Goal: Task Accomplishment & Management: Manage account settings

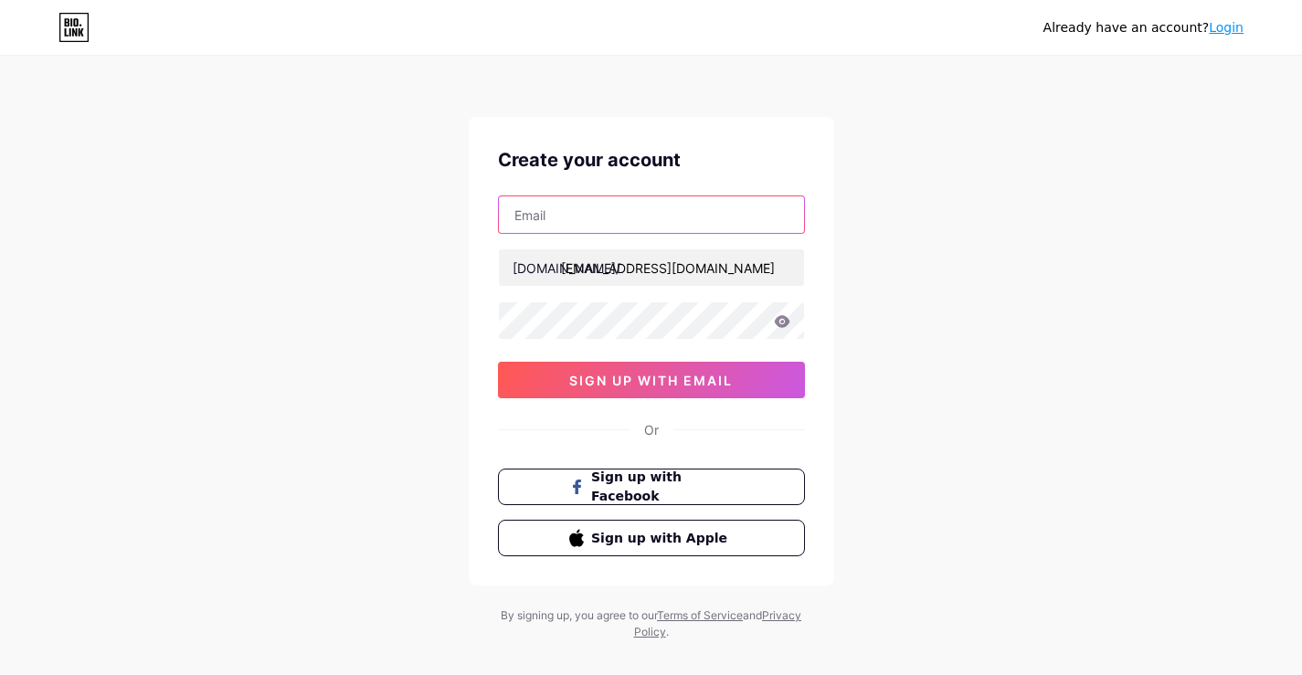
click at [632, 216] on input "text" at bounding box center [651, 214] width 305 height 37
paste input "[EMAIL_ADDRESS][DOMAIN_NAME]"
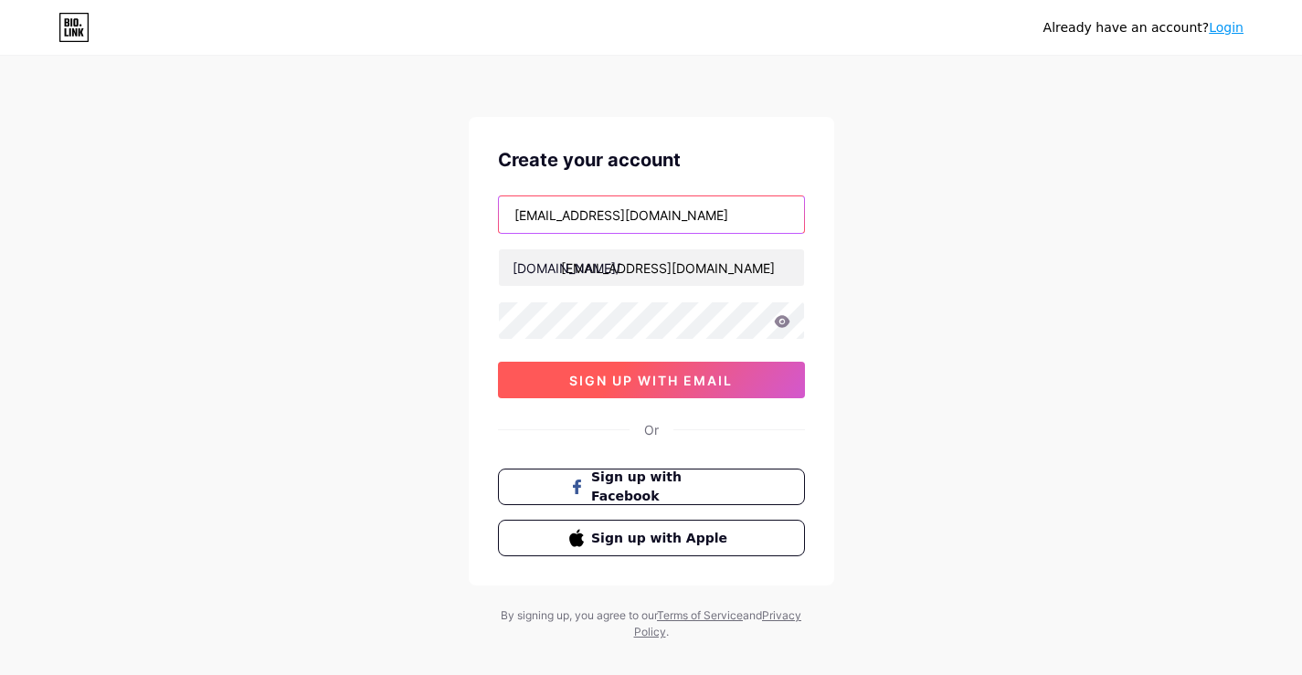
type input "[EMAIL_ADDRESS][DOMAIN_NAME]"
click at [624, 374] on span "sign up with email" at bounding box center [651, 381] width 164 height 16
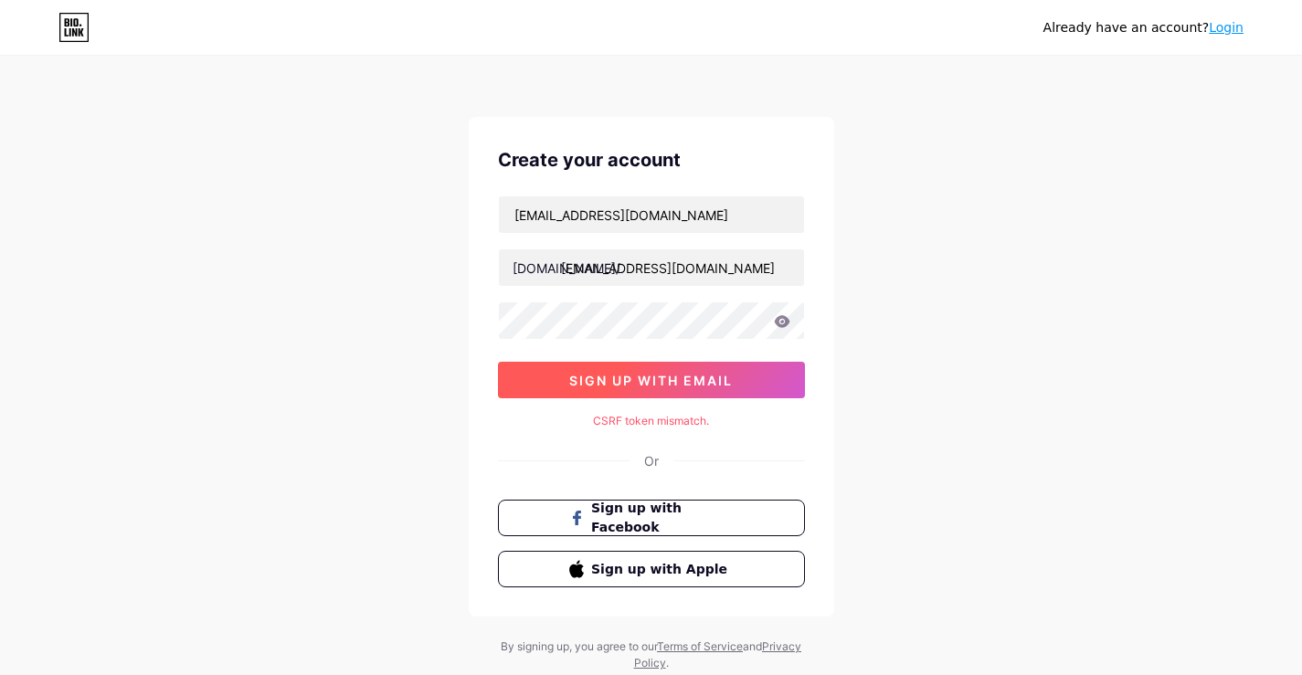
click at [624, 374] on span "sign up with email" at bounding box center [651, 381] width 164 height 16
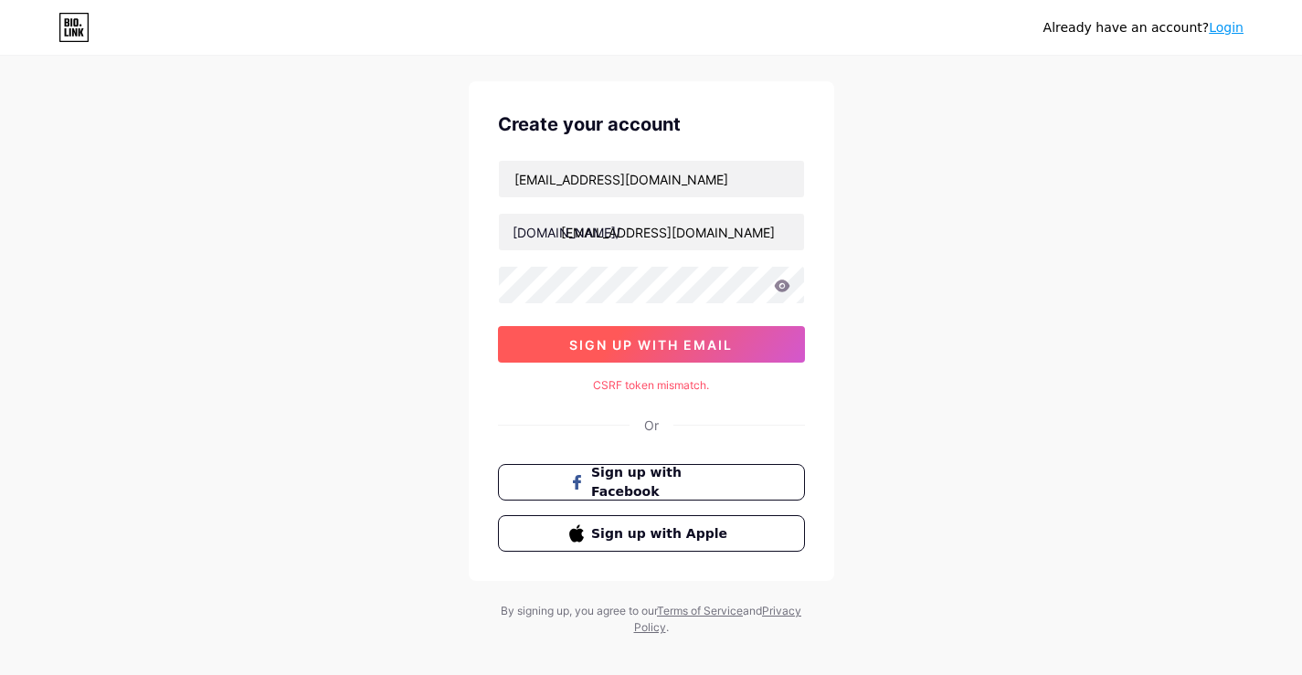
scroll to position [55, 0]
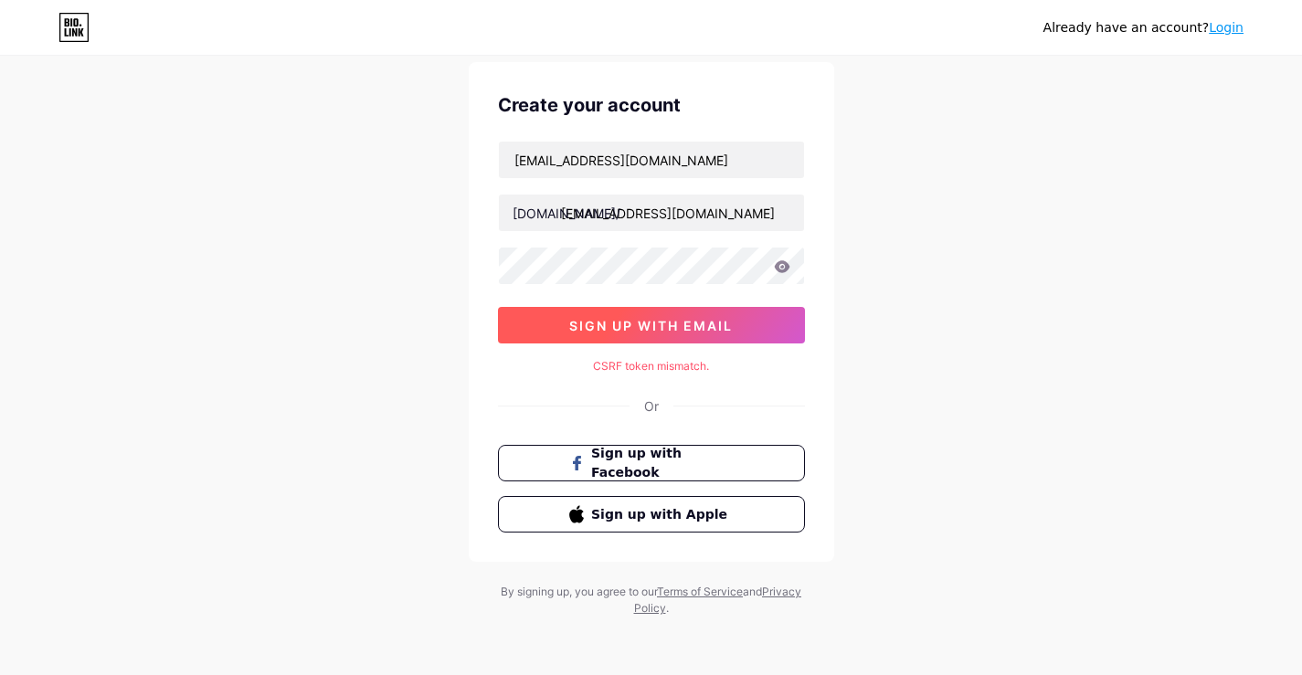
click at [692, 332] on span "sign up with email" at bounding box center [651, 326] width 164 height 16
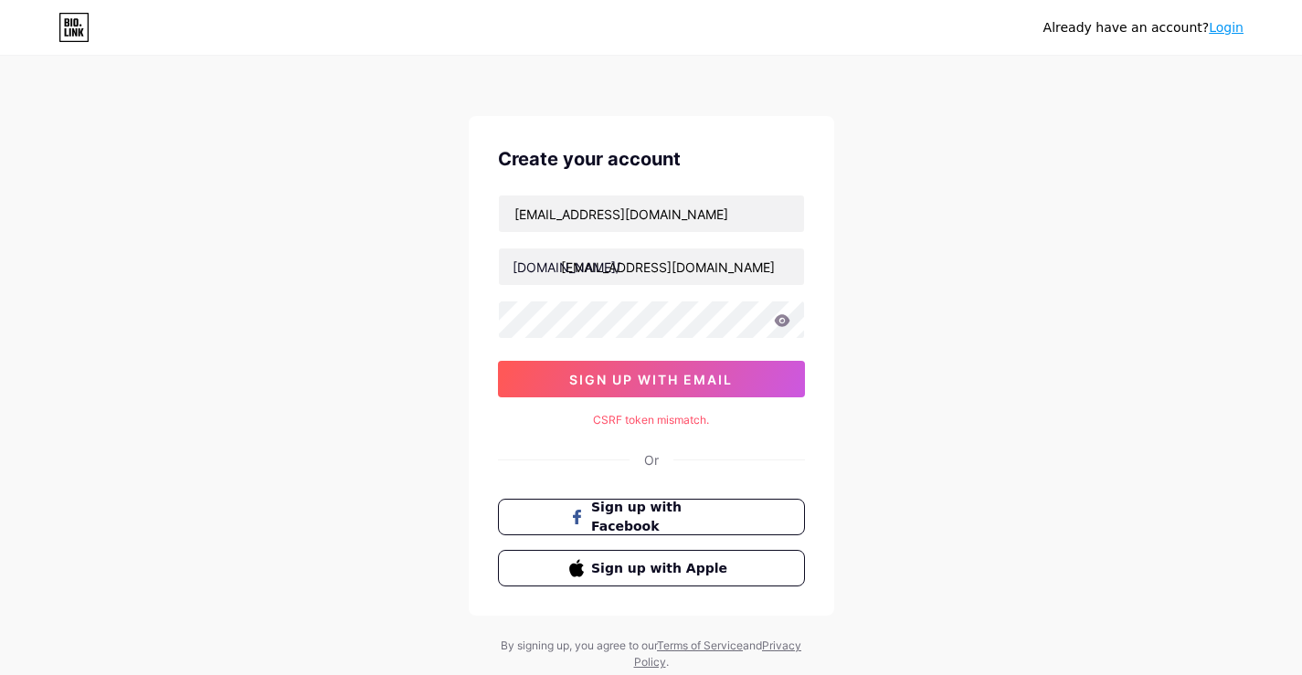
scroll to position [0, 0]
click at [722, 265] on input "[EMAIL_ADDRESS][DOMAIN_NAME]" at bounding box center [651, 267] width 305 height 37
type input "r"
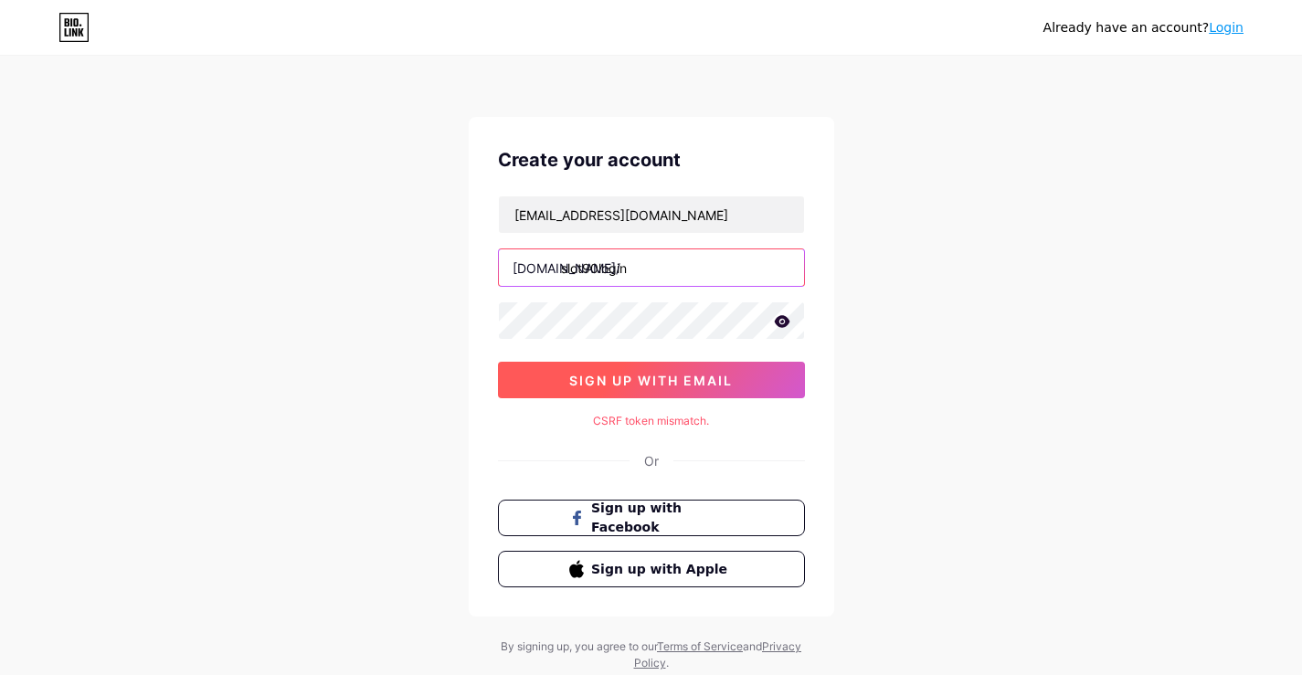
type input "slot90login"
click at [681, 389] on button "sign up with email" at bounding box center [651, 380] width 307 height 37
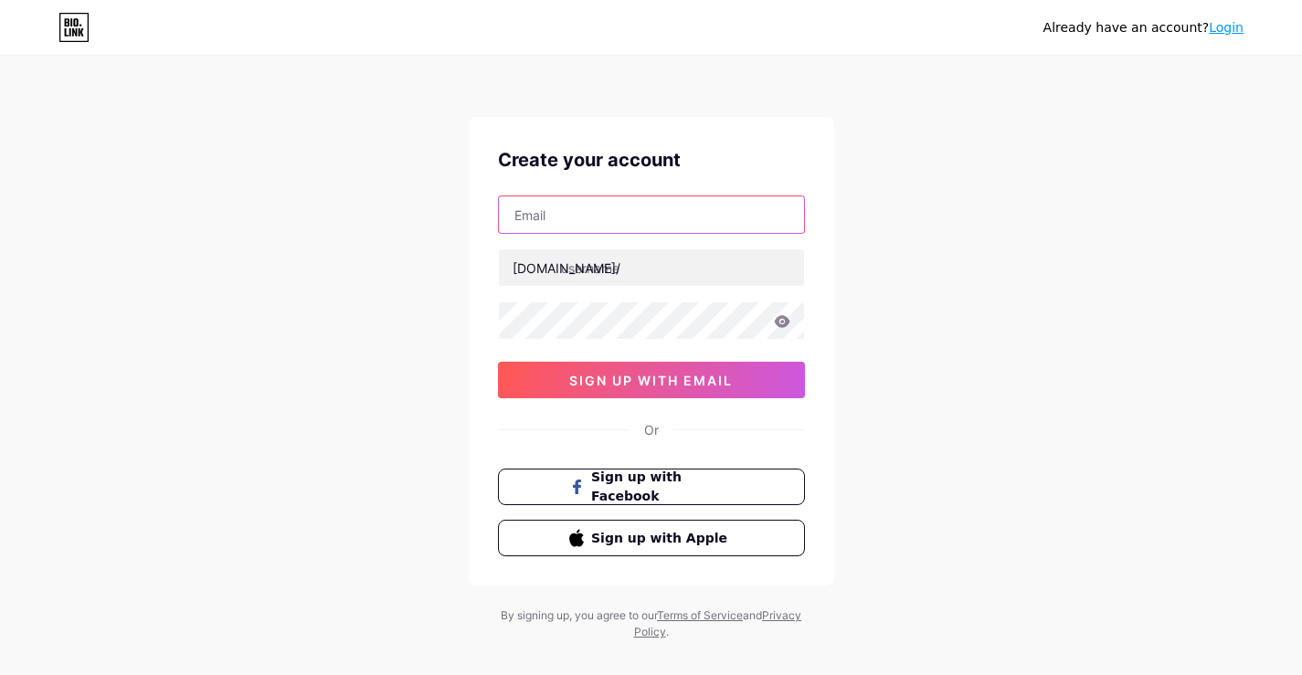
click at [582, 218] on input "text" at bounding box center [651, 214] width 305 height 37
paste input "[EMAIL_ADDRESS][DOMAIN_NAME]"
type input "[EMAIL_ADDRESS][DOMAIN_NAME]"
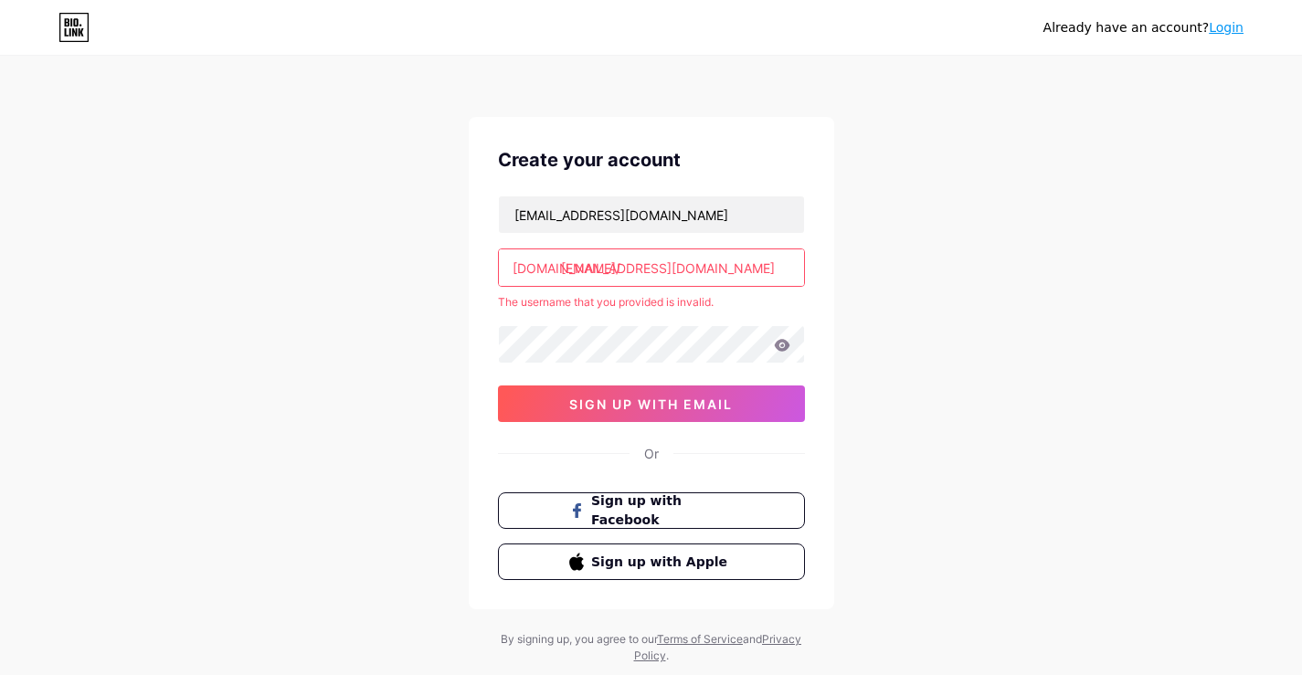
click at [713, 277] on input "[EMAIL_ADDRESS][DOMAIN_NAME]" at bounding box center [651, 267] width 305 height 37
drag, startPoint x: 716, startPoint y: 269, endPoint x: 552, endPoint y: 258, distance: 164.8
click at [552, 258] on input "[EMAIL_ADDRESS][DOMAIN_NAME]" at bounding box center [651, 267] width 305 height 37
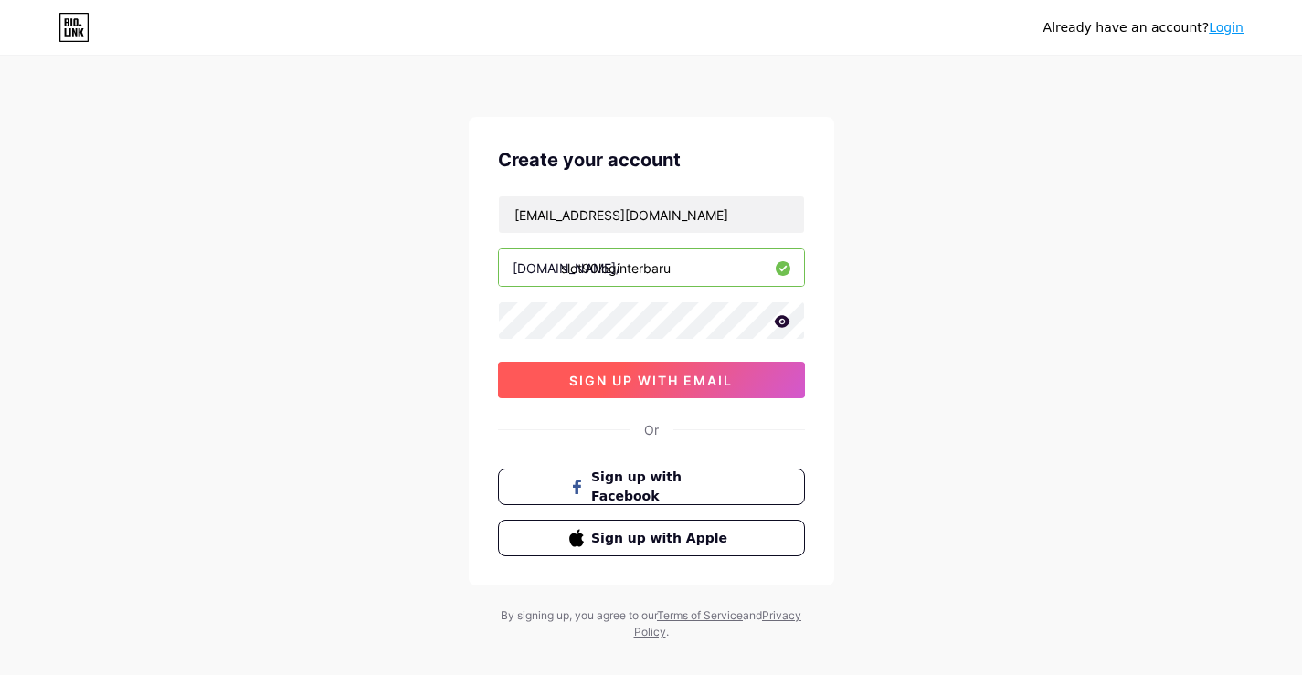
type input "slot90loginterbaru"
click at [647, 380] on span "sign up with email" at bounding box center [651, 381] width 164 height 16
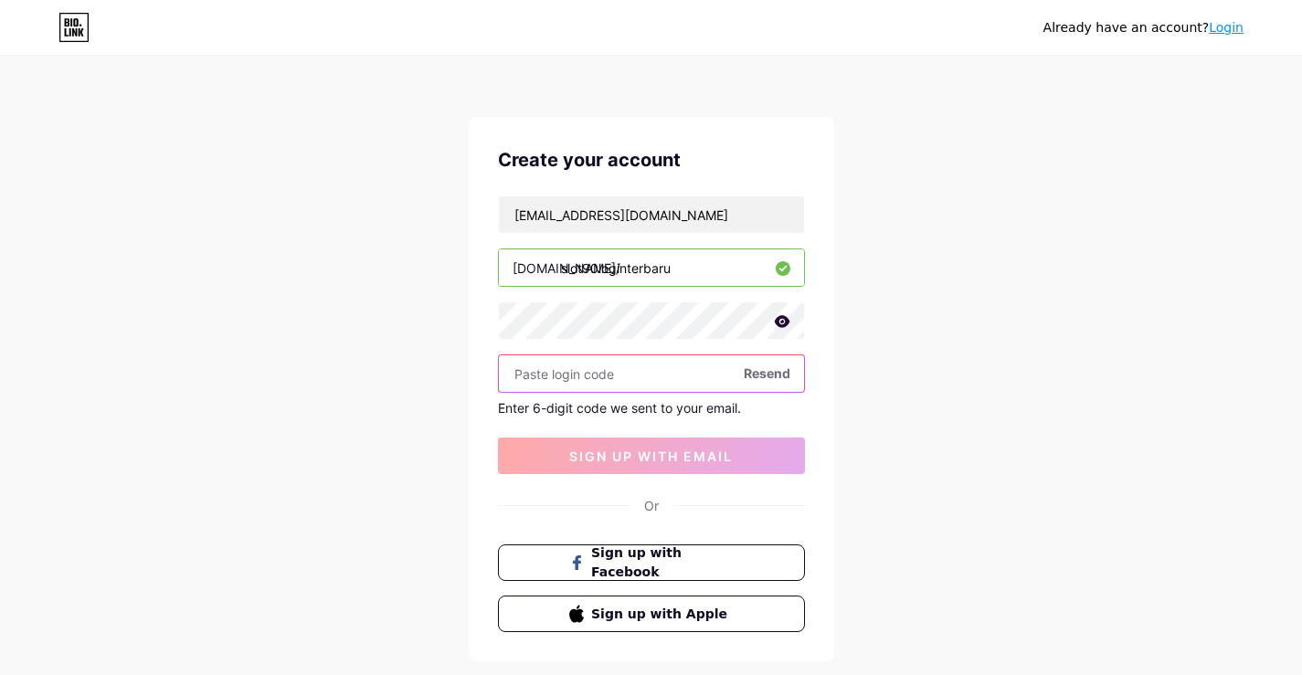
paste input "335618"
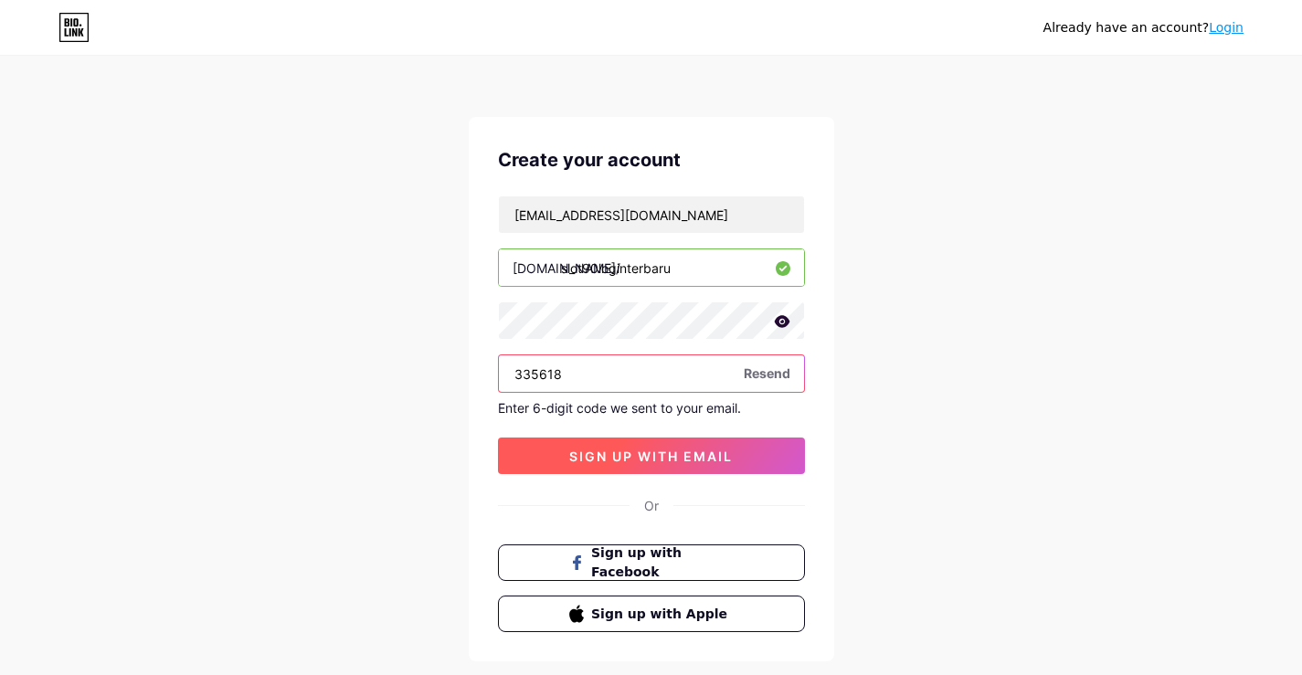
type input "335618"
click at [617, 458] on span "sign up with email" at bounding box center [651, 456] width 164 height 16
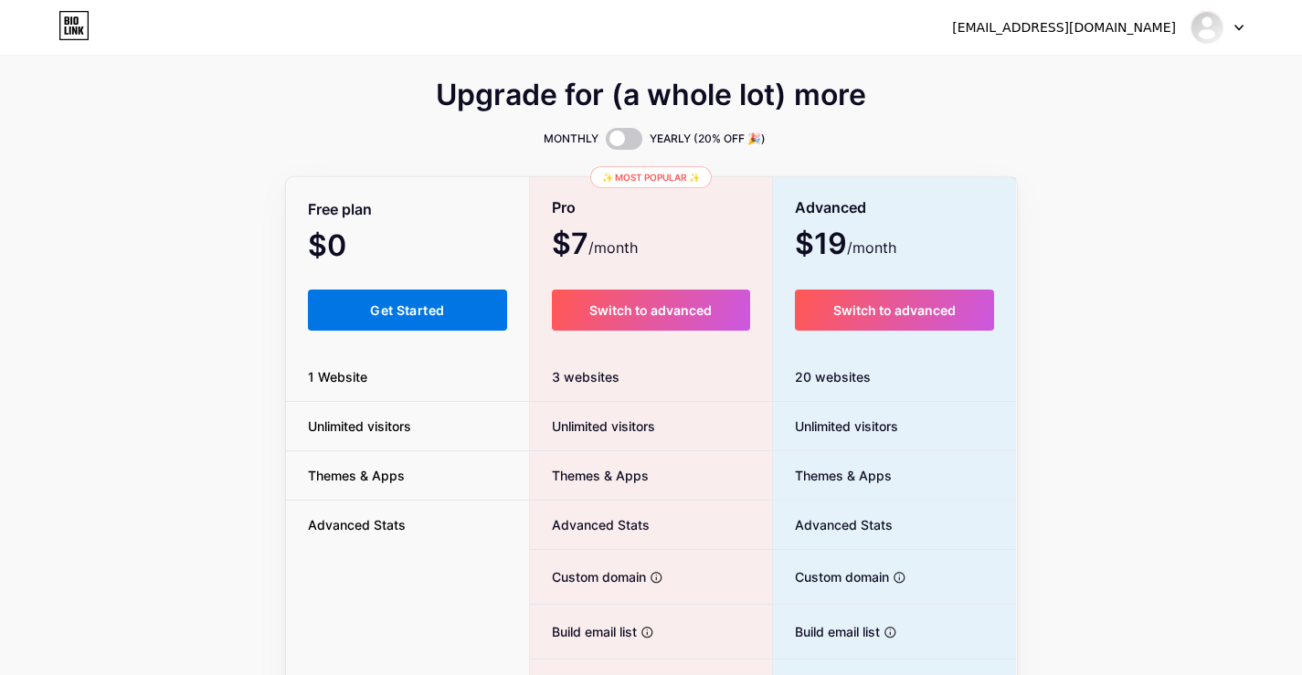
click at [417, 302] on span "Get Started" at bounding box center [407, 310] width 74 height 16
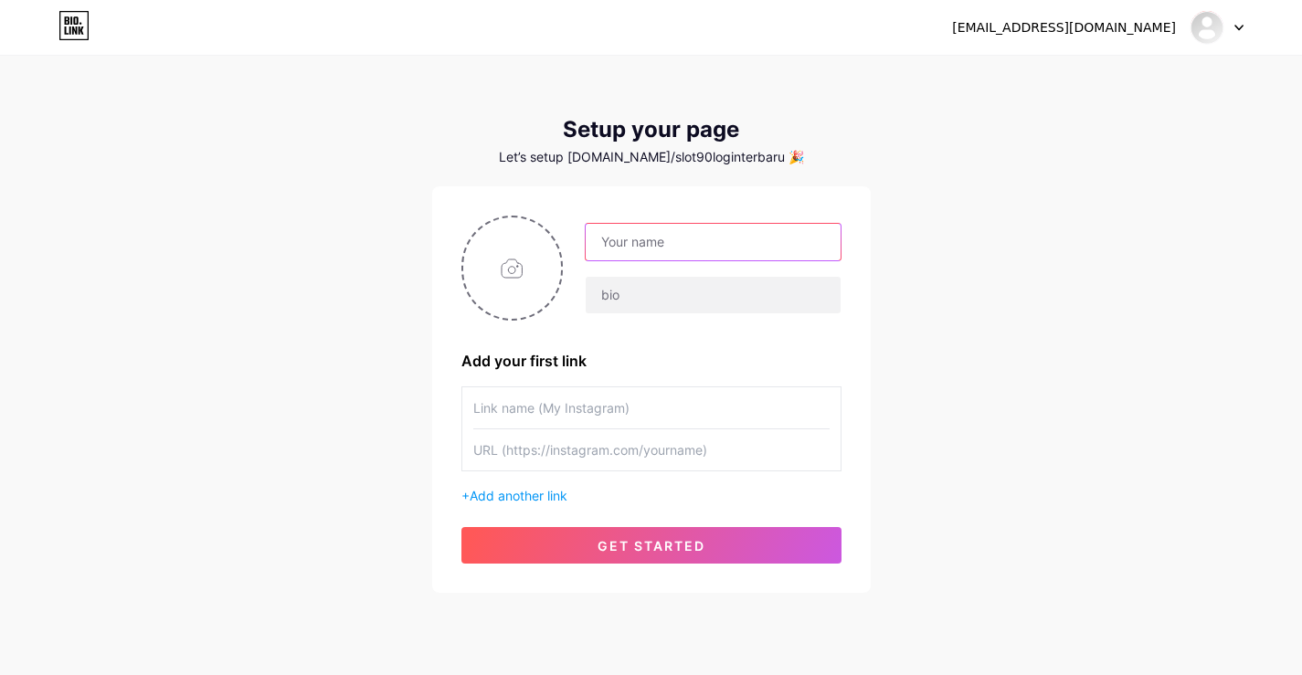
click at [702, 242] on input "text" at bounding box center [713, 242] width 254 height 37
type input "Slot90 Login [PERSON_NAME] Ini"
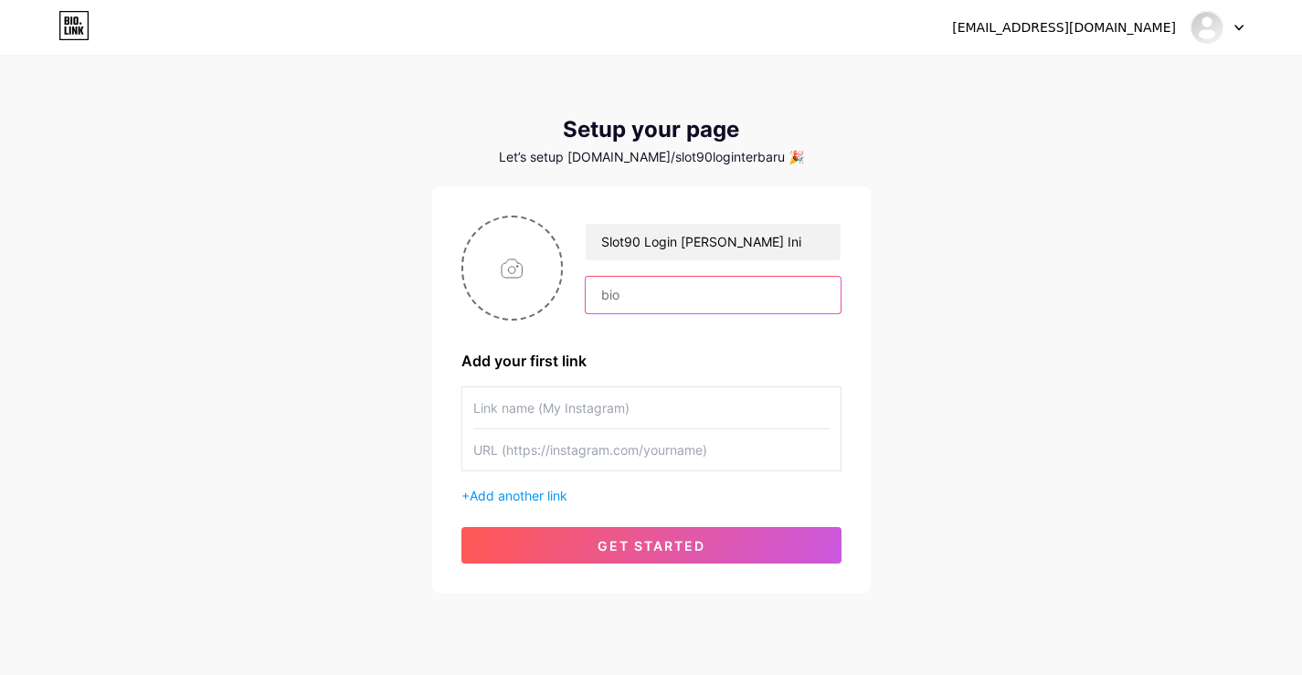
click at [705, 295] on input "text" at bounding box center [713, 295] width 254 height 37
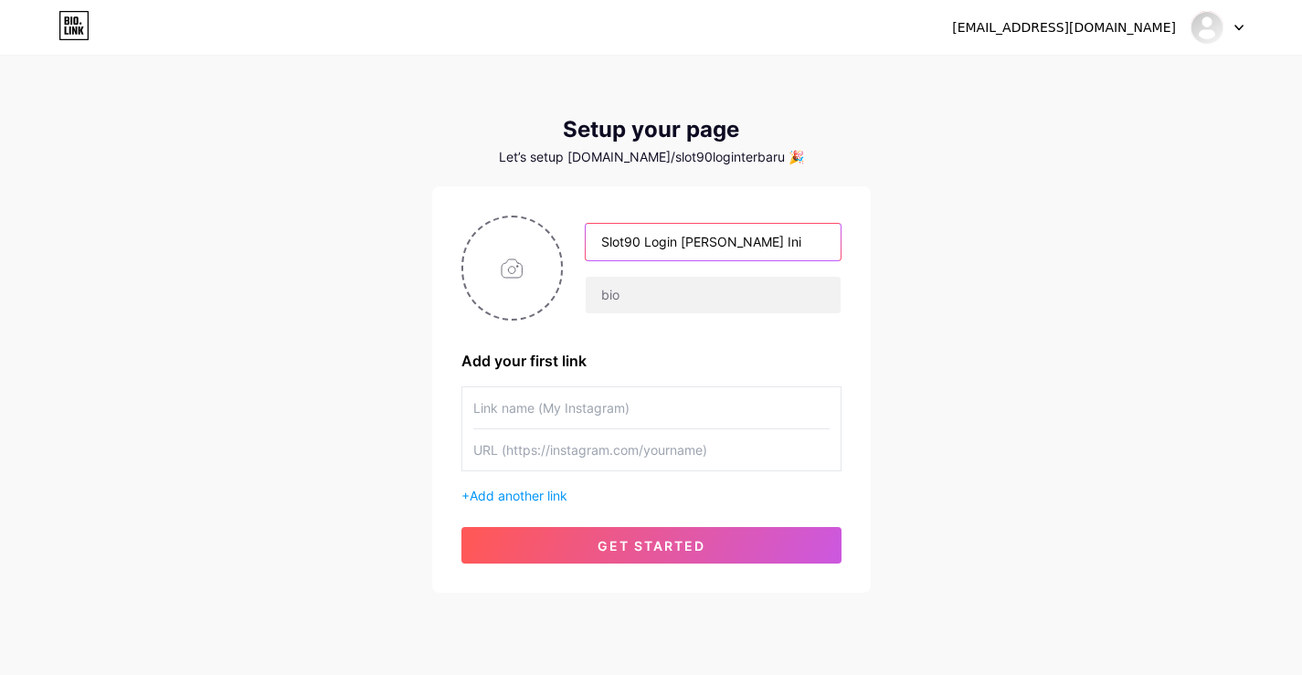
click at [736, 244] on input "Slot90 Login [PERSON_NAME] Ini" at bounding box center [713, 242] width 254 height 37
click at [510, 267] on input "file" at bounding box center [512, 267] width 99 height 101
type input "C:\fakepath\79c4ac0783ba849ea16b0968b67a0e49-removebg-preview.png"
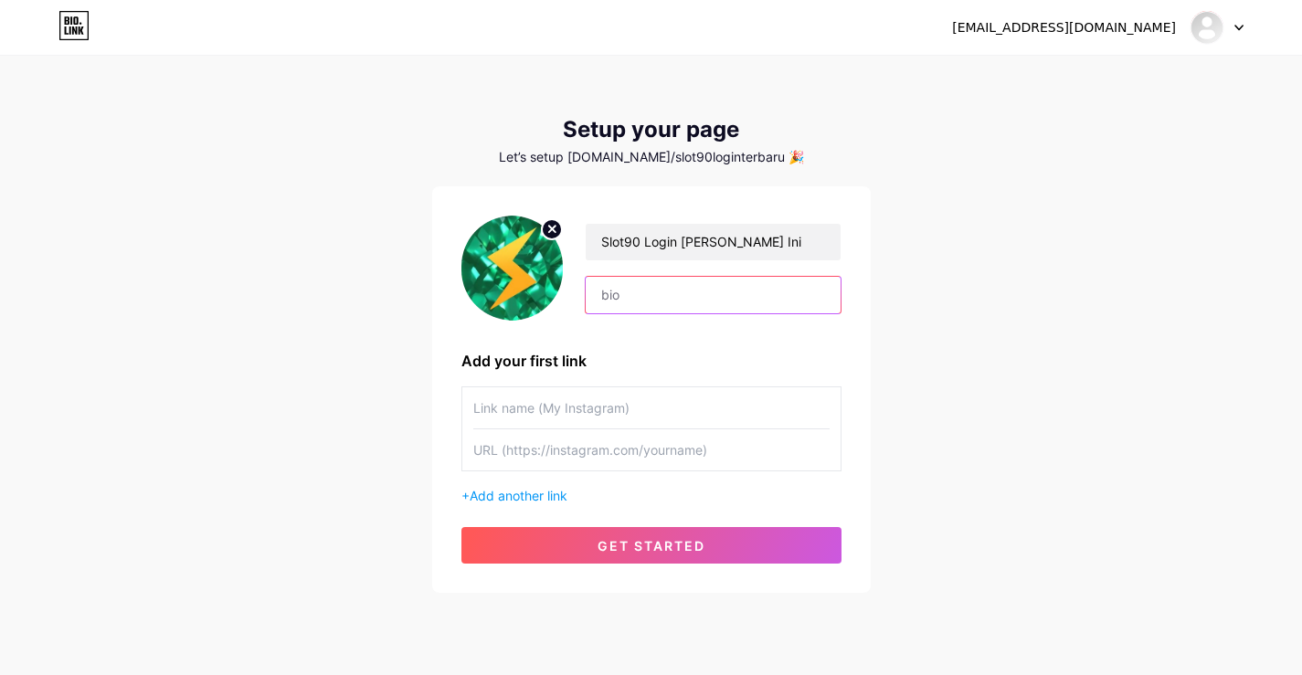
click at [621, 301] on input "text" at bounding box center [713, 295] width 254 height 37
paste input "Slot90 latest login for [DATE]! Access the best online slots with huge jackpots…"
type input "Slot90 latest login for [DATE]! Access the best online slots with huge jackpots…"
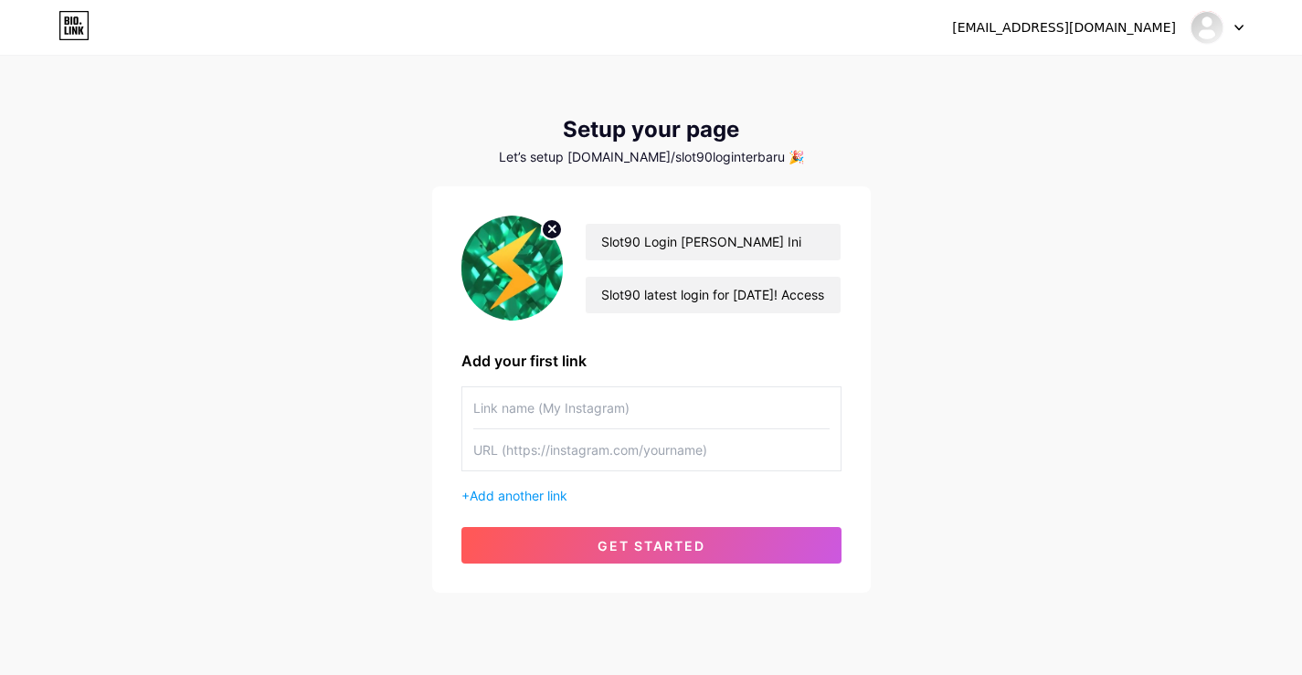
click at [639, 412] on input "text" at bounding box center [651, 407] width 356 height 41
type input "D"
type input "SLOT90 LOGIN"
click at [645, 454] on input "text" at bounding box center [651, 449] width 356 height 41
paste input "[URL][DOMAIN_NAME]"
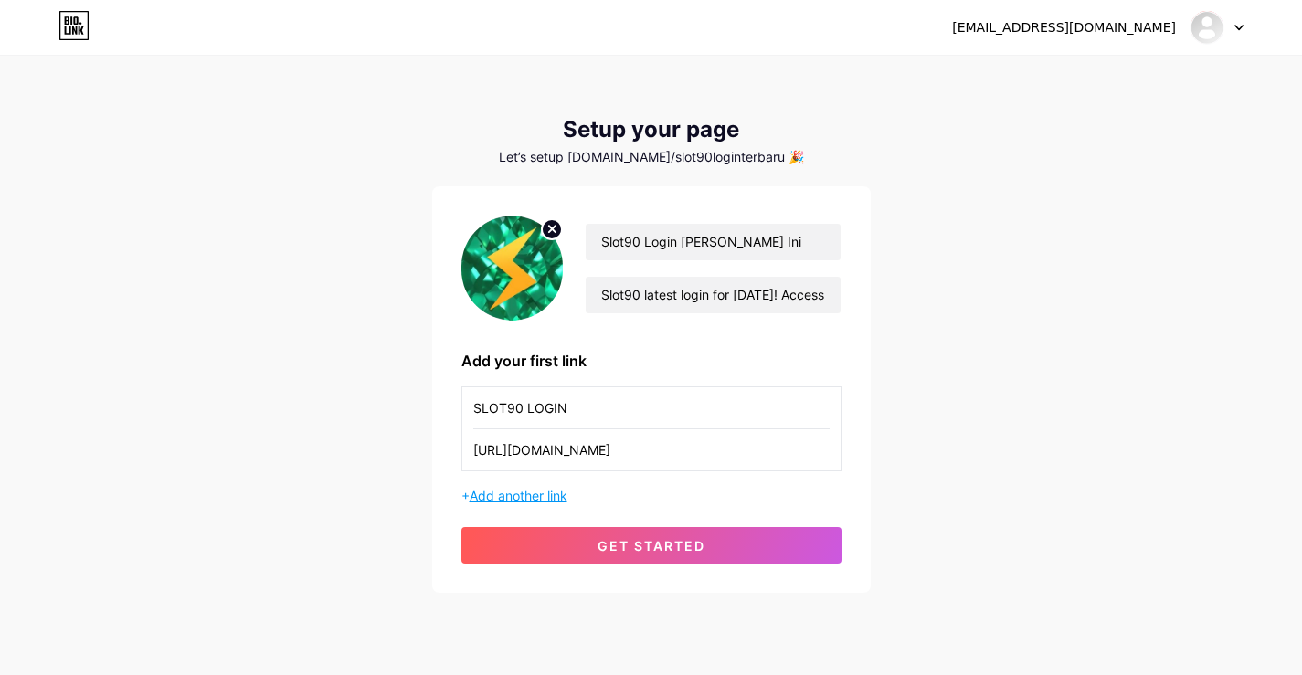
type input "[URL][DOMAIN_NAME]"
click at [524, 500] on span "Add another link" at bounding box center [519, 496] width 98 height 16
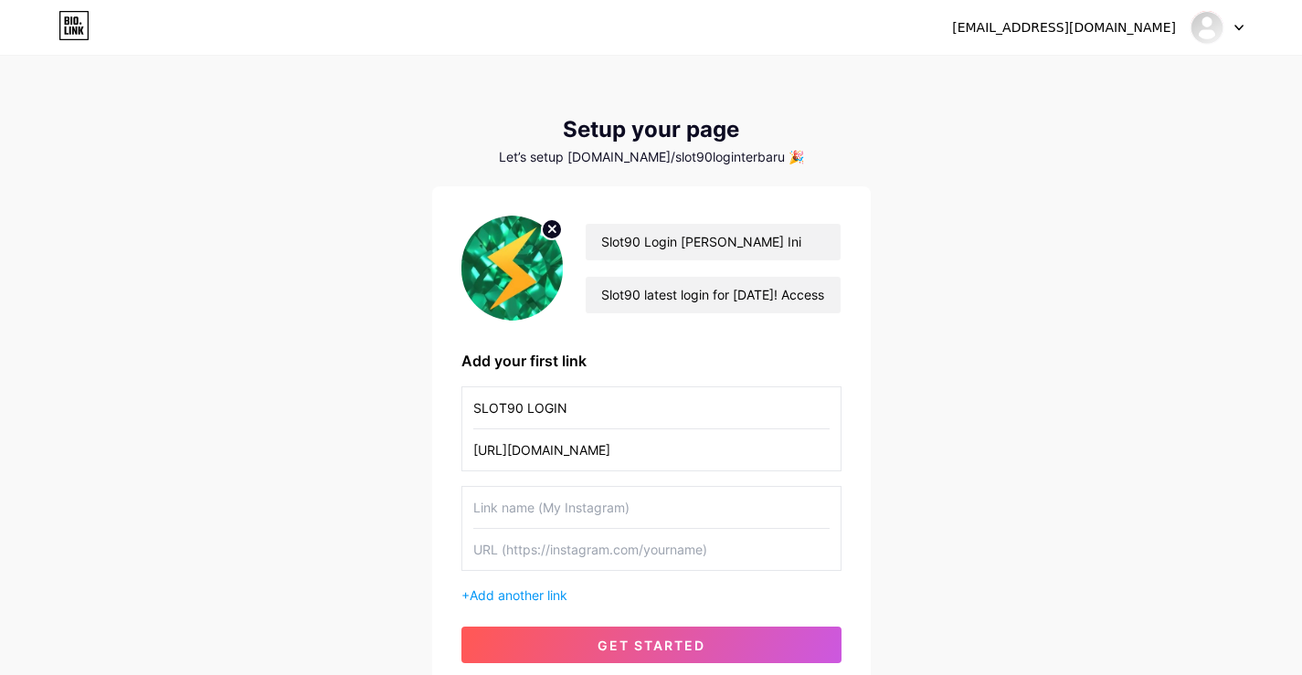
click at [531, 512] on input "text" at bounding box center [651, 507] width 356 height 41
type input "D"
type input "REGISTER NOW"
click at [532, 544] on input "text" at bounding box center [651, 549] width 356 height 41
paste input "[URL][DOMAIN_NAME]"
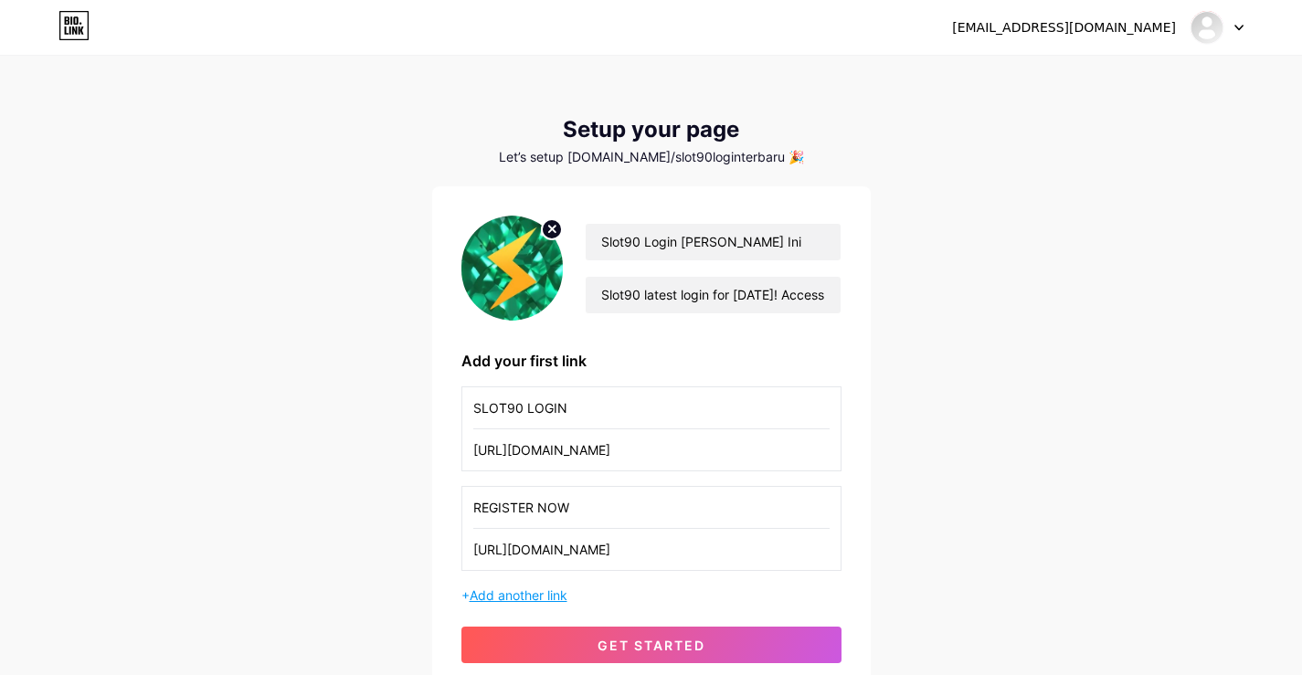
type input "[URL][DOMAIN_NAME]"
click at [493, 596] on span "Add another link" at bounding box center [519, 595] width 98 height 16
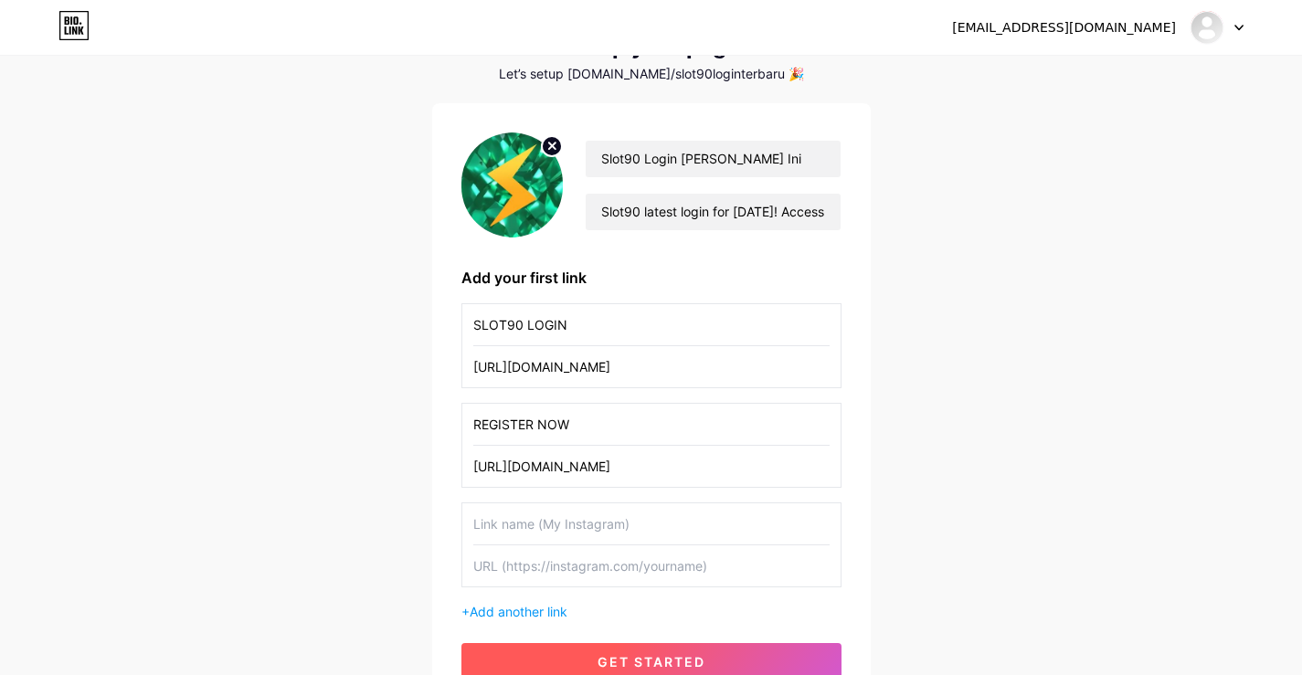
scroll to position [183, 0]
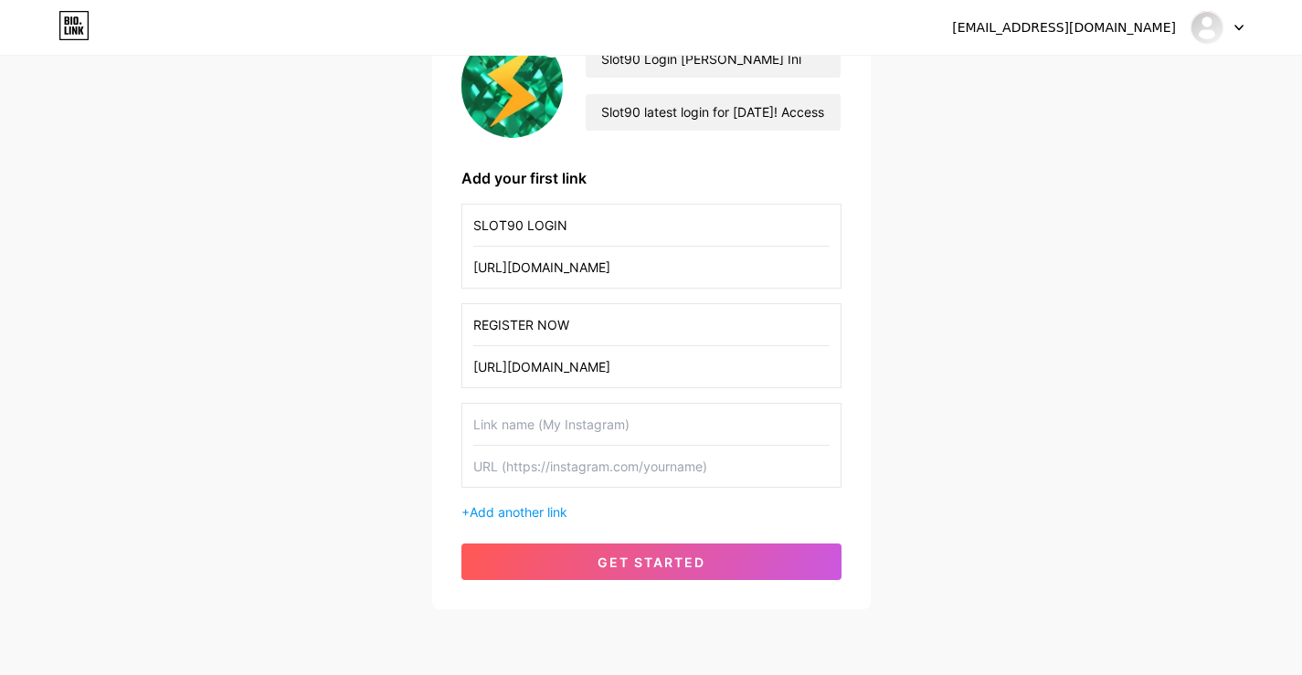
click at [578, 465] on input "text" at bounding box center [651, 466] width 356 height 41
paste input "[URL][DOMAIN_NAME]"
type input "[URL][DOMAIN_NAME]"
click at [595, 427] on input "text" at bounding box center [651, 424] width 356 height 41
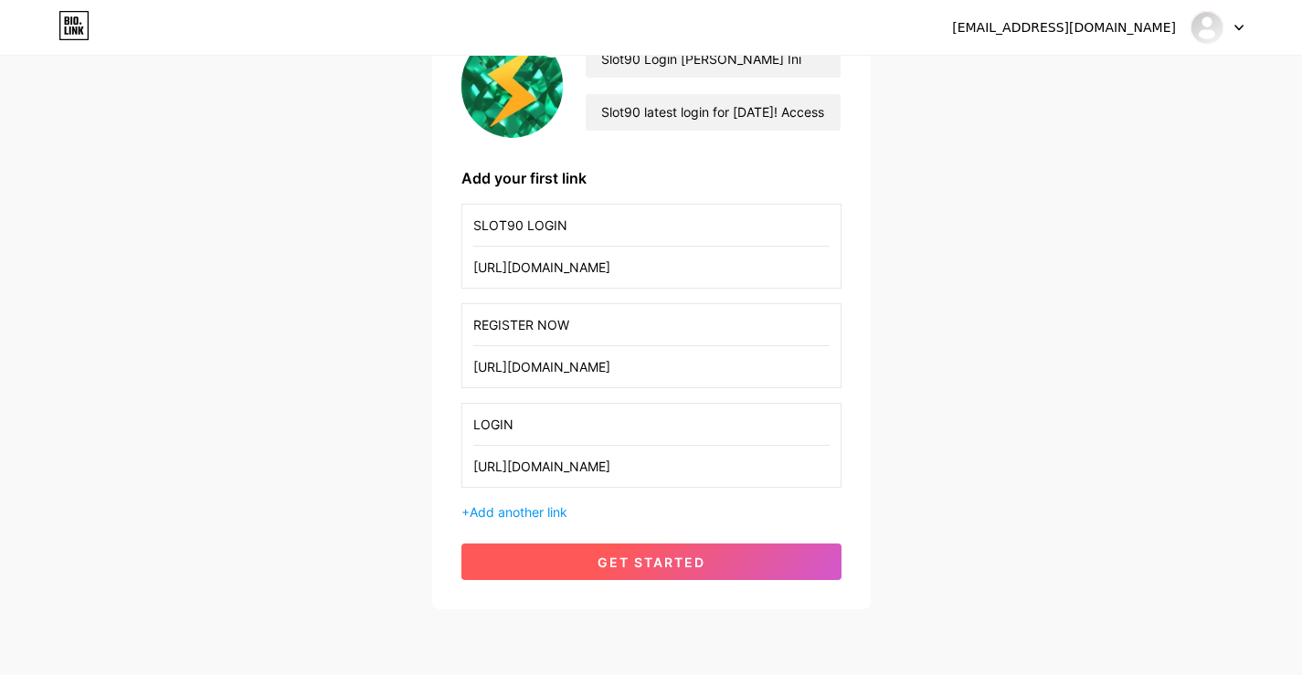
type input "LOGIN"
click at [642, 555] on span "get started" at bounding box center [651, 562] width 108 height 16
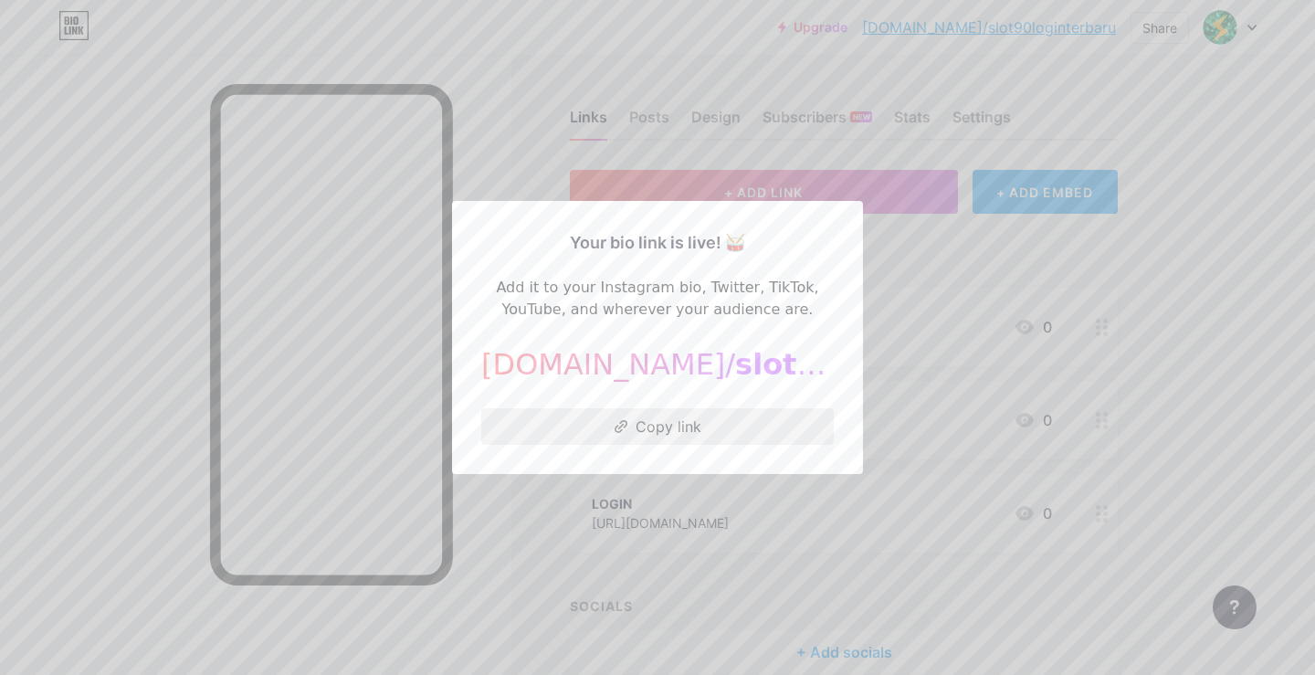
click at [691, 421] on button "Copy link" at bounding box center [657, 426] width 353 height 37
click at [964, 243] on div at bounding box center [657, 337] width 1315 height 675
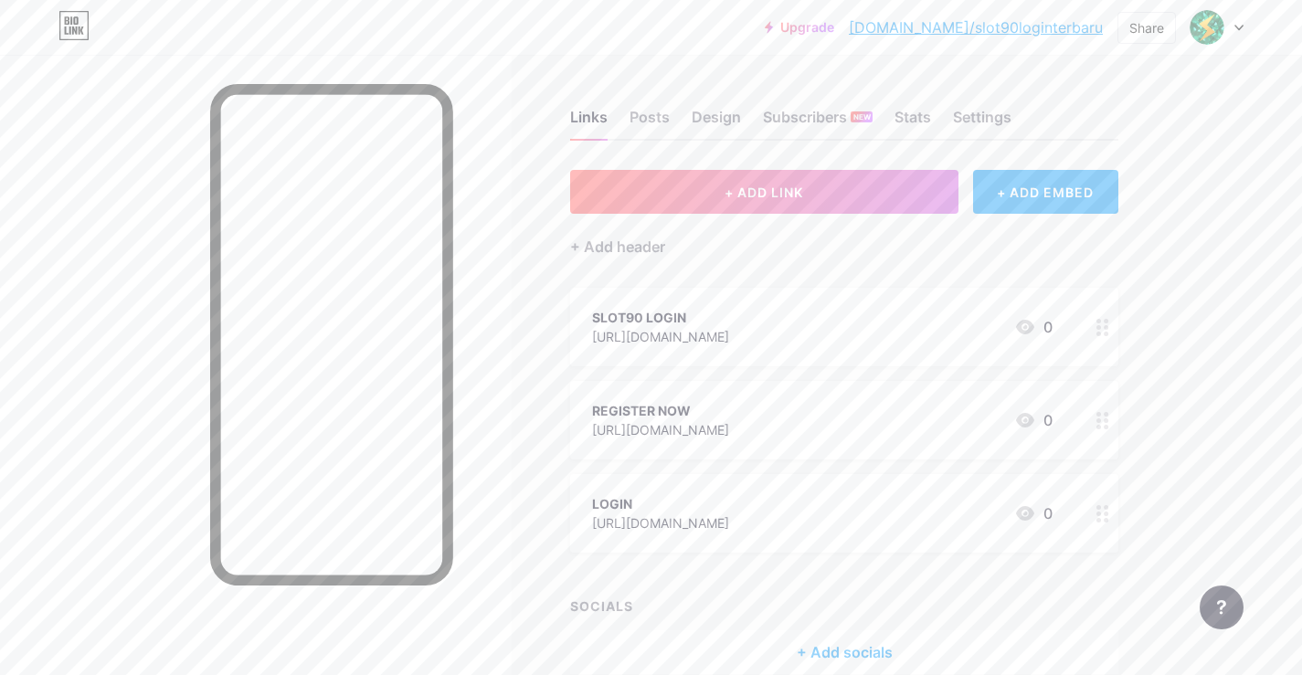
click at [1027, 31] on link "[DOMAIN_NAME]/slot90loginterbaru" at bounding box center [976, 27] width 254 height 22
click at [1235, 26] on icon at bounding box center [1238, 28] width 7 height 5
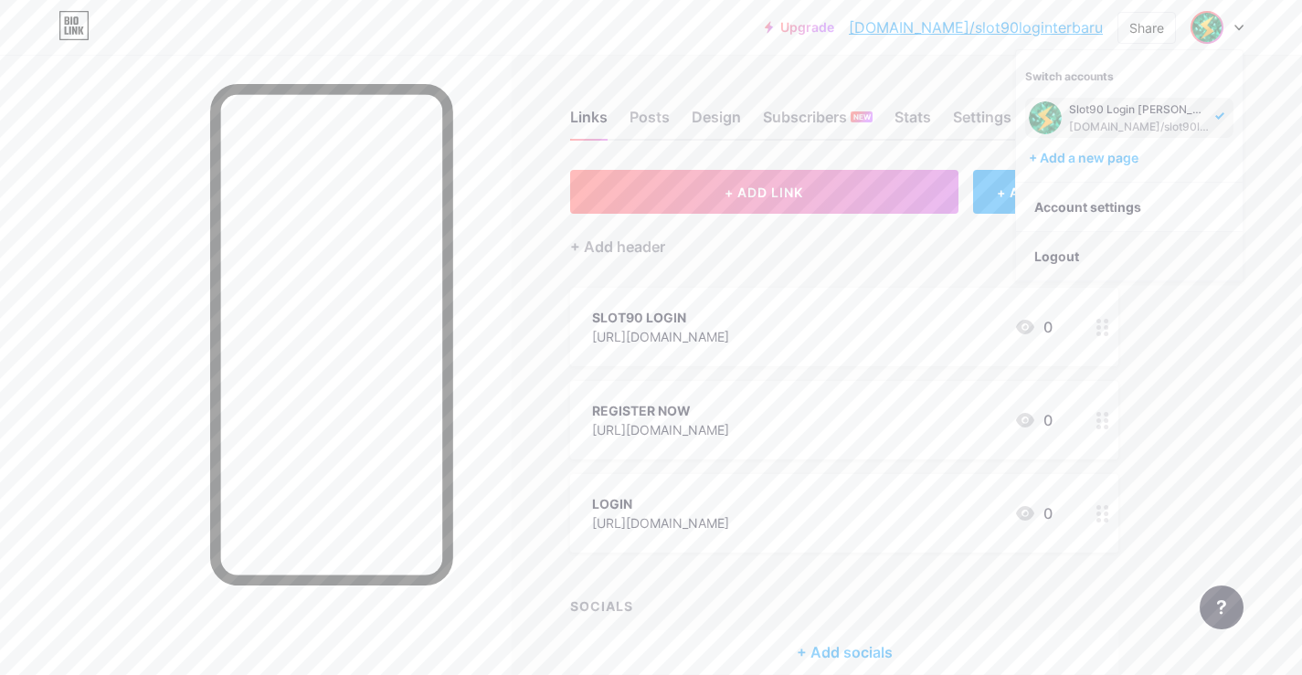
click at [1086, 252] on li "Logout" at bounding box center [1129, 256] width 227 height 49
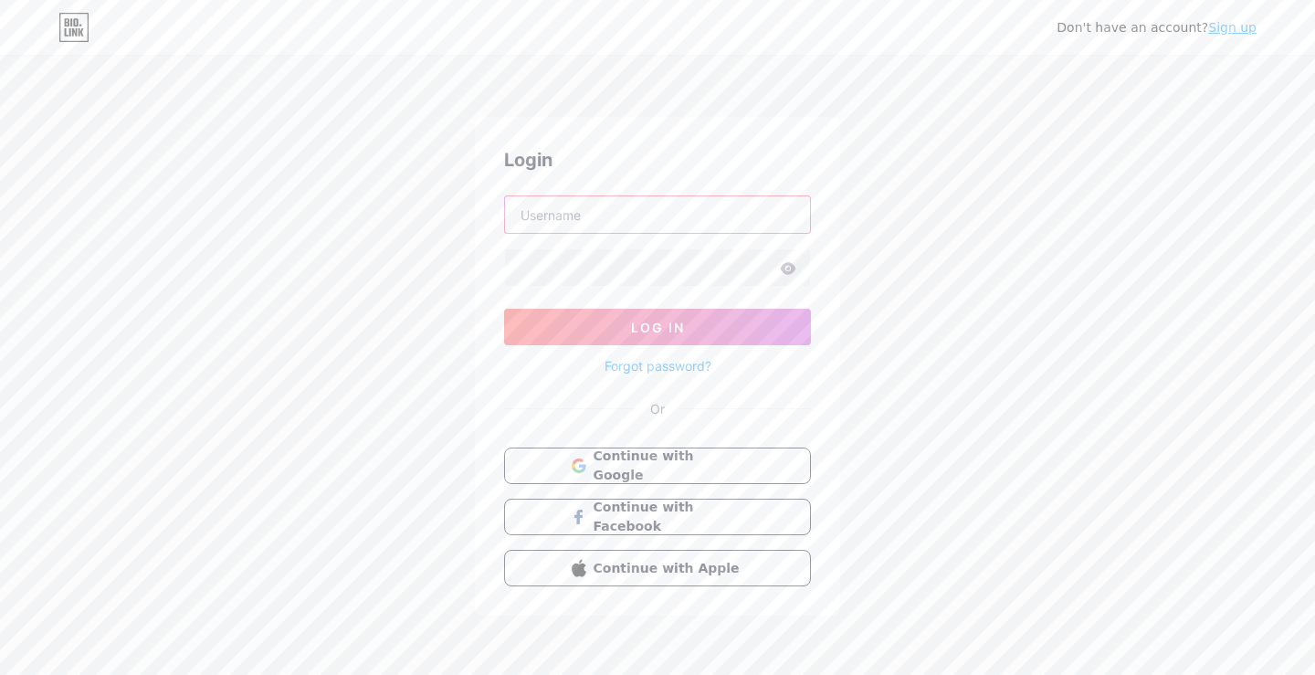
type input "[EMAIL_ADDRESS][DOMAIN_NAME]"
click at [1243, 35] on link "Sign up" at bounding box center [1232, 27] width 48 height 15
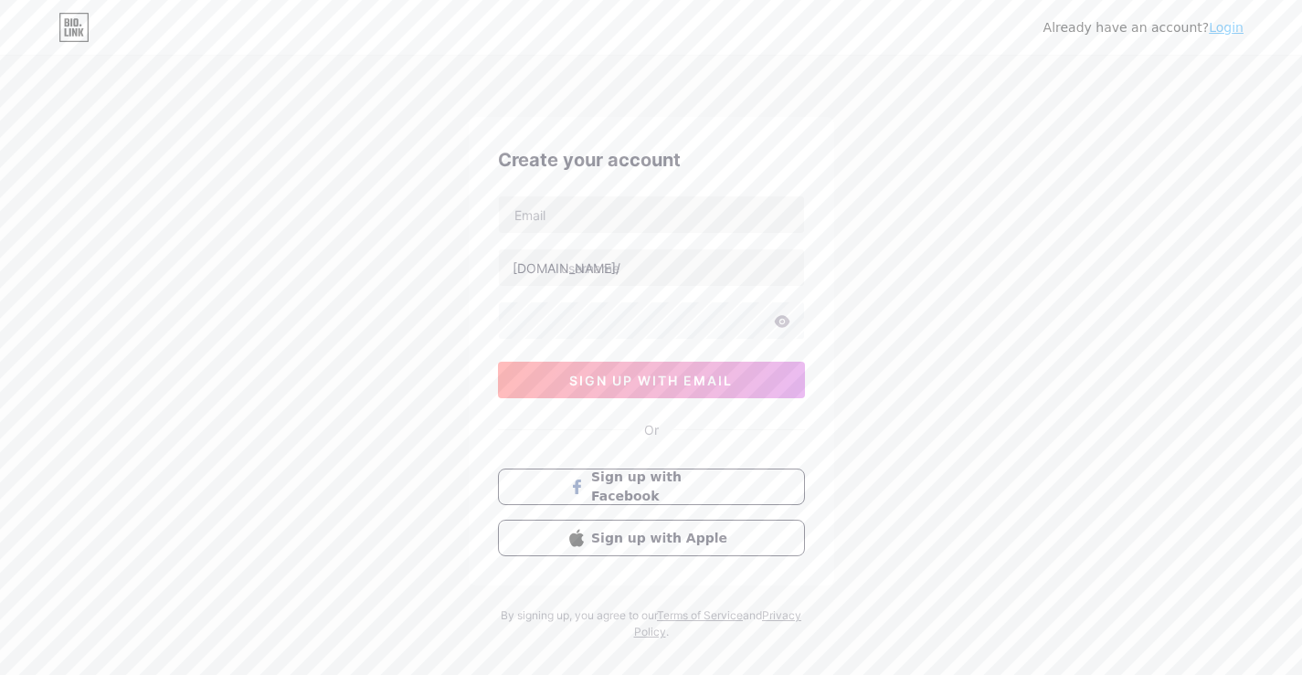
click at [1226, 25] on link "Login" at bounding box center [1225, 27] width 35 height 15
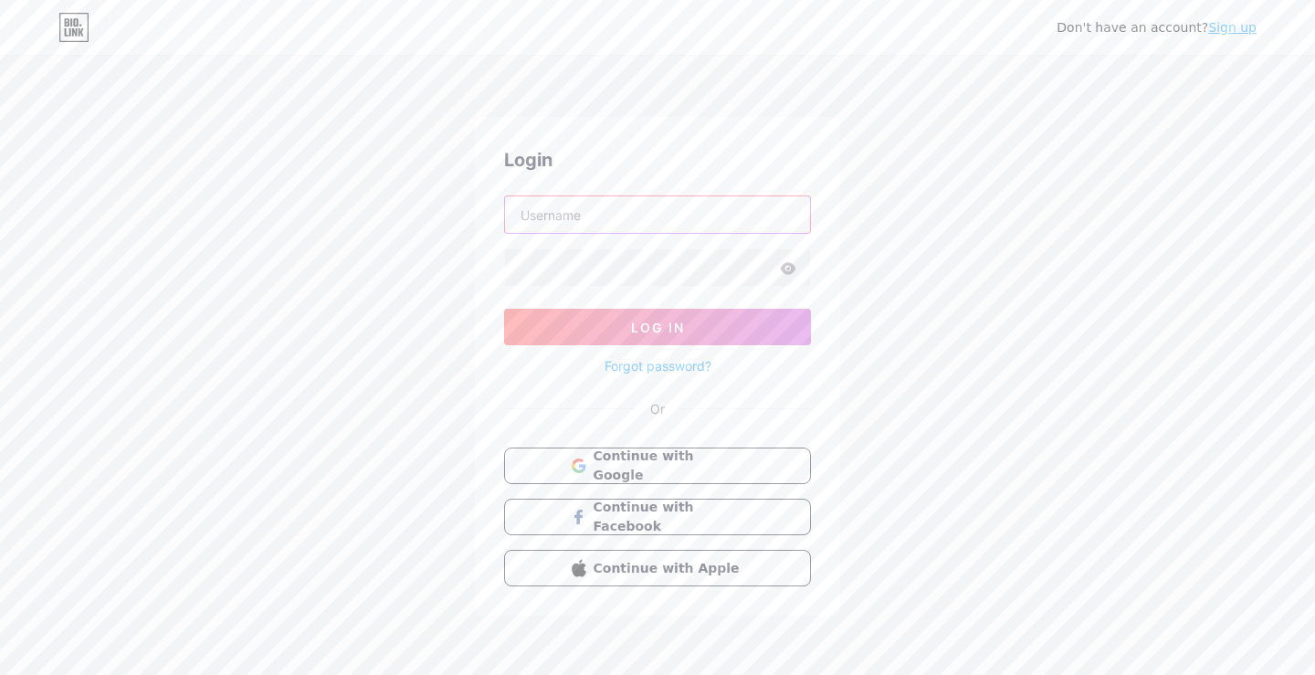
type input "[EMAIL_ADDRESS][DOMAIN_NAME]"
click at [676, 213] on input "[EMAIL_ADDRESS][DOMAIN_NAME]" at bounding box center [657, 214] width 305 height 37
click at [623, 322] on button "Log In" at bounding box center [657, 327] width 307 height 37
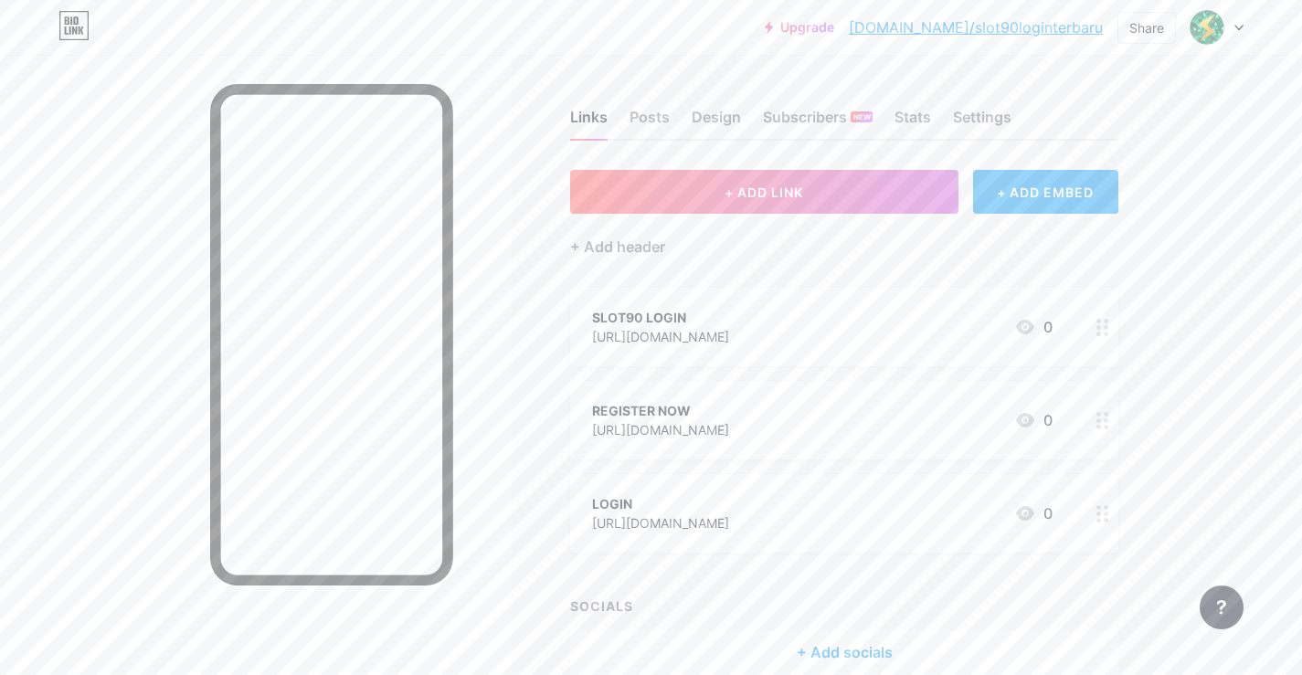
click at [1236, 28] on icon at bounding box center [1238, 28] width 9 height 6
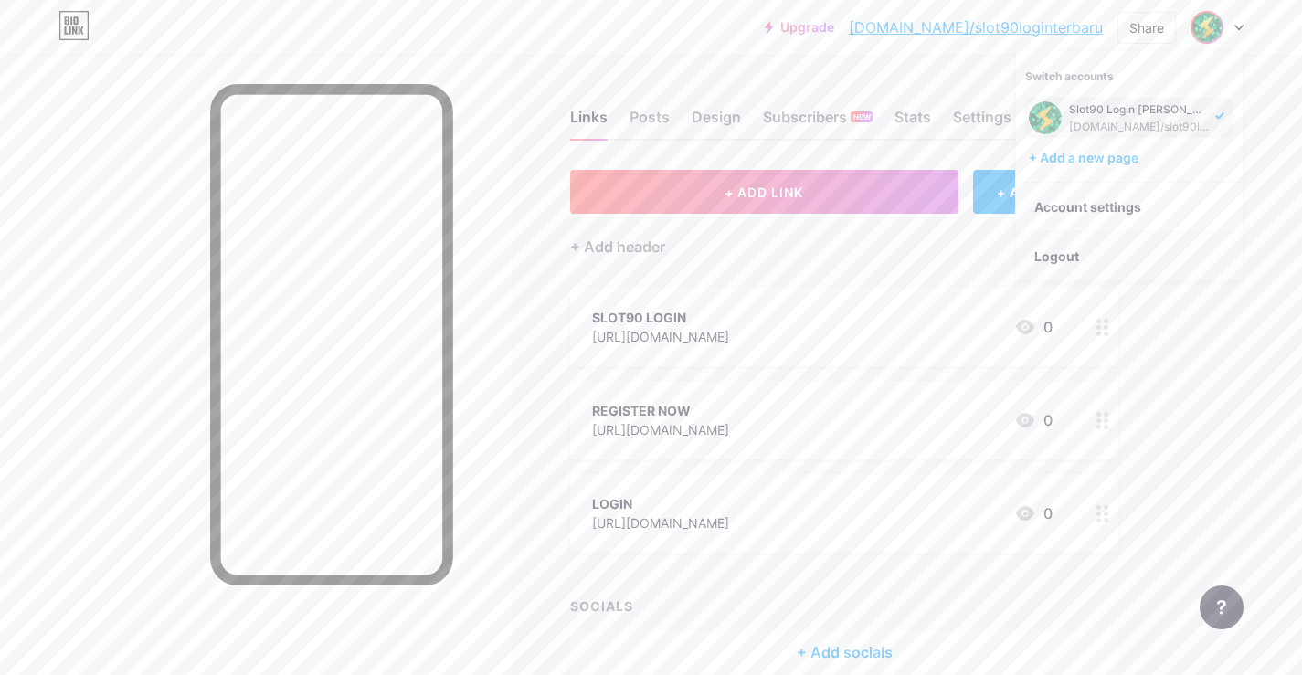
click at [1075, 251] on li "Logout" at bounding box center [1129, 256] width 227 height 49
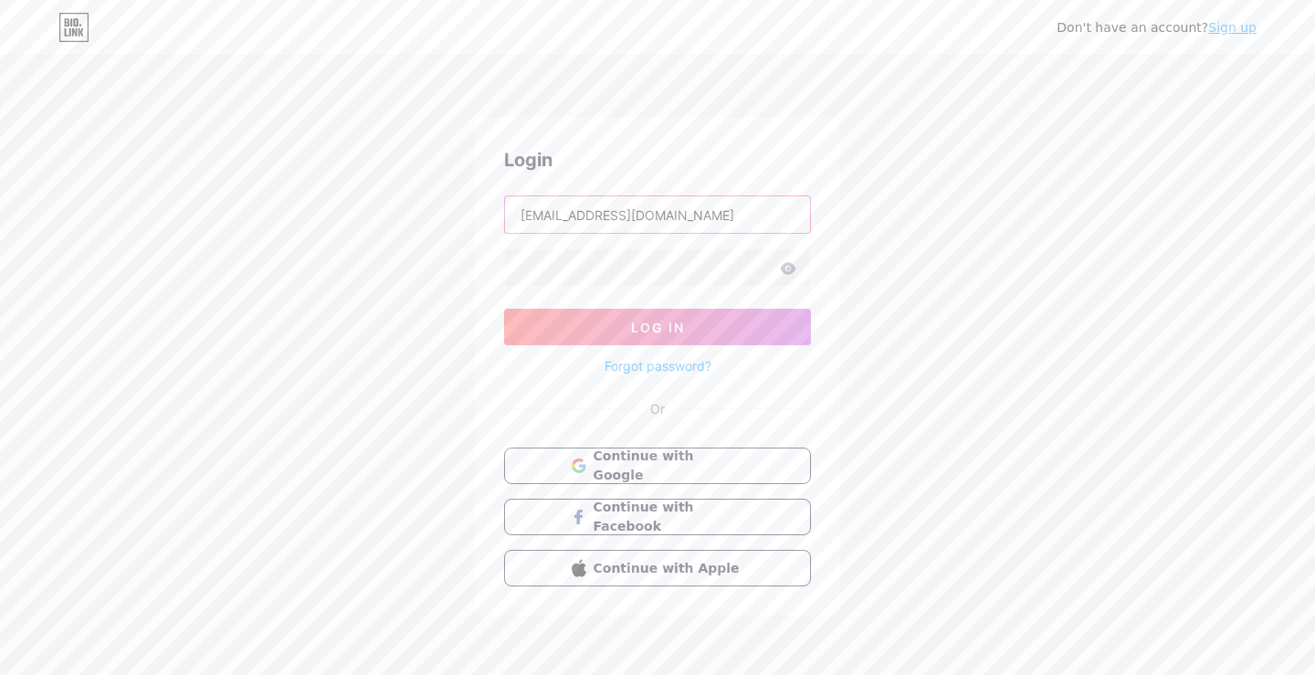
click at [650, 229] on input "[EMAIL_ADDRESS][DOMAIN_NAME]" at bounding box center [657, 214] width 305 height 37
click at [669, 328] on span "Log In" at bounding box center [658, 328] width 54 height 16
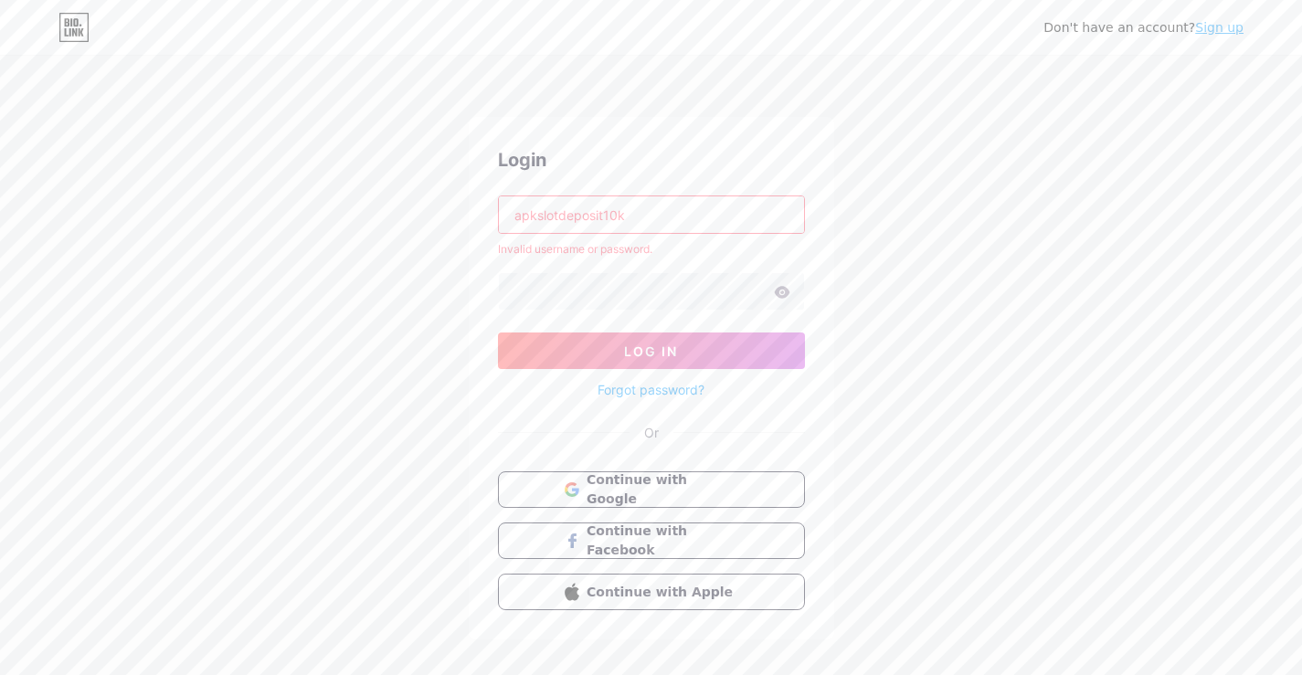
click at [705, 199] on input "apkslotdeposit10k" at bounding box center [651, 214] width 305 height 37
type input "[EMAIL_ADDRESS][DOMAIN_NAME]"
click at [697, 358] on button "Log In" at bounding box center [651, 350] width 307 height 37
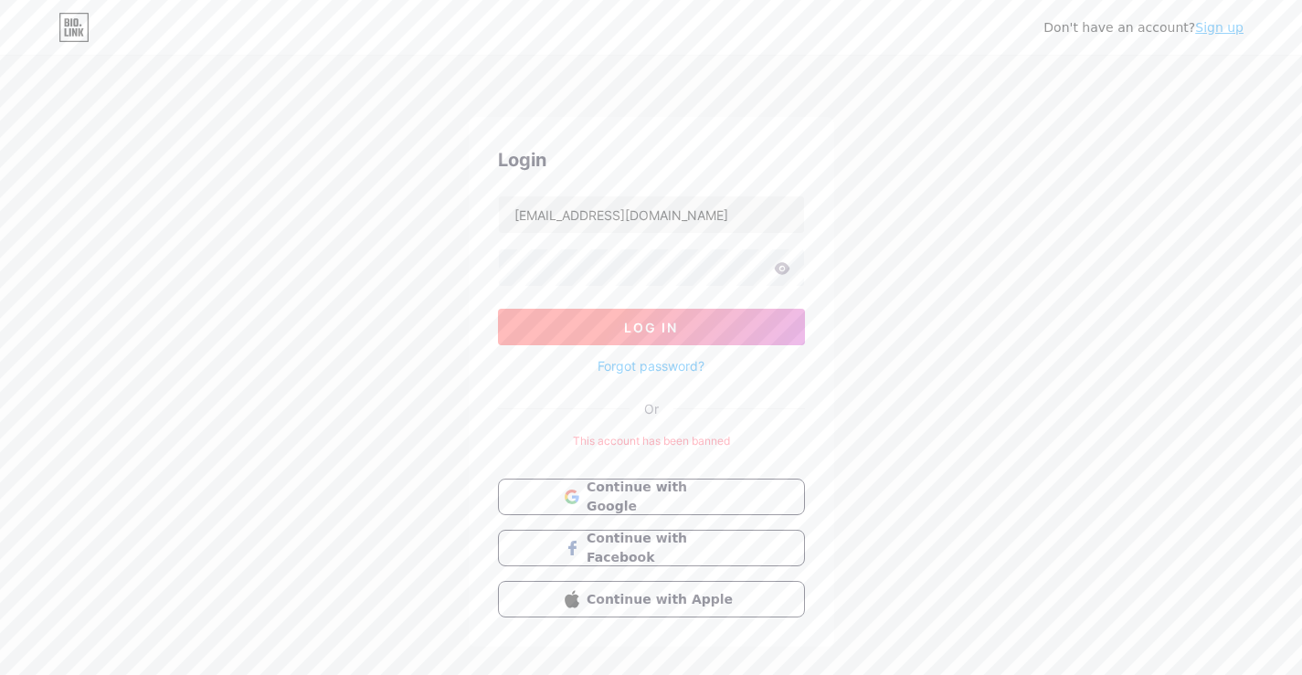
click at [764, 326] on button "Log In" at bounding box center [651, 327] width 307 height 37
click at [1225, 29] on link "Sign up" at bounding box center [1219, 27] width 48 height 15
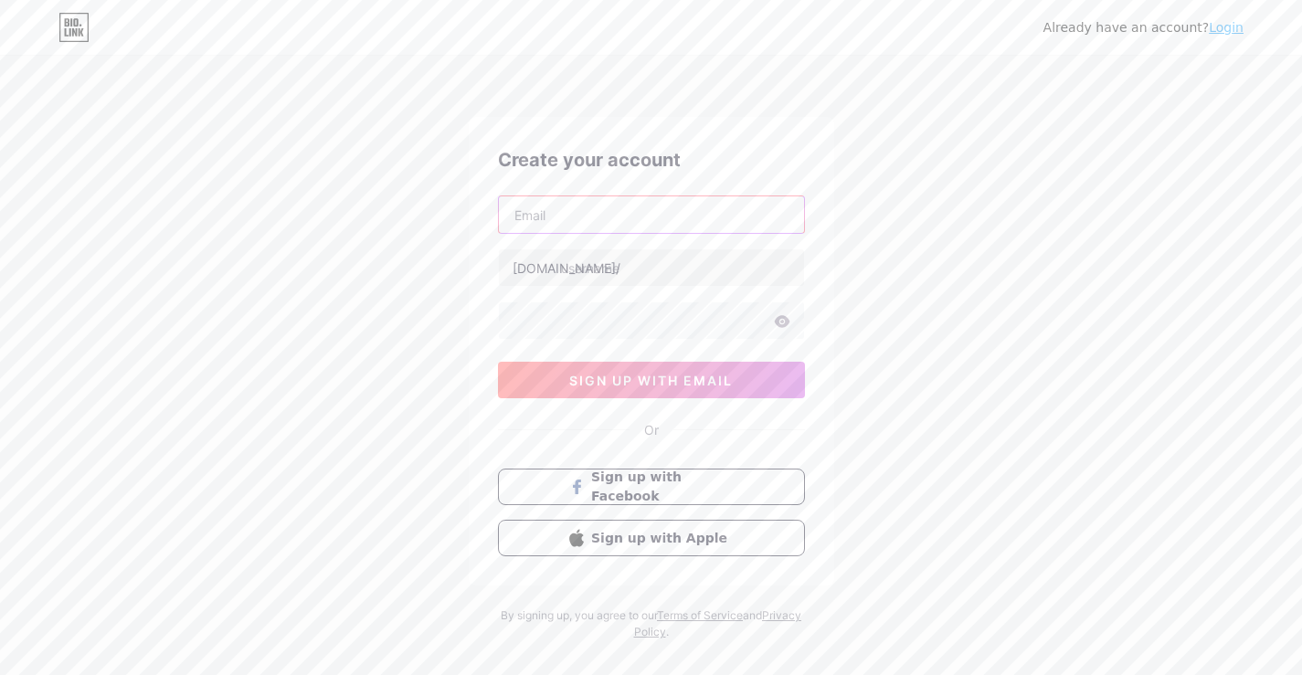
click at [644, 213] on input "text" at bounding box center [651, 214] width 305 height 37
paste input "[EMAIL_ADDRESS][DOMAIN_NAME]"
type input "[EMAIL_ADDRESS][DOMAIN_NAME]"
click at [670, 270] on input "text" at bounding box center [651, 267] width 305 height 37
type input "shiro888loginterbaru"
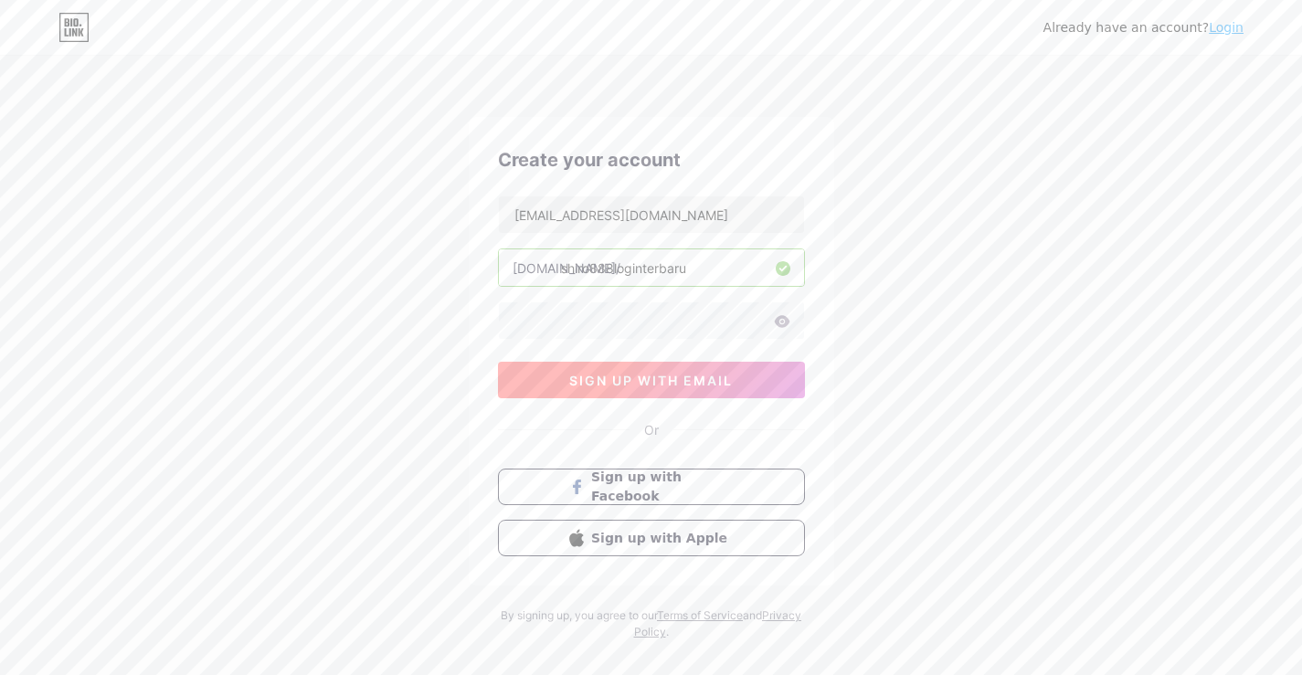
click at [680, 379] on span "sign up with email" at bounding box center [651, 381] width 164 height 16
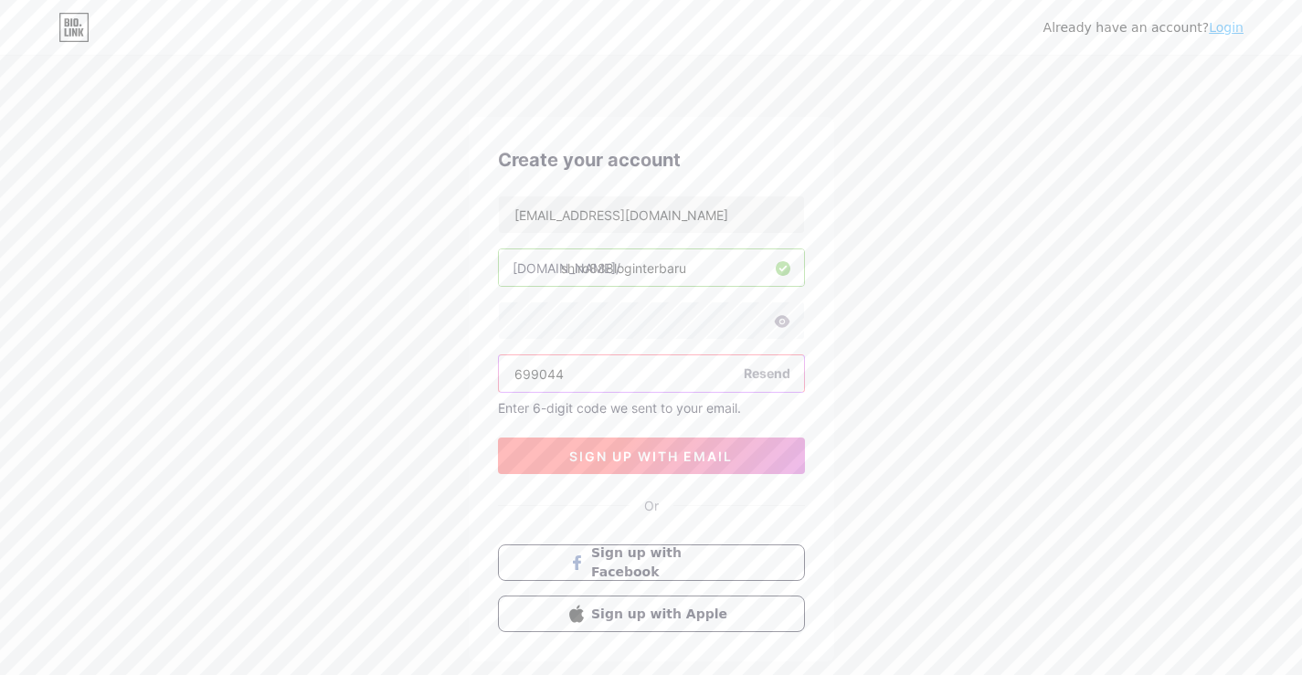
type input "699044"
click at [682, 448] on span "sign up with email" at bounding box center [651, 456] width 164 height 16
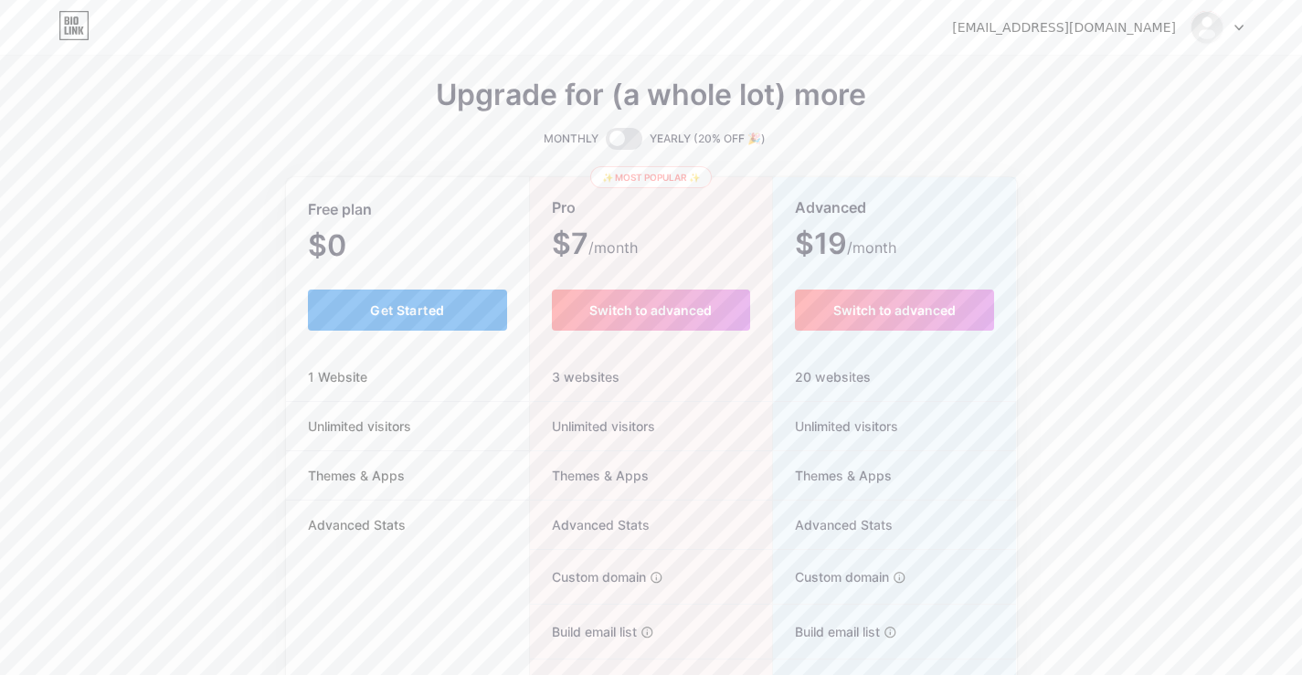
click at [468, 323] on button "Get Started" at bounding box center [408, 310] width 200 height 41
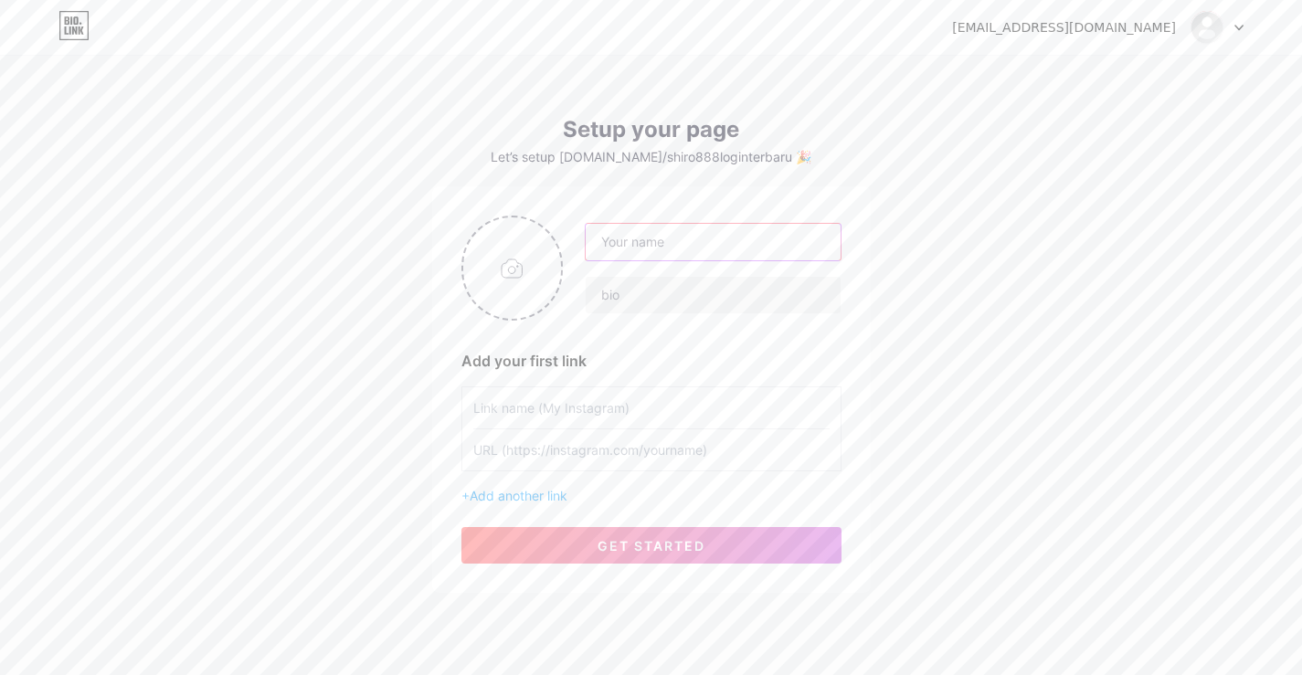
click at [689, 233] on input "text" at bounding box center [713, 242] width 254 height 37
paste input "Login [PERSON_NAME] Ini"
type input "Shiro888 Login [PERSON_NAME] Ini"
click at [517, 269] on input "file" at bounding box center [512, 267] width 99 height 101
type input "C:\fakepath\download (3).jpg"
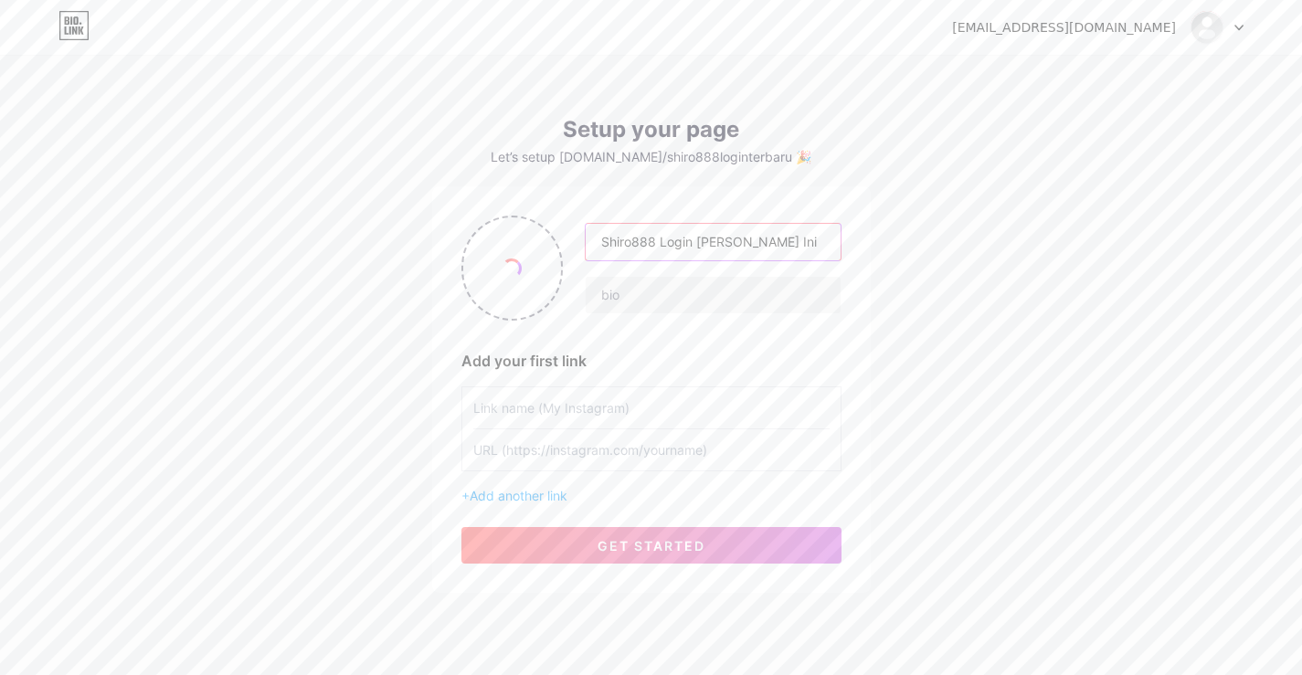
click at [637, 245] on input "Shiro888 Login [PERSON_NAME] Ini" at bounding box center [713, 242] width 254 height 37
click at [693, 292] on input "text" at bounding box center [713, 295] width 254 height 37
paste input "Shiro888 latest login [DATE]! Access top-tier online slots and win big. Easy ac…"
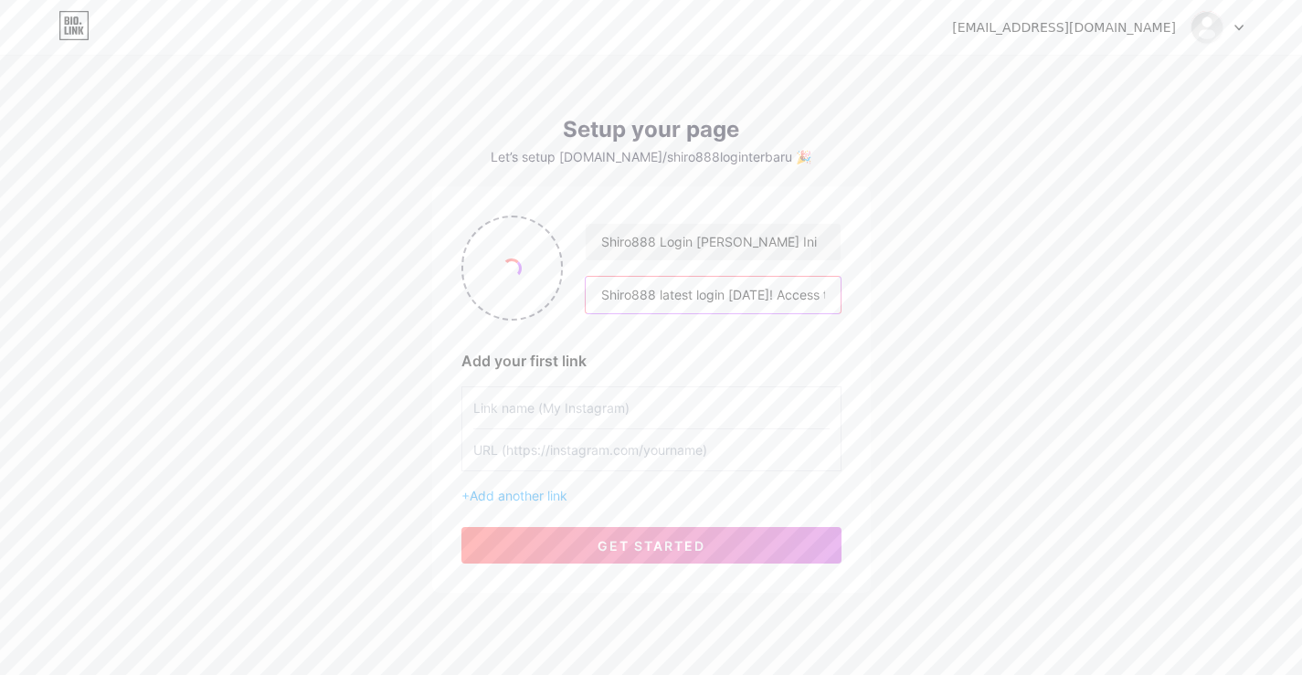
scroll to position [0, 438]
type input "Shiro888 latest login [DATE]! Access top-tier online slots and win big. Easy ac…"
click at [641, 332] on div "Shiro888 Login Terbaru Hari Ini Shiro888 latest login [DATE]! Access top-tier o…" at bounding box center [651, 390] width 380 height 348
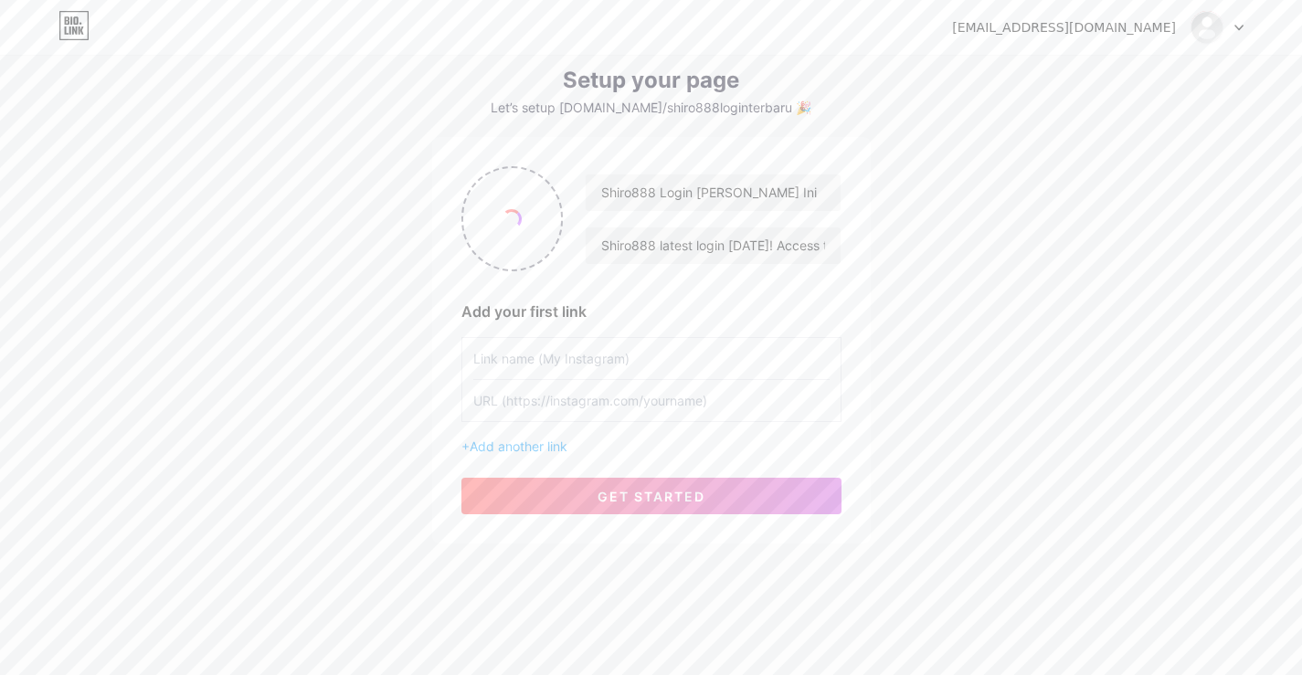
click at [632, 354] on input "text" at bounding box center [651, 358] width 356 height 41
type input "SHIRO888 LOGIN"
click at [614, 405] on input "text" at bounding box center [651, 400] width 356 height 41
paste input "[URL][DOMAIN_NAME]"
type input "[URL][DOMAIN_NAME]"
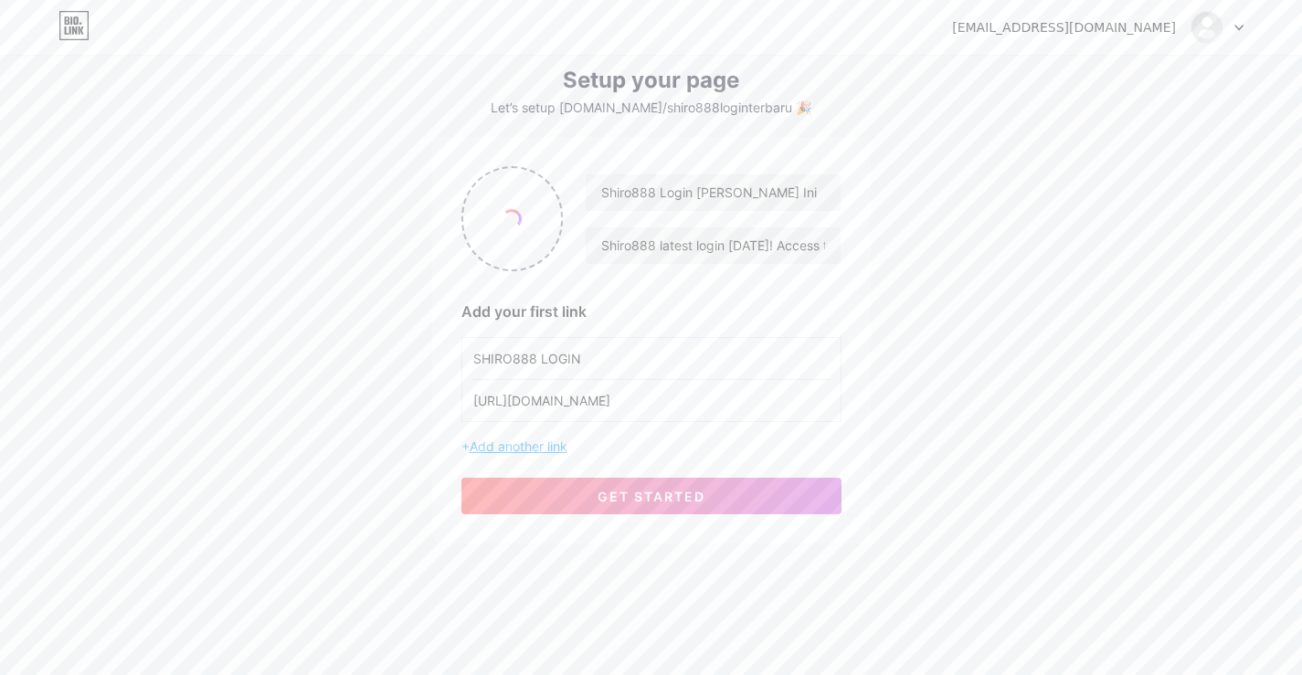
click at [535, 450] on span "Add another link" at bounding box center [519, 446] width 98 height 16
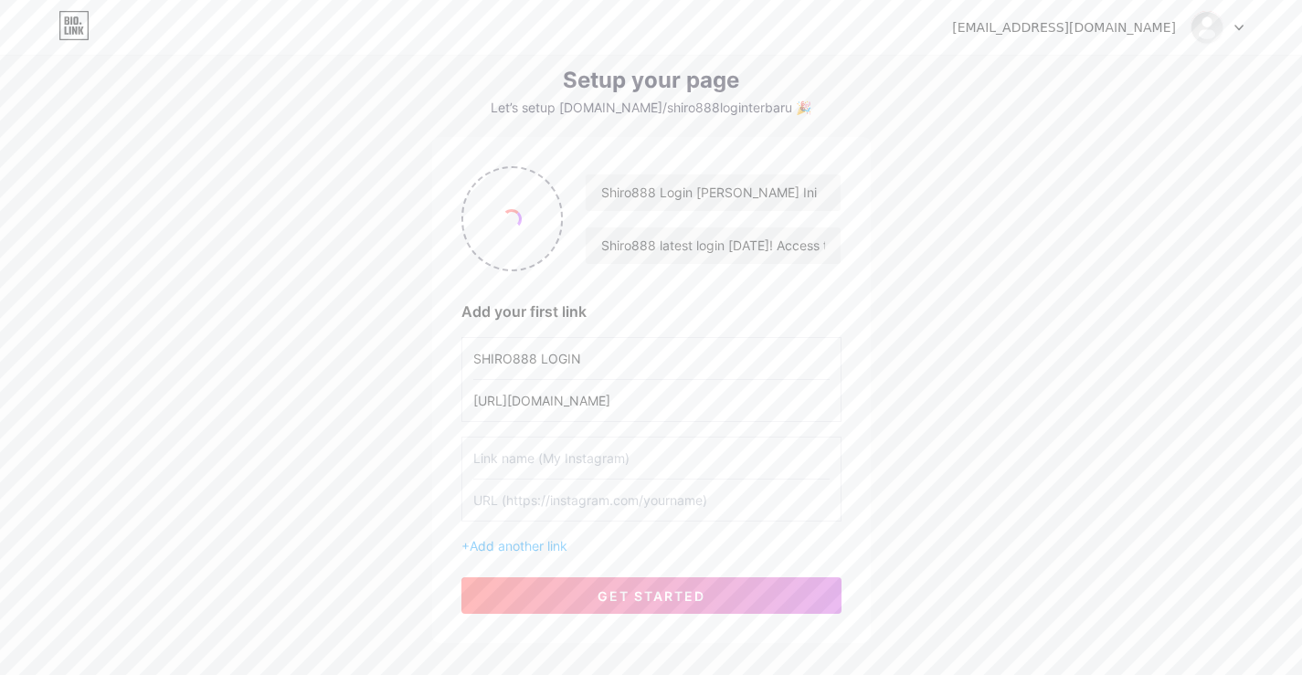
click at [551, 465] on input "text" at bounding box center [651, 458] width 356 height 41
type input "E"
type input "REGISTER NOW"
click at [558, 500] on input "text" at bounding box center [651, 500] width 356 height 41
paste input "[URL][DOMAIN_NAME]"
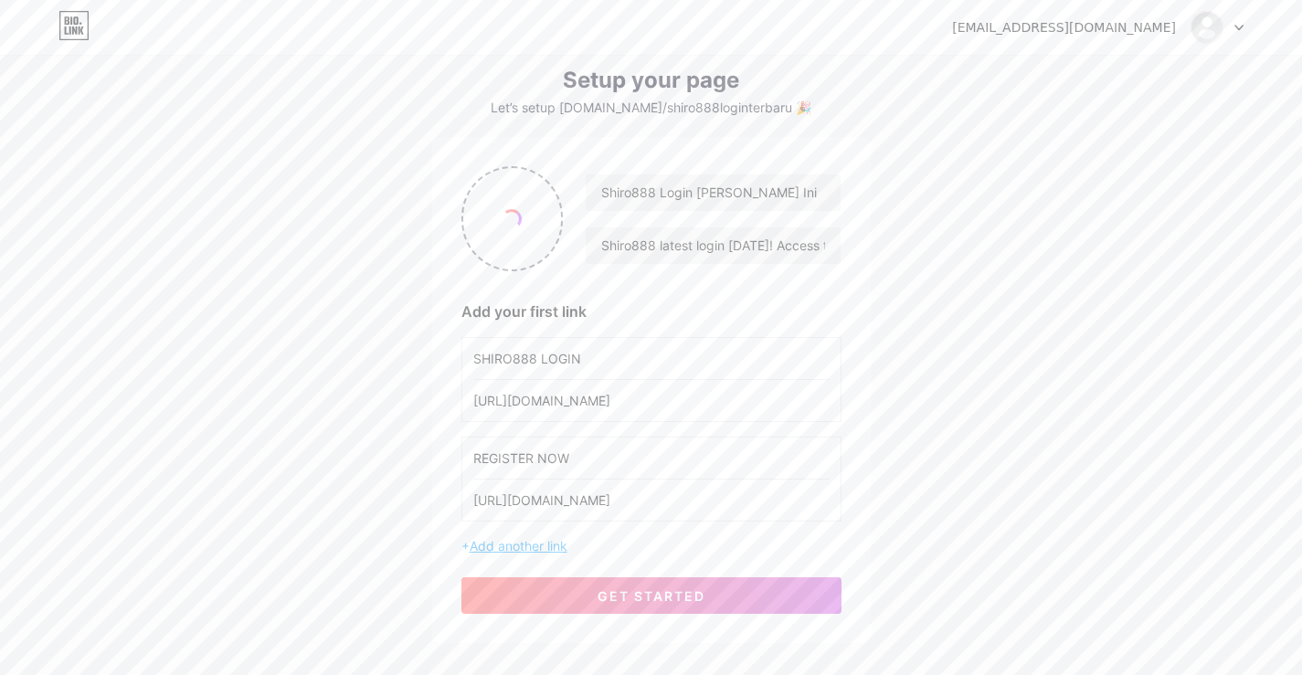
type input "[URL][DOMAIN_NAME]"
click at [540, 543] on span "Add another link" at bounding box center [519, 546] width 98 height 16
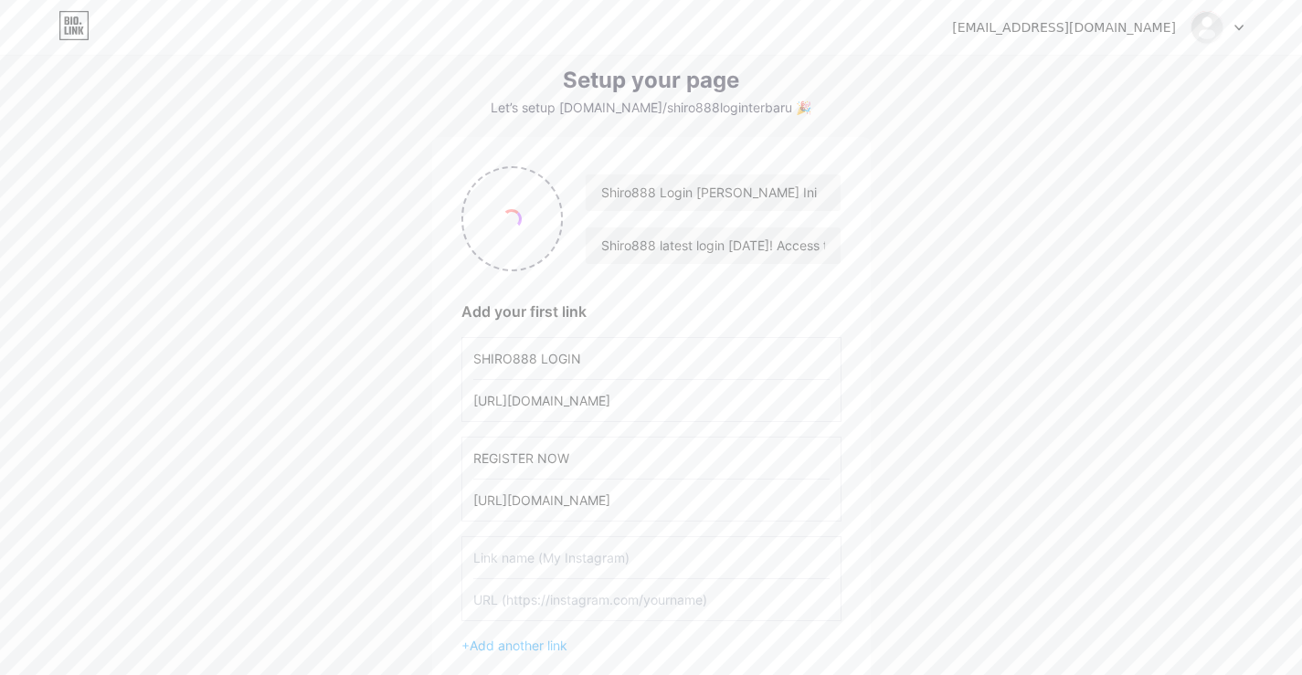
click at [542, 566] on input "text" at bounding box center [651, 557] width 356 height 41
type input "LOGIN"
click at [556, 606] on input "text" at bounding box center [651, 599] width 356 height 41
paste input "[URL][DOMAIN_NAME]"
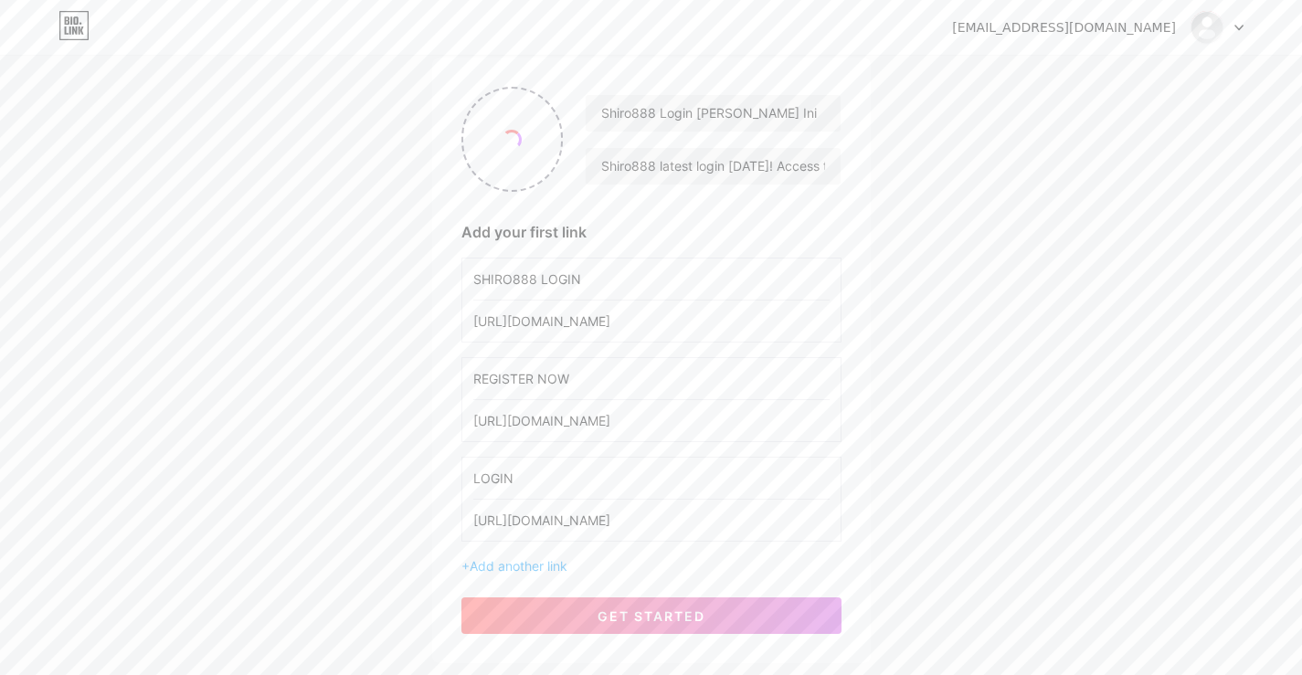
scroll to position [232, 0]
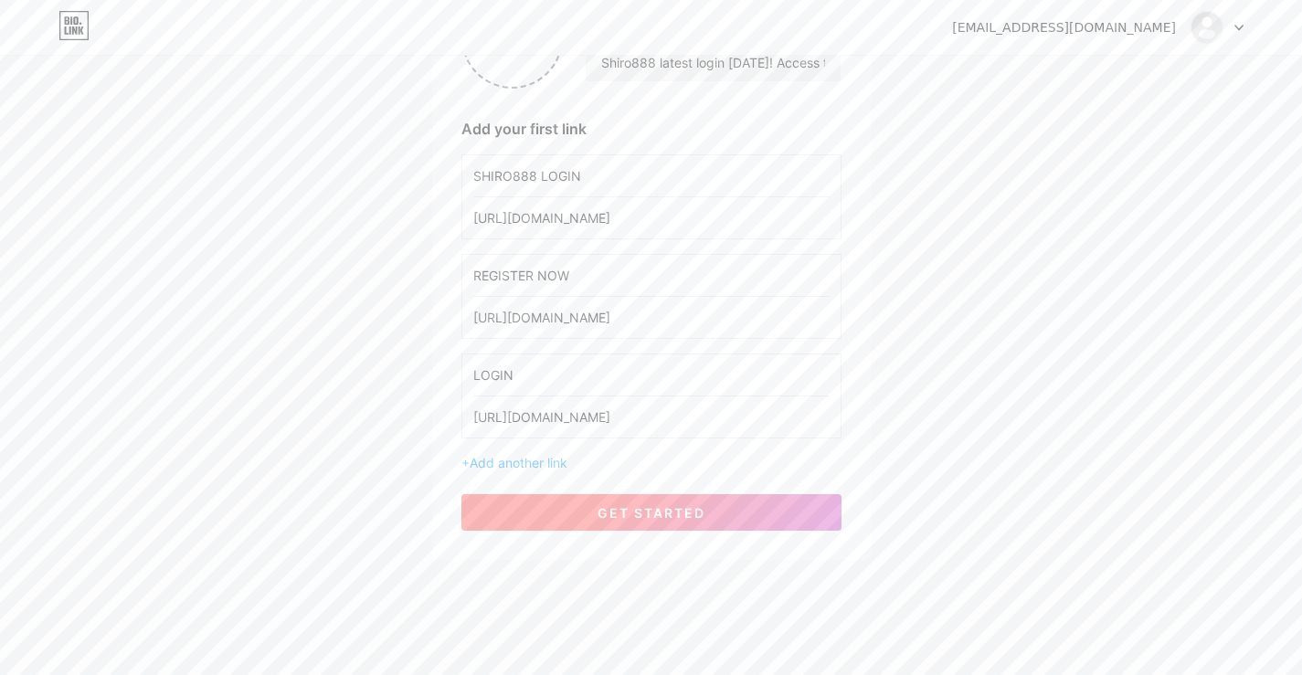
type input "[URL][DOMAIN_NAME]"
click at [732, 515] on button "get started" at bounding box center [651, 512] width 380 height 37
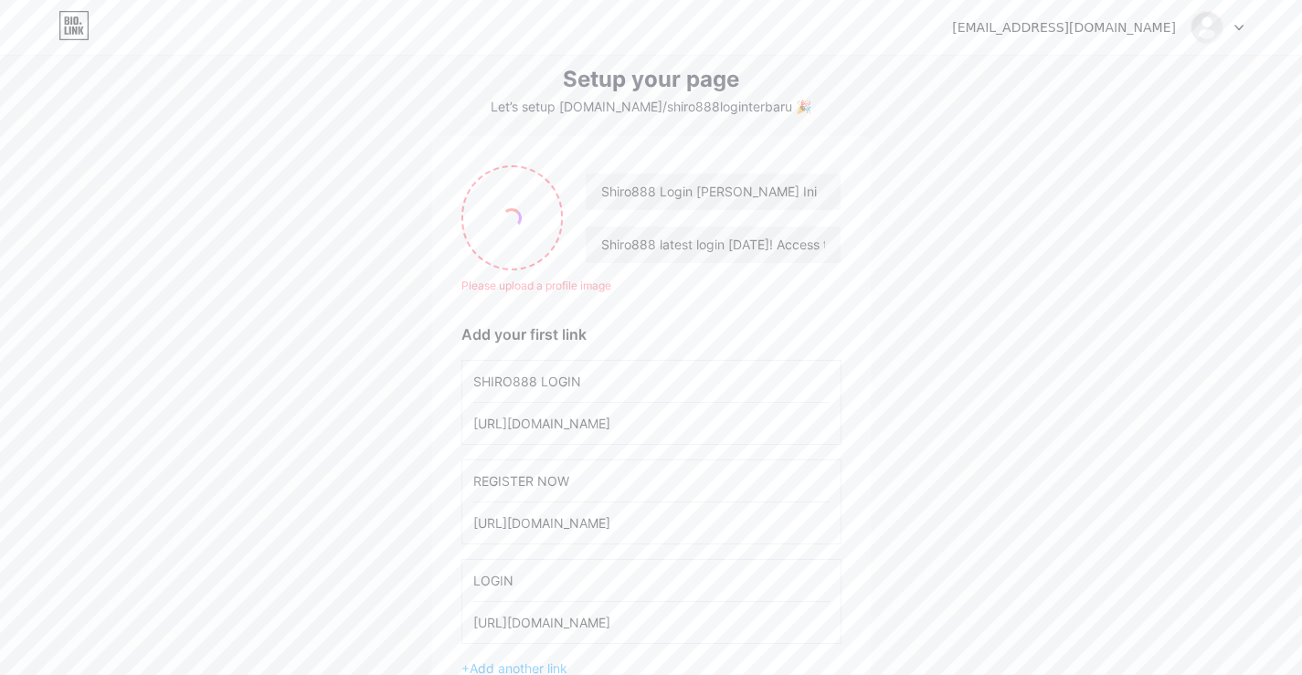
scroll to position [49, 0]
click at [529, 247] on input "file" at bounding box center [512, 218] width 99 height 101
type input "C:\fakepath\Kanal (2) (1) (1).png"
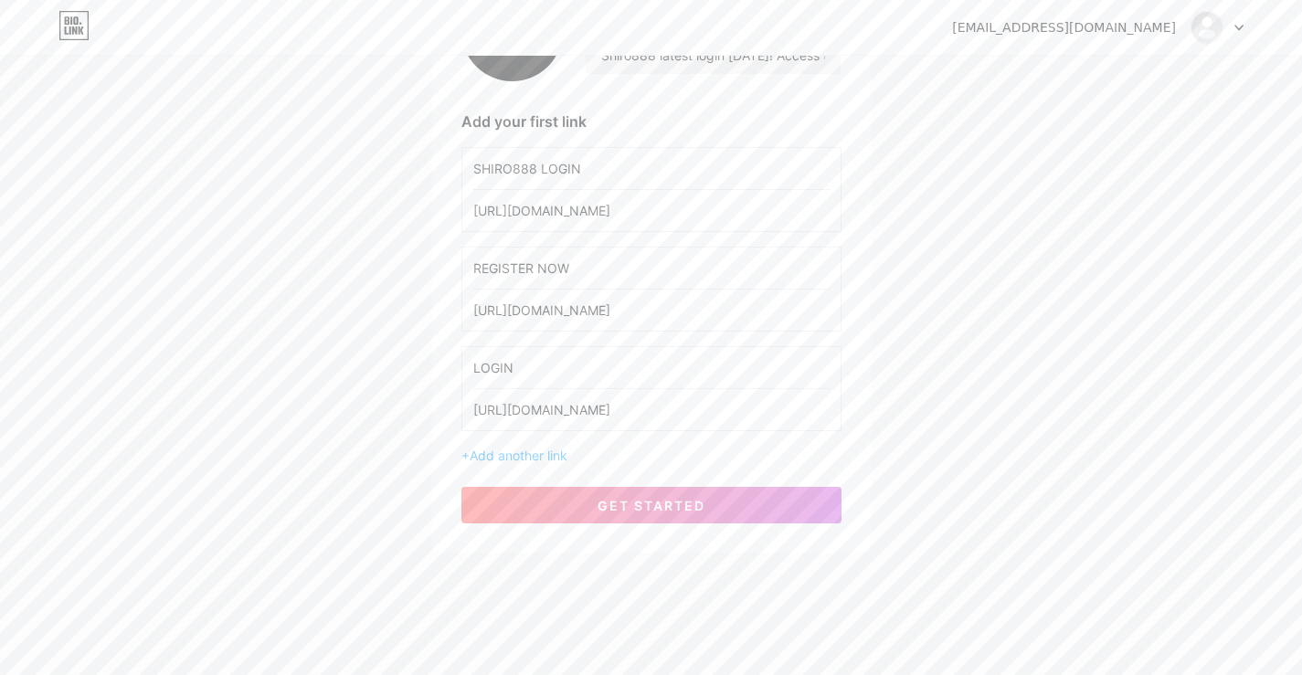
scroll to position [248, 0]
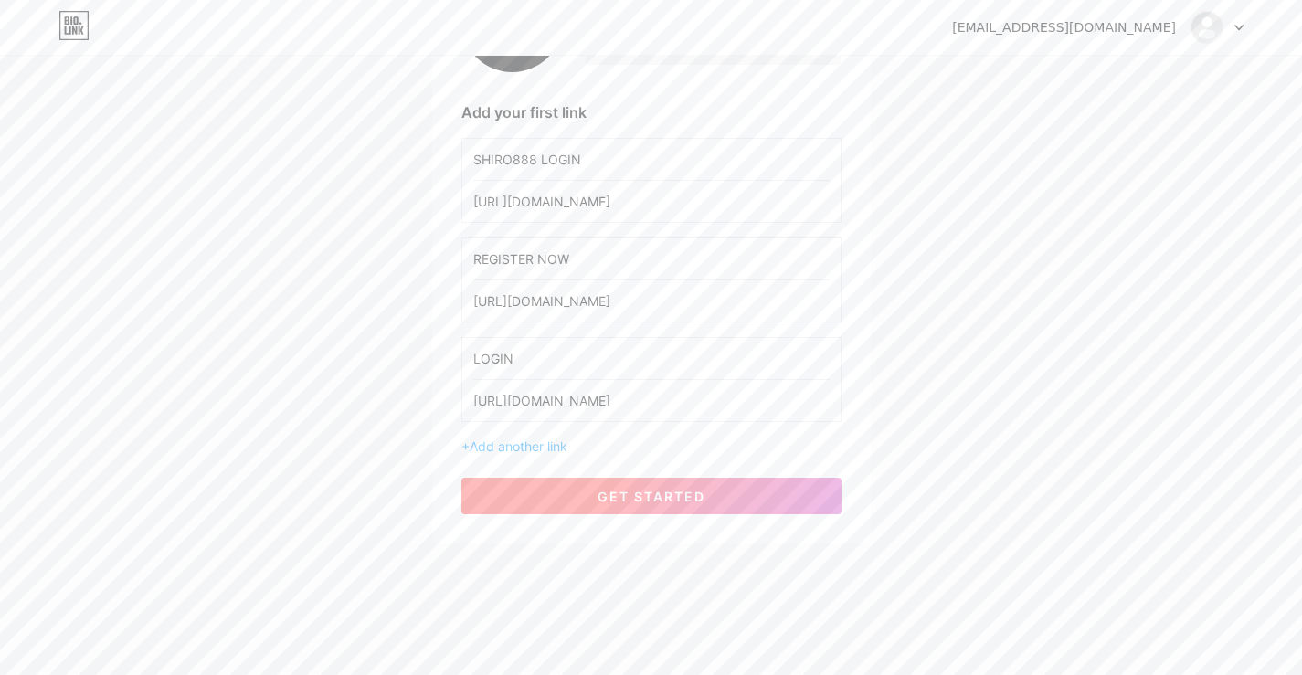
click at [637, 492] on span "get started" at bounding box center [651, 497] width 108 height 16
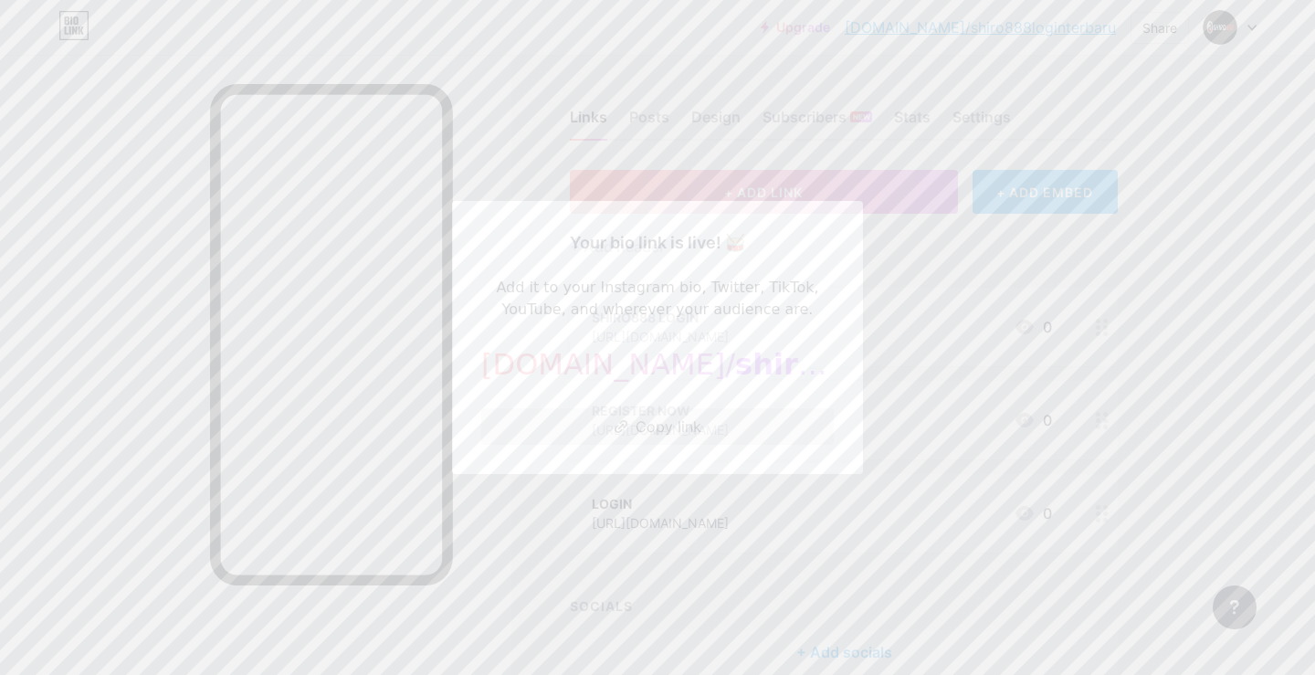
click at [661, 430] on button "Copy link" at bounding box center [657, 426] width 353 height 37
click at [486, 111] on div at bounding box center [657, 337] width 1315 height 675
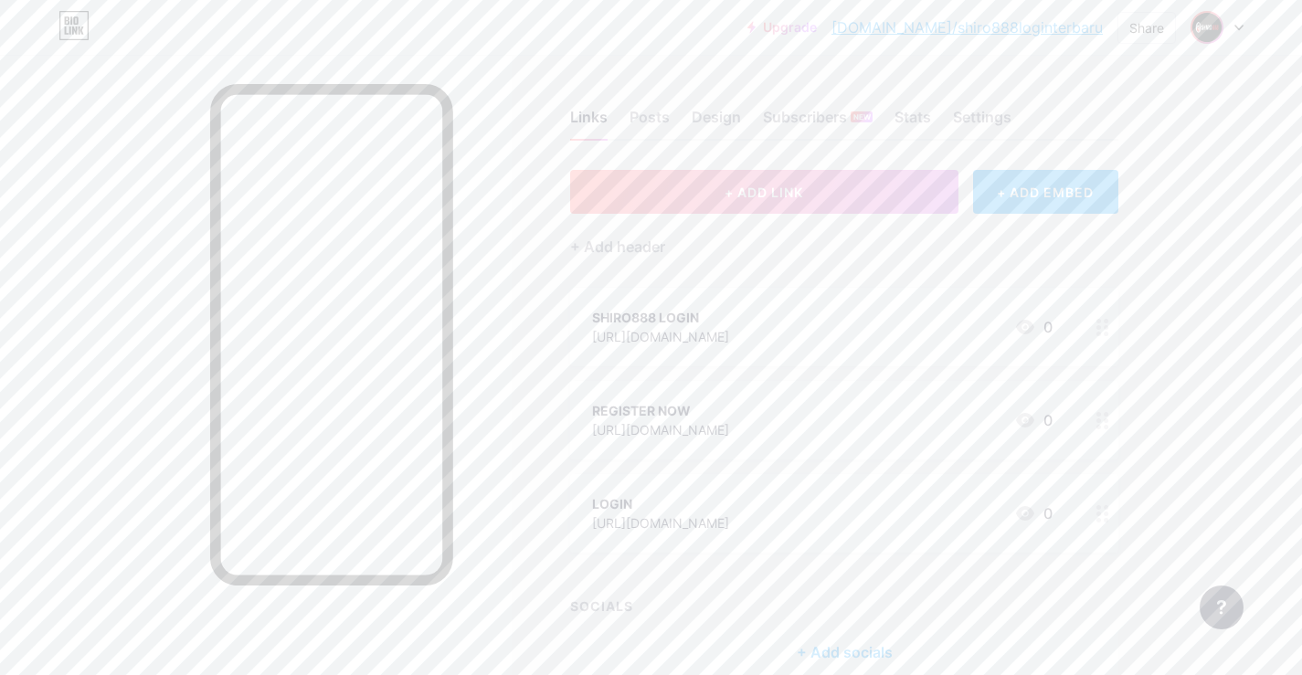
click at [1208, 29] on img at bounding box center [1206, 27] width 29 height 29
click at [1093, 252] on li "Logout" at bounding box center [1129, 256] width 227 height 49
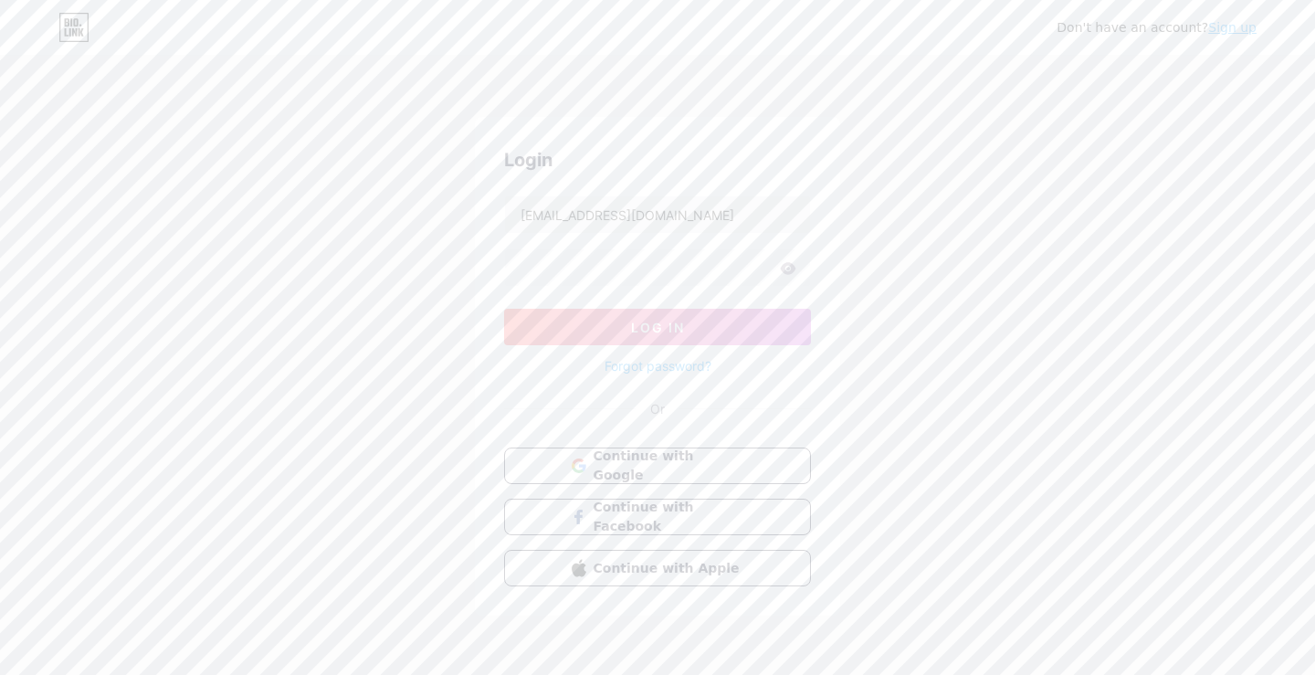
click at [1242, 31] on link "Sign up" at bounding box center [1232, 27] width 48 height 15
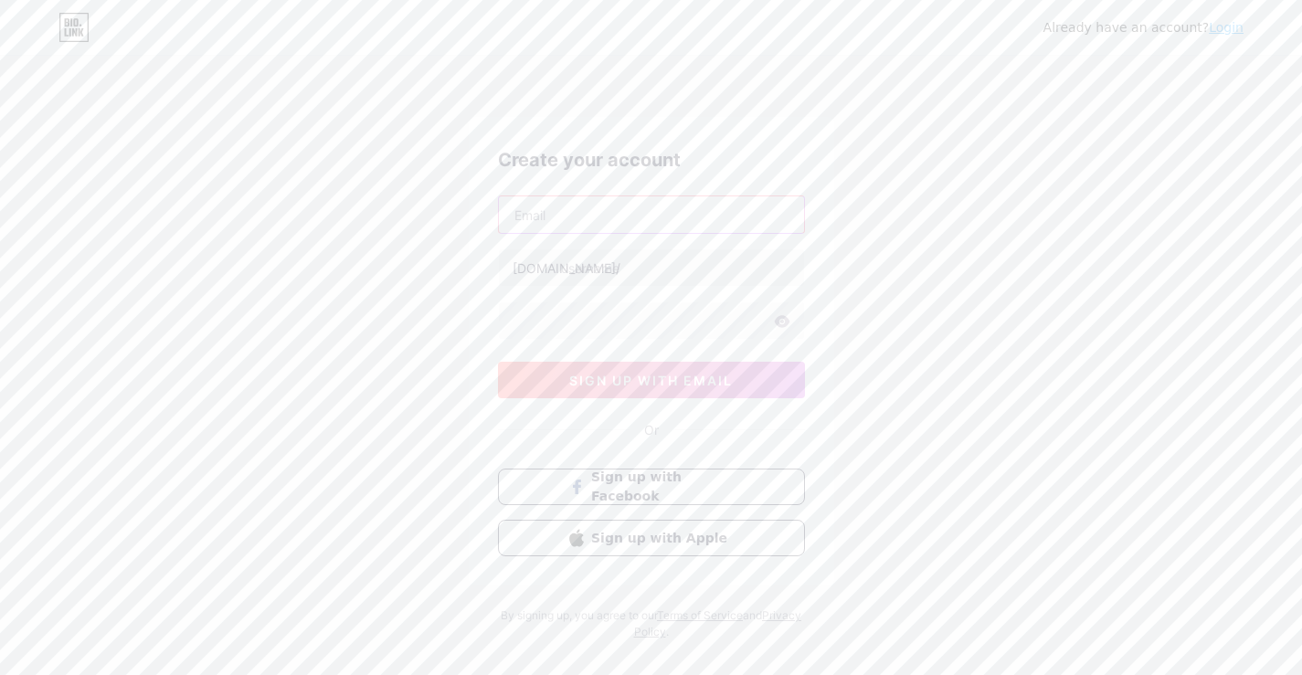
click at [549, 216] on input "text" at bounding box center [651, 214] width 305 height 37
paste input "[EMAIL_ADDRESS][DOMAIN_NAME]"
type input "[EMAIL_ADDRESS][DOMAIN_NAME]"
click at [582, 265] on input "text" at bounding box center [651, 267] width 305 height 37
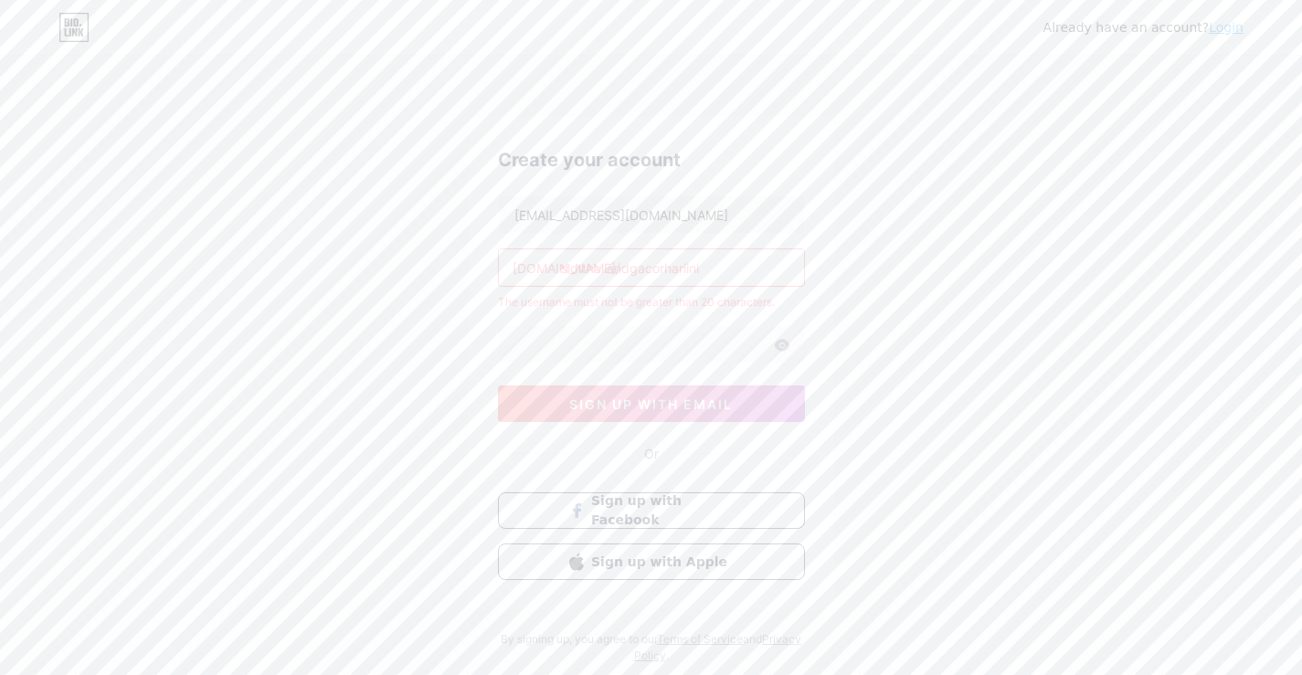
click at [728, 270] on input "slotthailandgacorhariini" at bounding box center [651, 267] width 305 height 37
click at [635, 267] on input "slotthailandgacorhariini" at bounding box center [651, 267] width 305 height 37
click at [630, 270] on input "slotthailandgacorhariini" at bounding box center [651, 267] width 305 height 37
click at [639, 269] on input "slotthailand-gacorhariini" at bounding box center [651, 267] width 305 height 37
drag, startPoint x: 666, startPoint y: 267, endPoint x: 727, endPoint y: 267, distance: 61.2
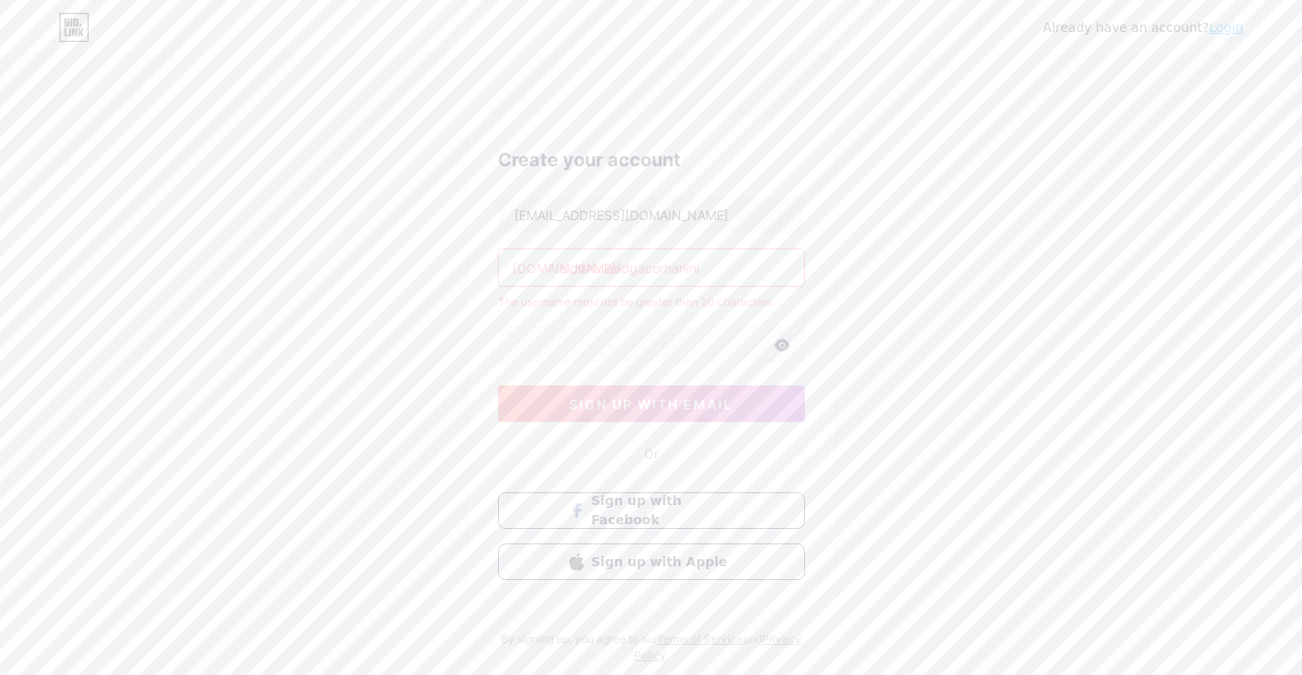
click at [727, 267] on input "slotthailandgacorhariini" at bounding box center [651, 267] width 305 height 37
type input "slotthailandgacor"
click at [854, 311] on div "Already have an account? Login Create your account [EMAIL_ADDRESS][DOMAIN_NAME]…" at bounding box center [651, 361] width 1302 height 723
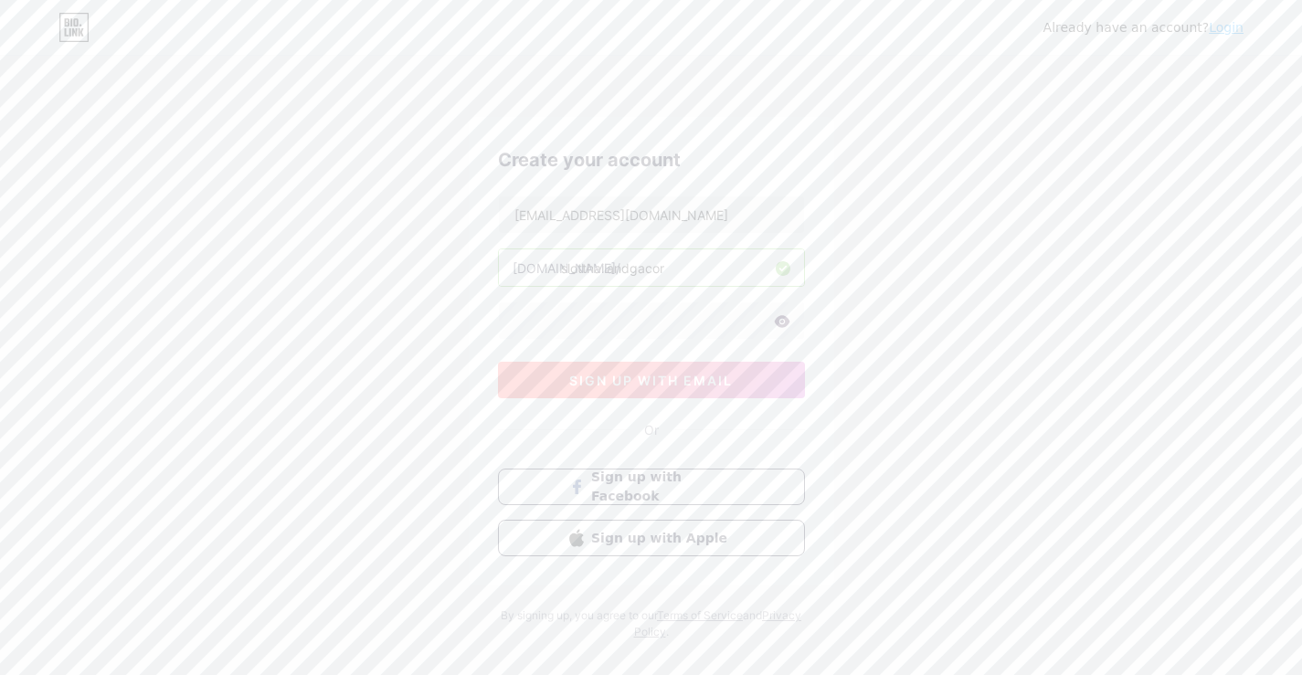
click at [676, 380] on span "sign up with email" at bounding box center [651, 381] width 164 height 16
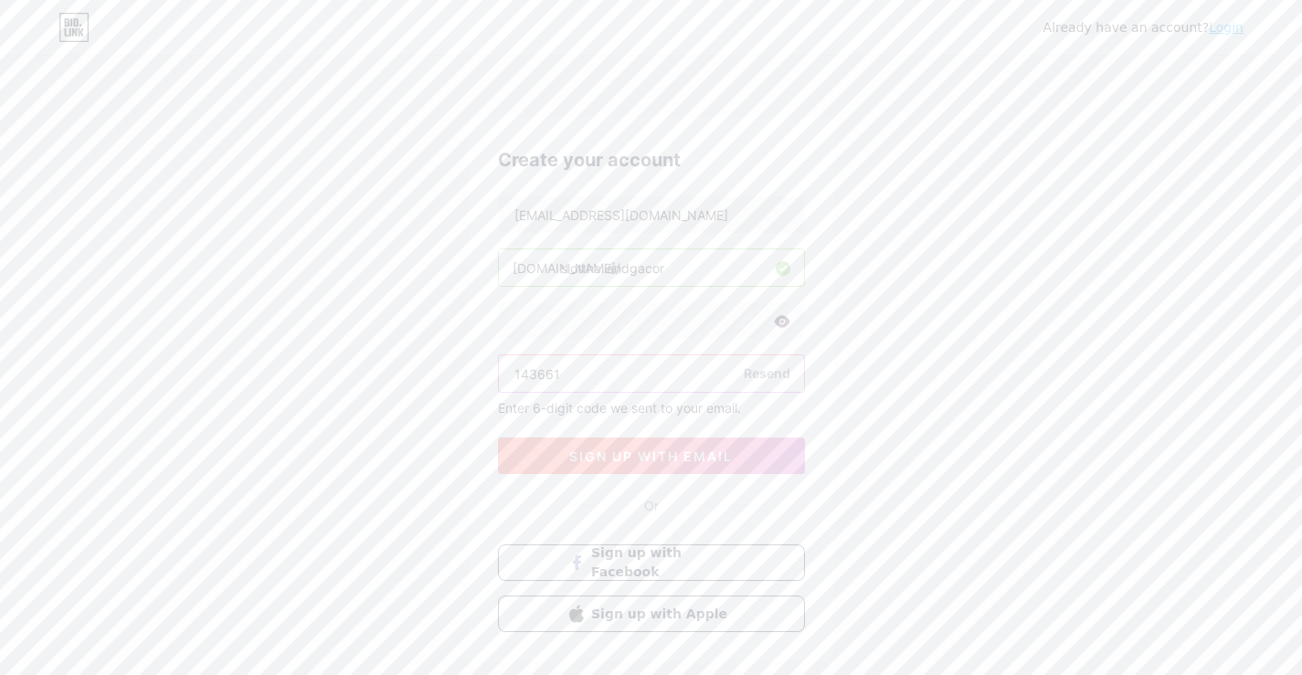
type input "143661"
click at [589, 465] on button "sign up with email" at bounding box center [651, 456] width 307 height 37
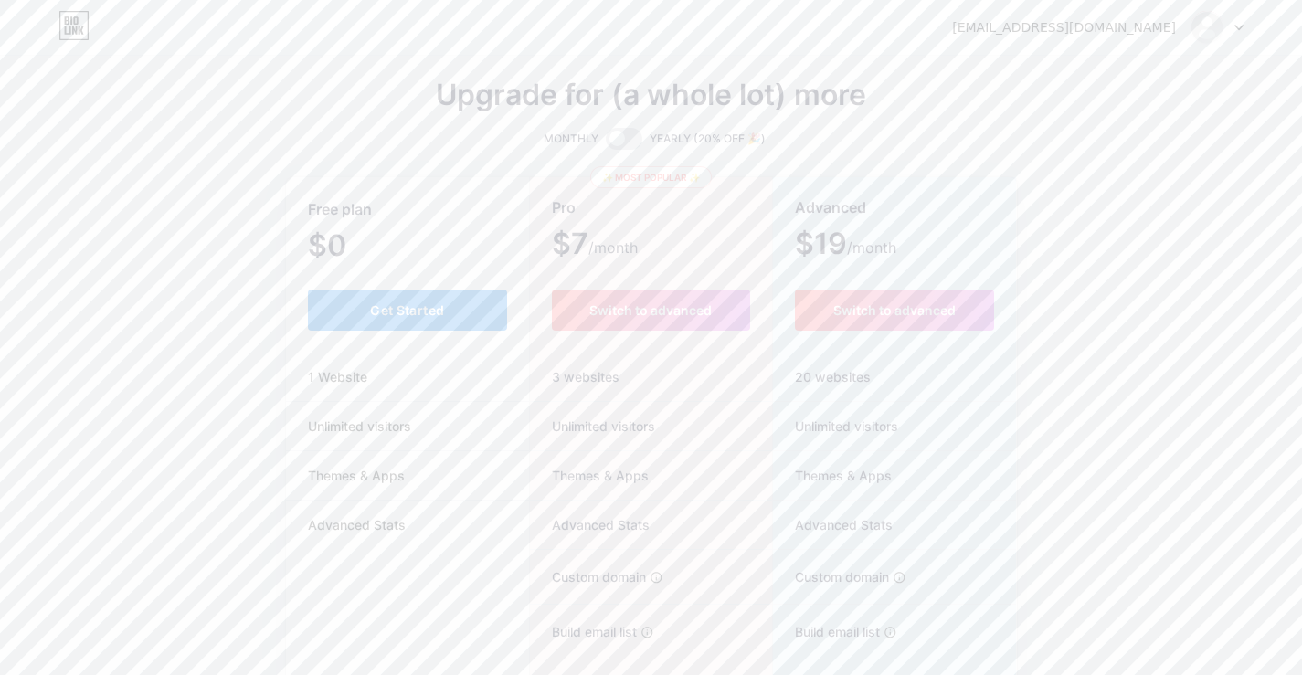
click at [426, 314] on span "Get Started" at bounding box center [407, 310] width 74 height 16
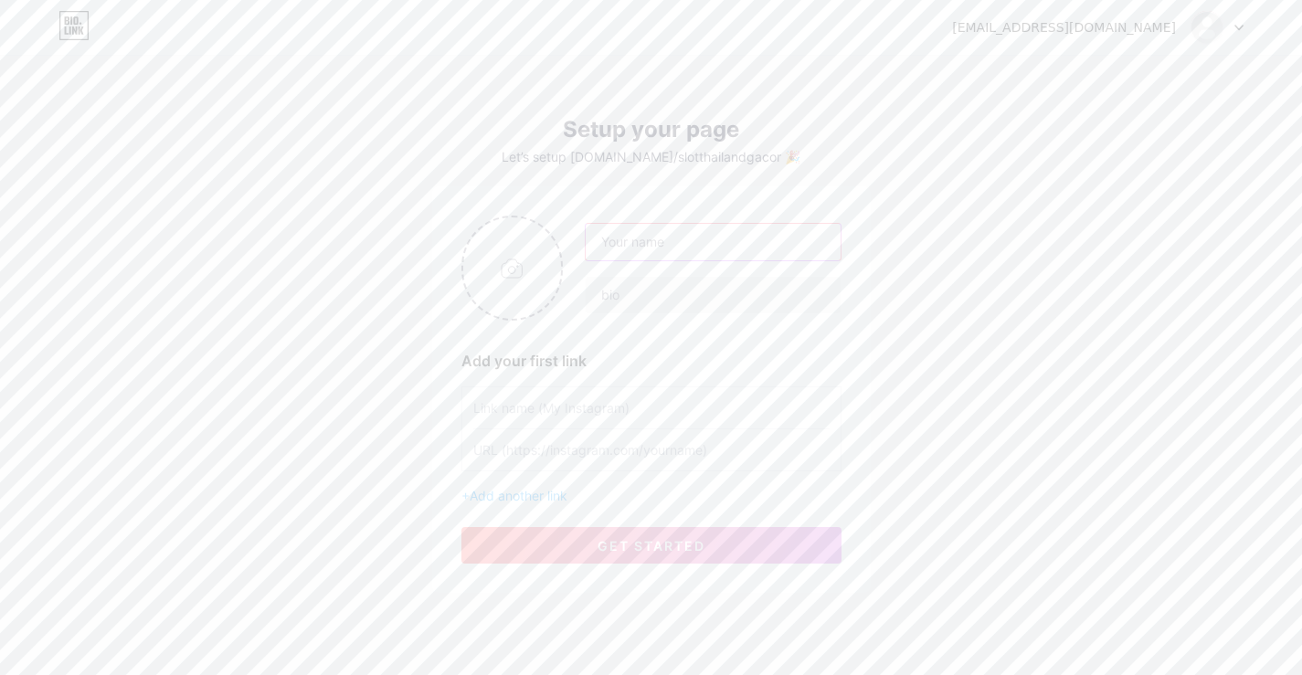
click at [645, 249] on input "text" at bounding box center [713, 242] width 254 height 37
type input "Slot [GEOGRAPHIC_DATA] Gacor Terbaru Hari Ini"
click at [654, 296] on input "text" at bounding box center [713, 295] width 254 height 37
paste input "Thailand's Gacor slots! Find the newest games with high win rates. Play [DATE] …"
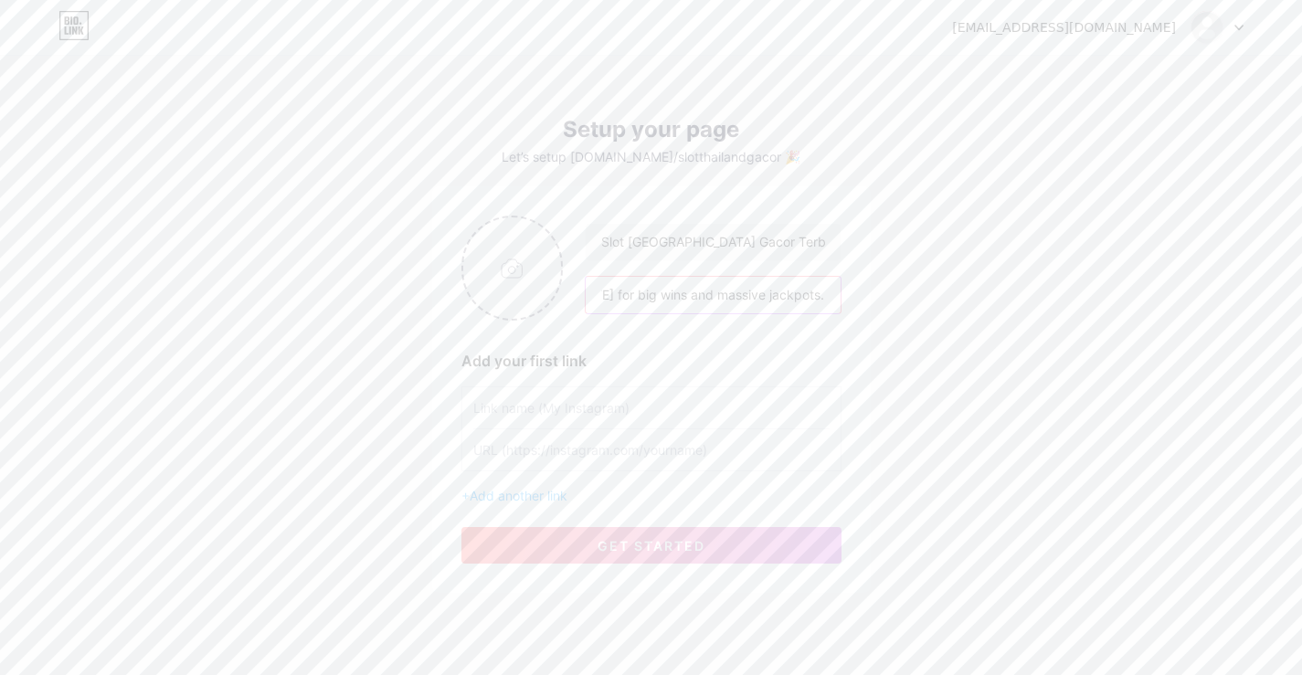
type input "Thailand's Gacor slots! Find the newest games with high win rates. Play [DATE] …"
click at [506, 268] on input "file" at bounding box center [512, 267] width 99 height 101
type input "C:\fakepath\ChatGPT Image [DATE], 02_54_42 AM.png"
click at [567, 406] on input "text" at bounding box center [651, 407] width 356 height 41
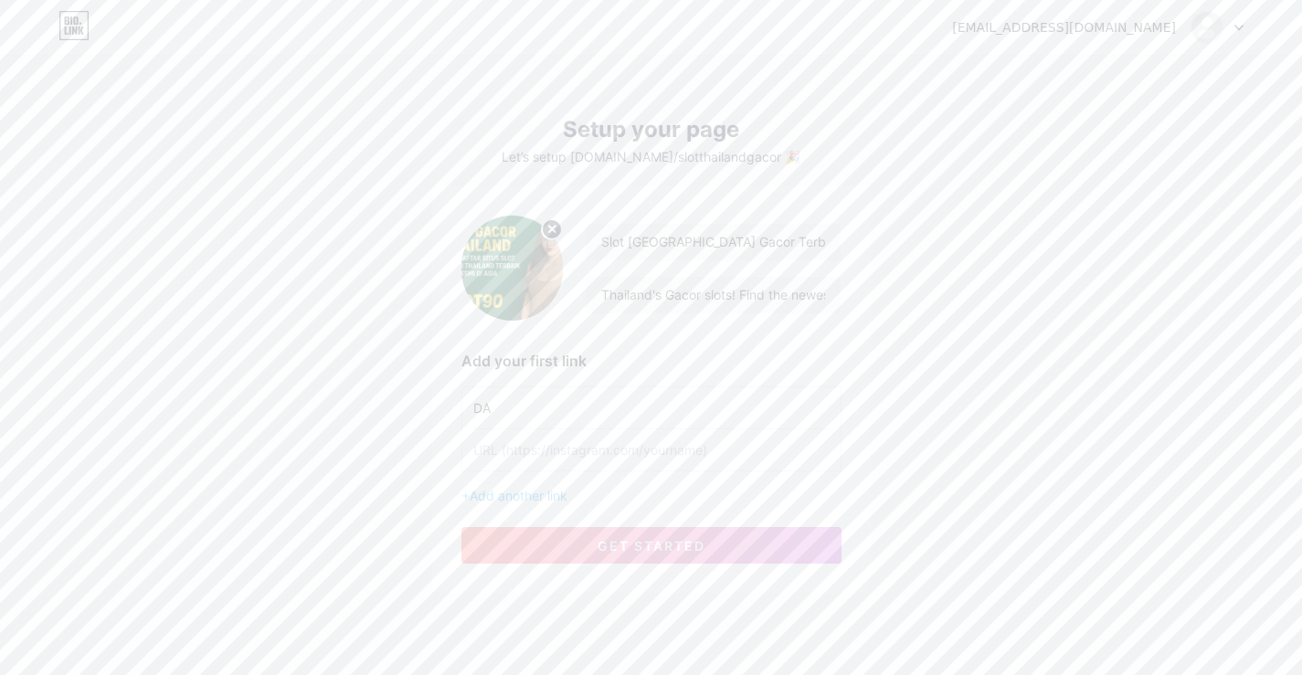
type input "D"
type input "REGISTER NOW"
click at [624, 455] on input "text" at bounding box center [651, 449] width 356 height 41
paste input "[URL][DOMAIN_NAME]"
type input "[URL][DOMAIN_NAME]"
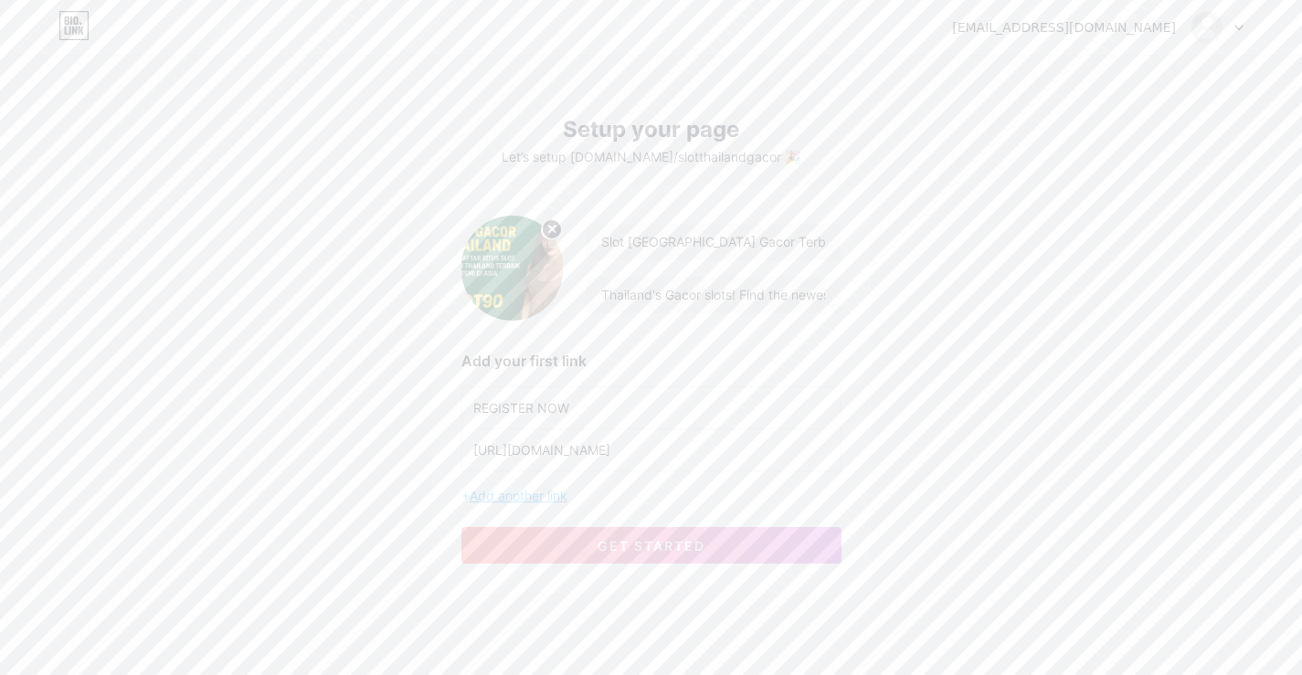
click at [547, 498] on span "Add another link" at bounding box center [519, 496] width 98 height 16
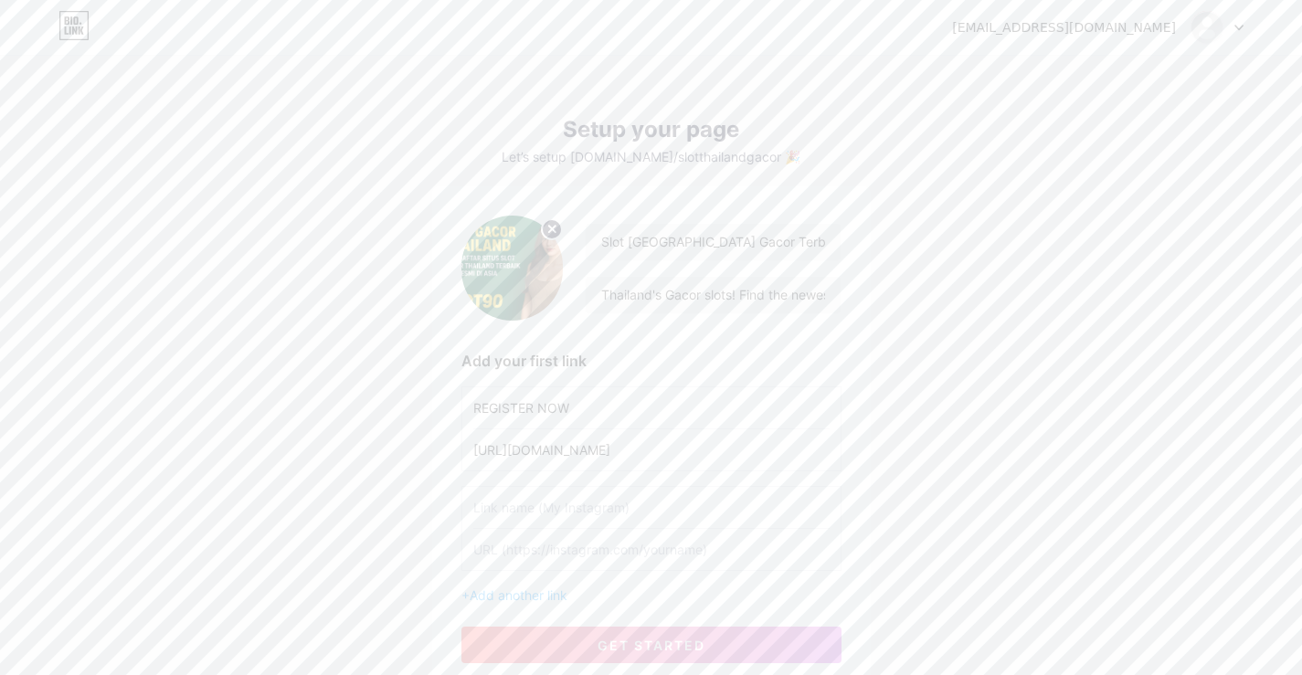
click at [548, 502] on input "text" at bounding box center [651, 507] width 356 height 41
type input "LOGIN"
click at [541, 555] on input "text" at bounding box center [651, 549] width 356 height 41
paste input "[URL][DOMAIN_NAME]"
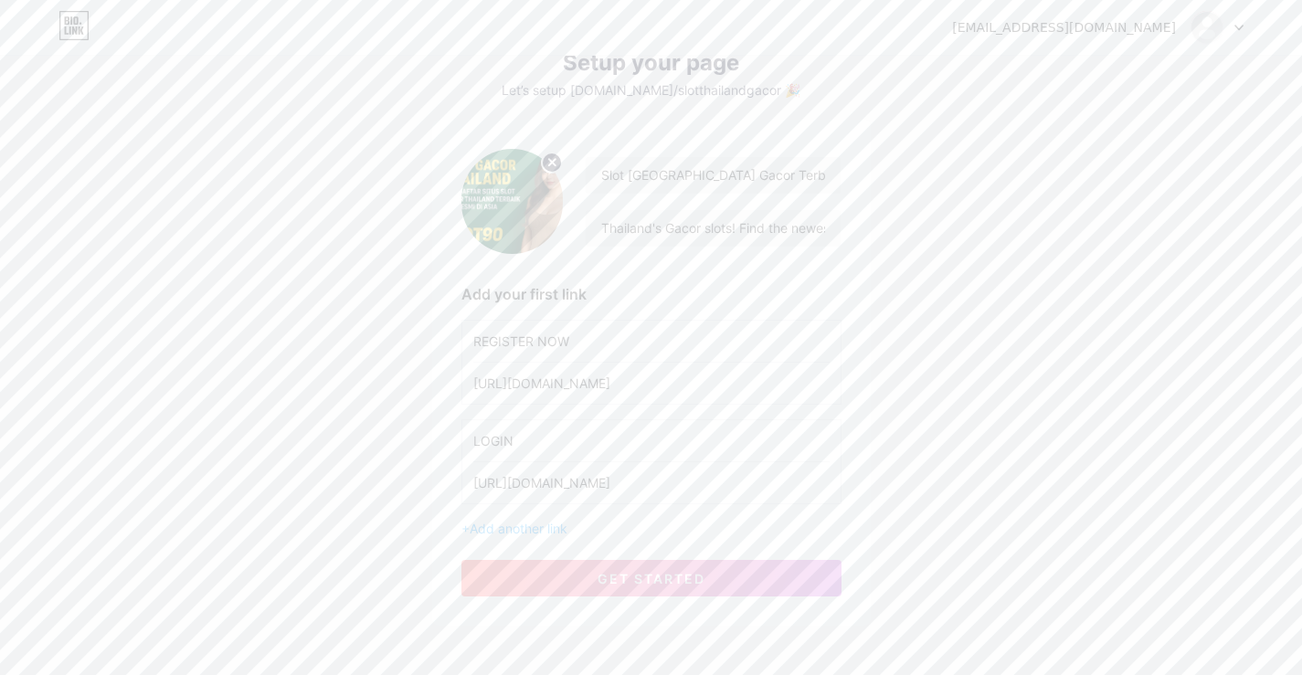
scroll to position [149, 0]
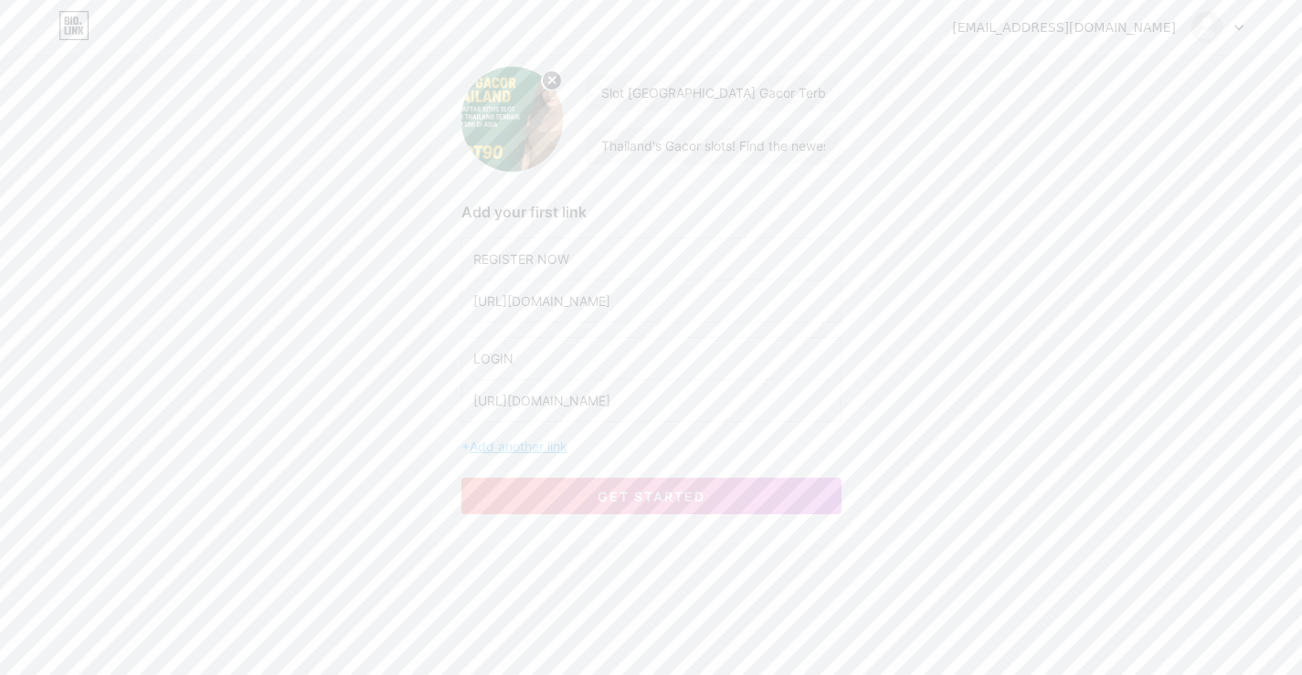
type input "[URL][DOMAIN_NAME]"
click at [522, 450] on span "Add another link" at bounding box center [519, 446] width 98 height 16
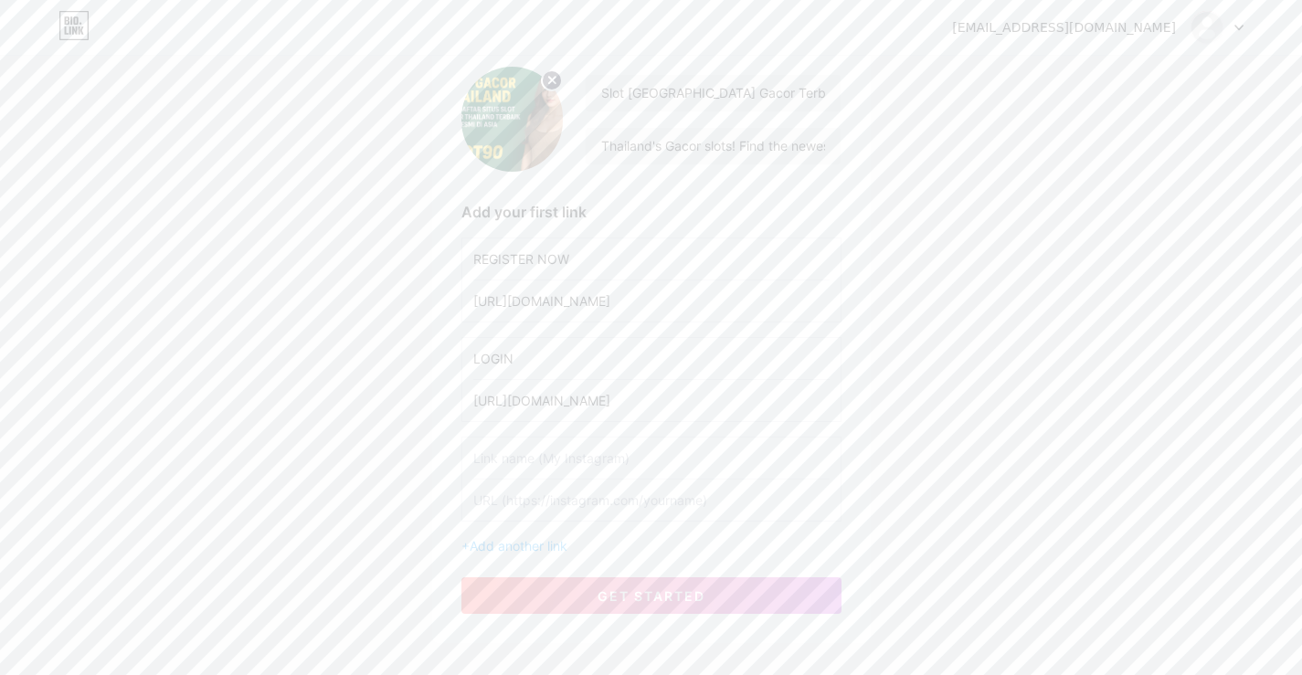
click at [530, 459] on input "text" at bounding box center [651, 458] width 356 height 41
type input "SLOT GACOR [GEOGRAPHIC_DATA]"
click at [533, 501] on input "text" at bounding box center [651, 500] width 356 height 41
paste input "[URL][DOMAIN_NAME]"
type input "[URL][DOMAIN_NAME]"
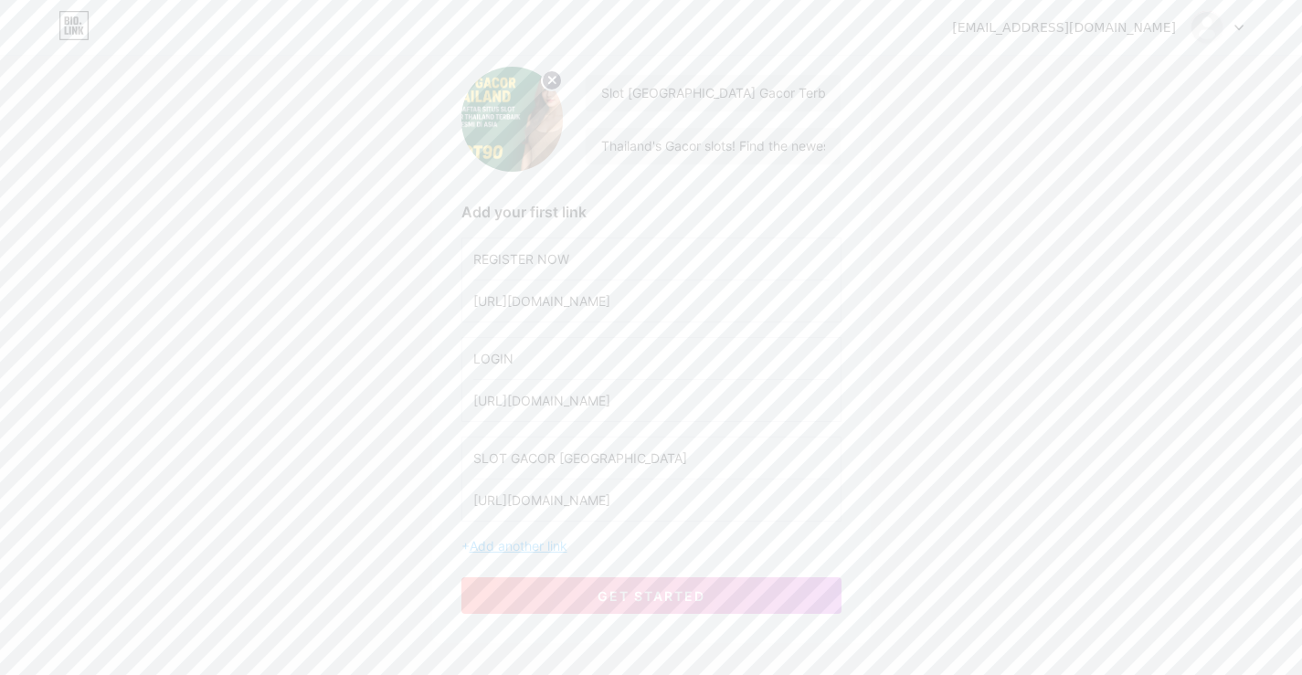
click at [542, 550] on span "Add another link" at bounding box center [519, 546] width 98 height 16
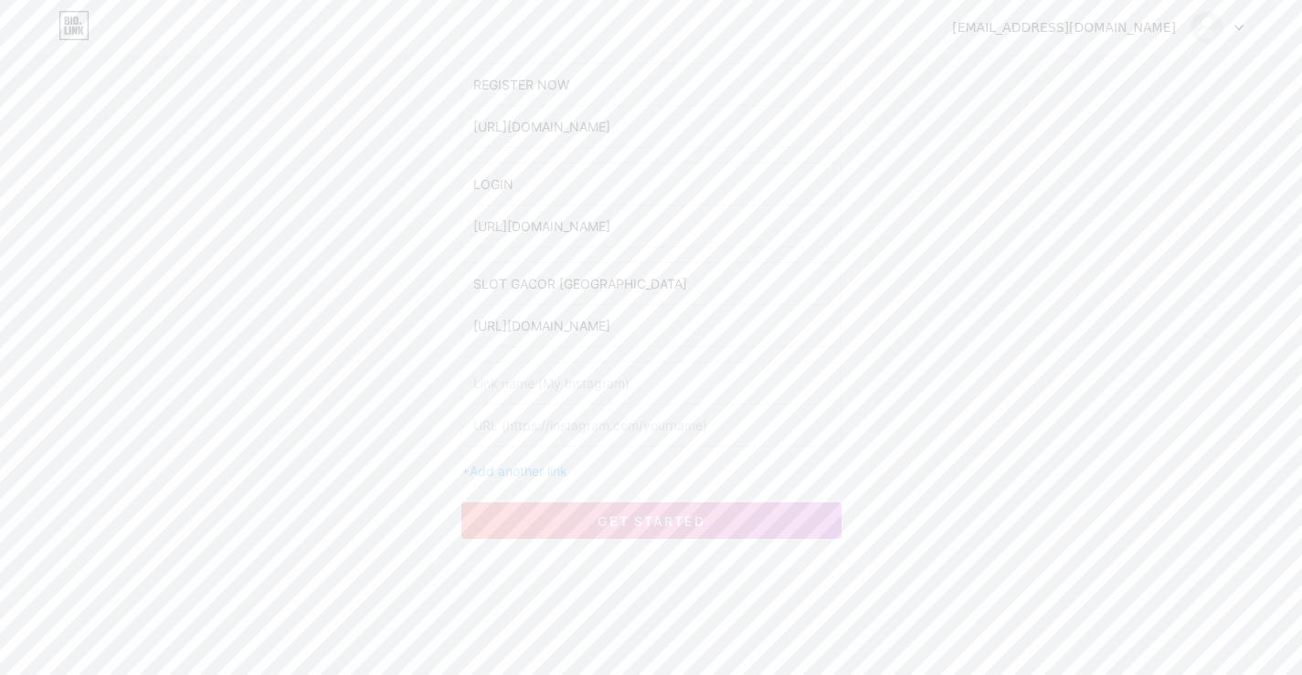
scroll to position [332, 0]
click at [636, 371] on input "text" at bounding box center [651, 374] width 356 height 41
type input "Slot Server [GEOGRAPHIC_DATA]"
click at [593, 427] on input "text" at bounding box center [651, 416] width 356 height 41
paste input "[URL][DOMAIN_NAME]"
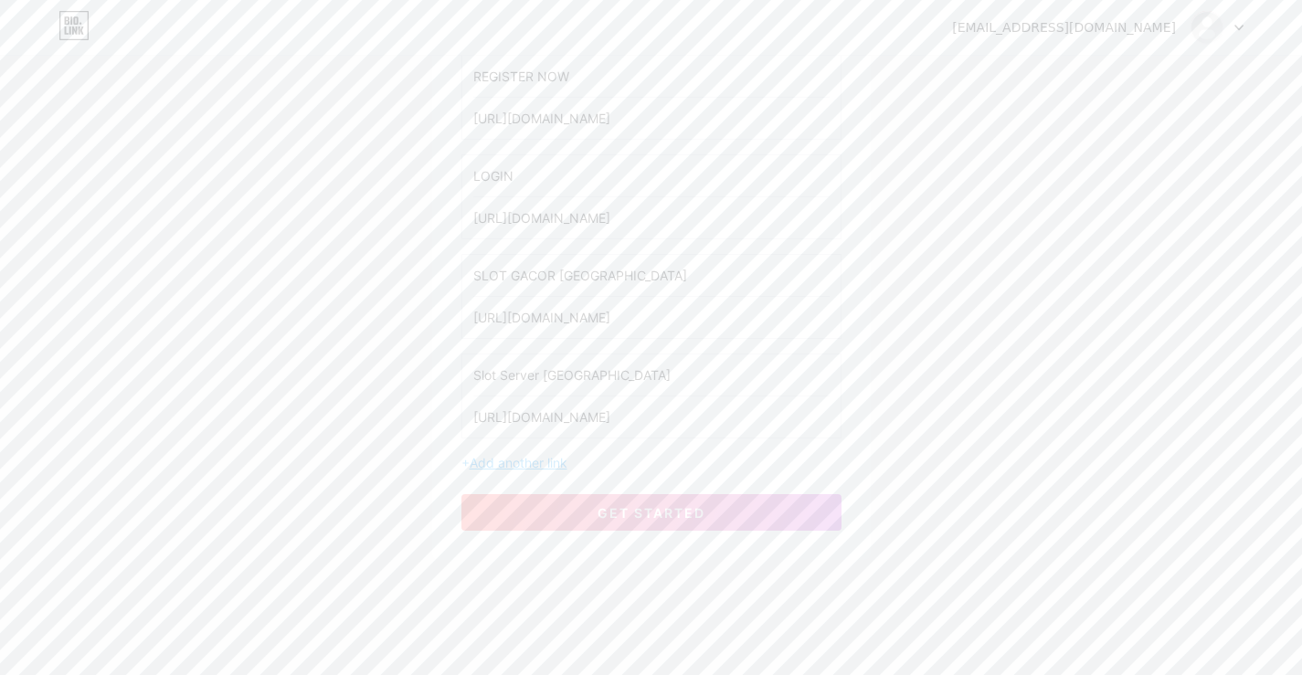
type input "[URL][DOMAIN_NAME]"
click at [554, 465] on span "Add another link" at bounding box center [519, 463] width 98 height 16
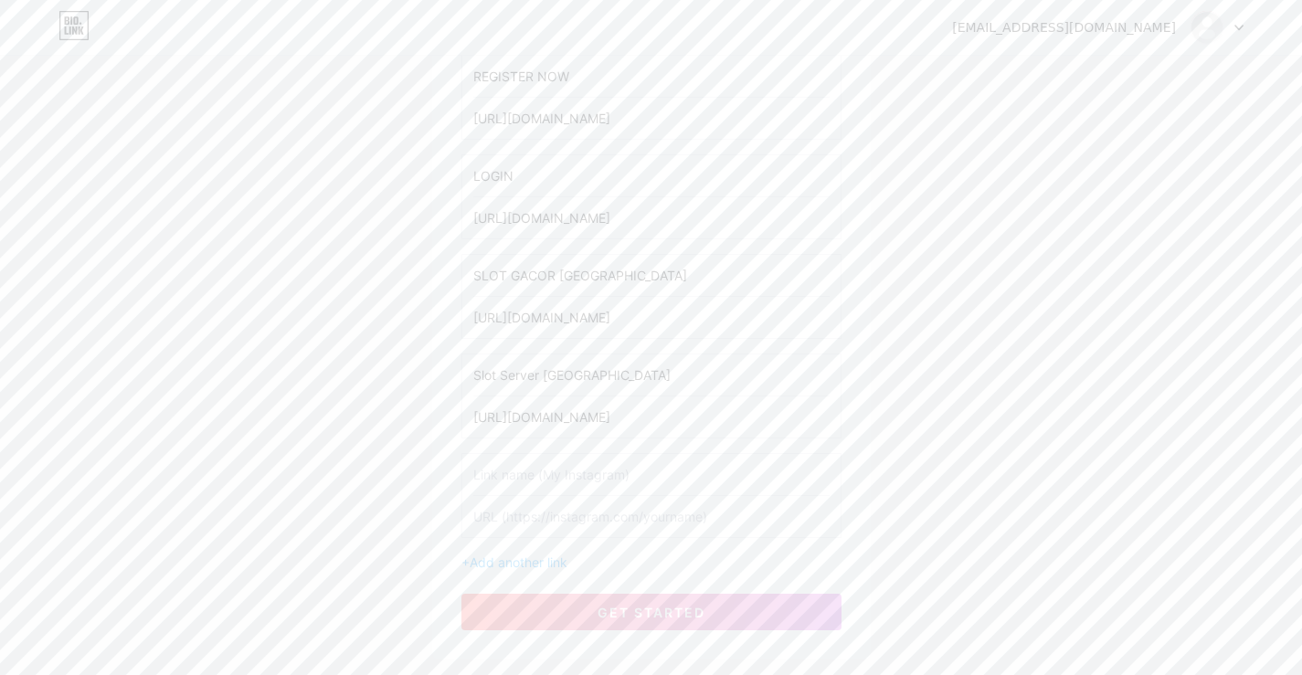
click at [593, 482] on input "text" at bounding box center [651, 474] width 356 height 41
type input "Slot [GEOGRAPHIC_DATA] Maxwin"
click at [618, 517] on input "text" at bounding box center [651, 516] width 356 height 41
paste input "[URL][DOMAIN_NAME]"
type input "[URL][DOMAIN_NAME]"
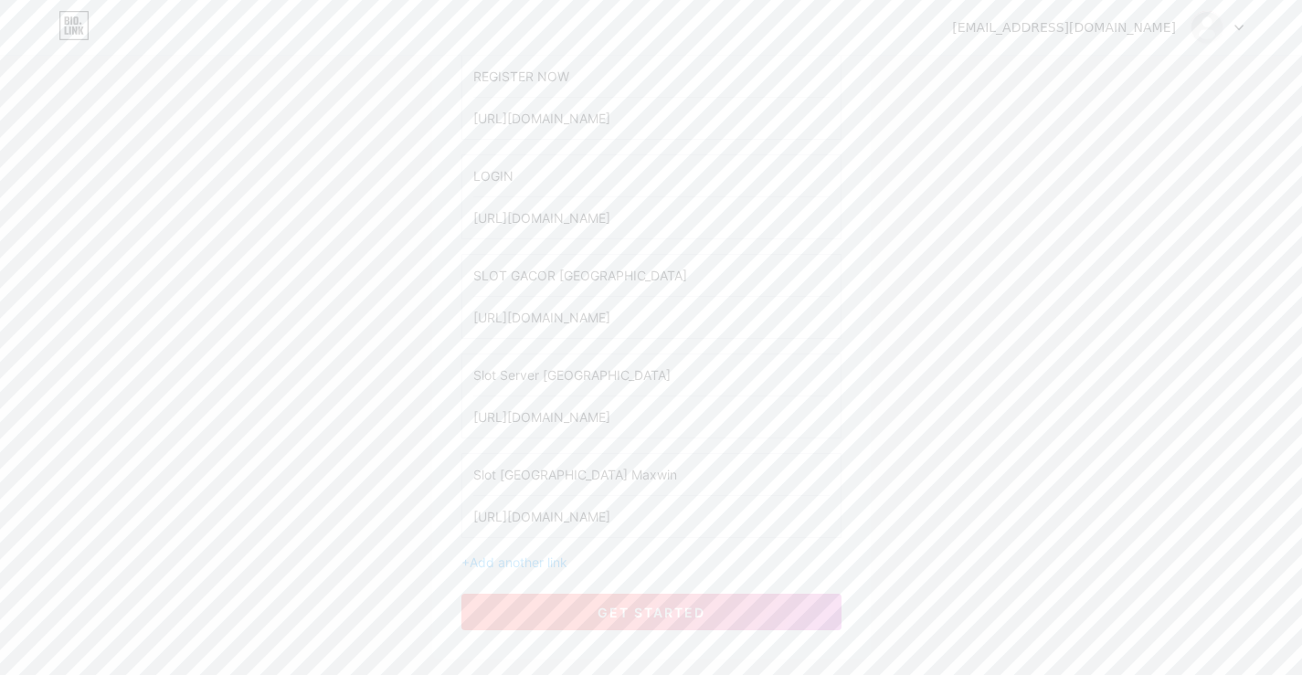
click at [590, 603] on button "get started" at bounding box center [651, 612] width 380 height 37
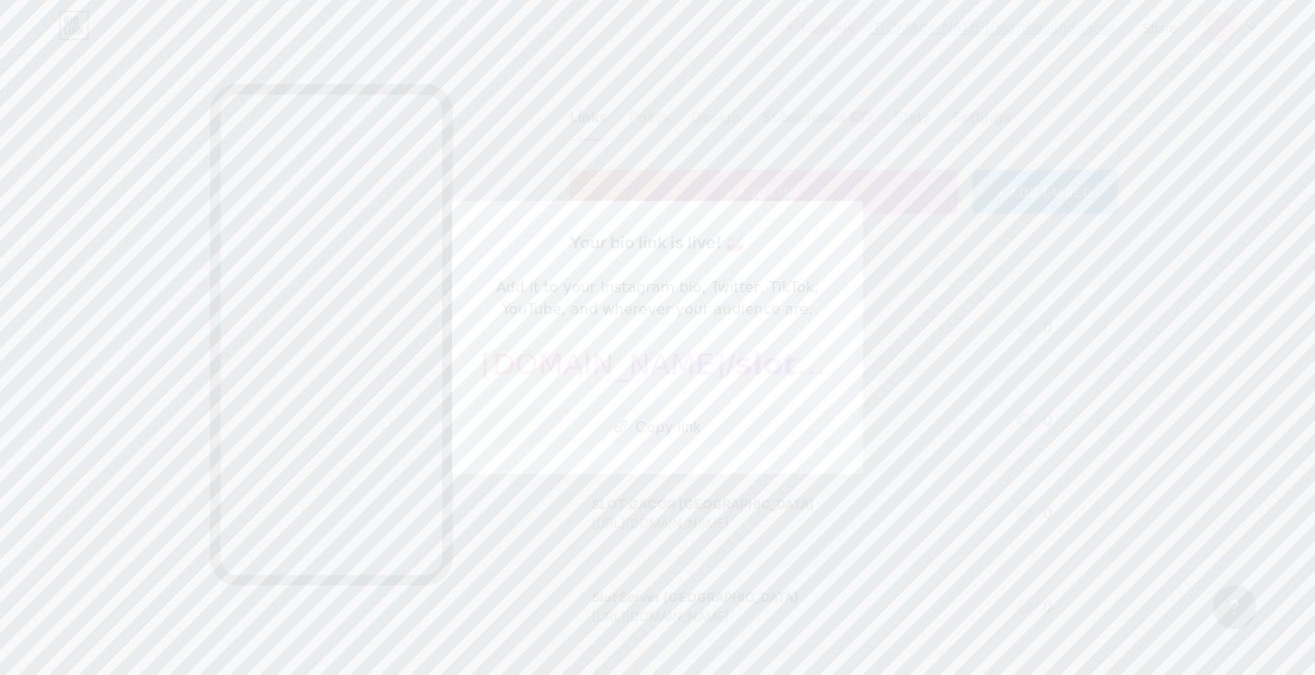
click at [915, 259] on div at bounding box center [657, 337] width 1315 height 675
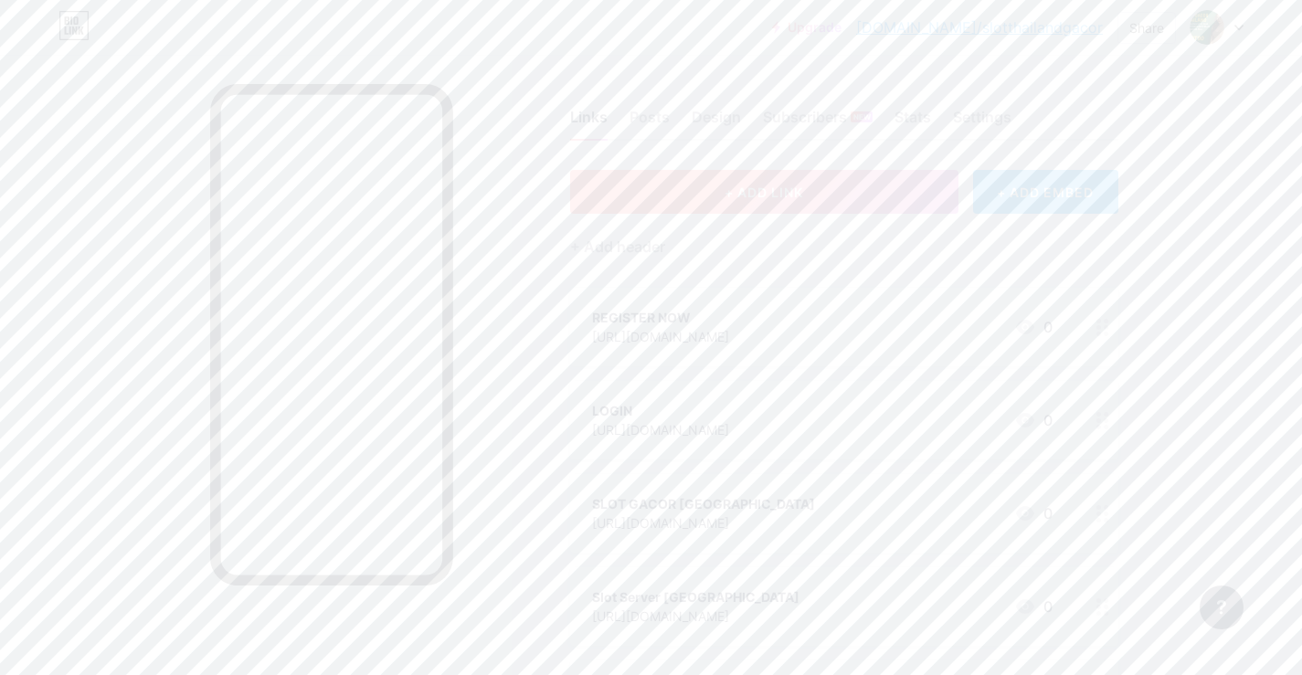
click at [891, 183] on button "+ ADD LINK" at bounding box center [764, 192] width 388 height 44
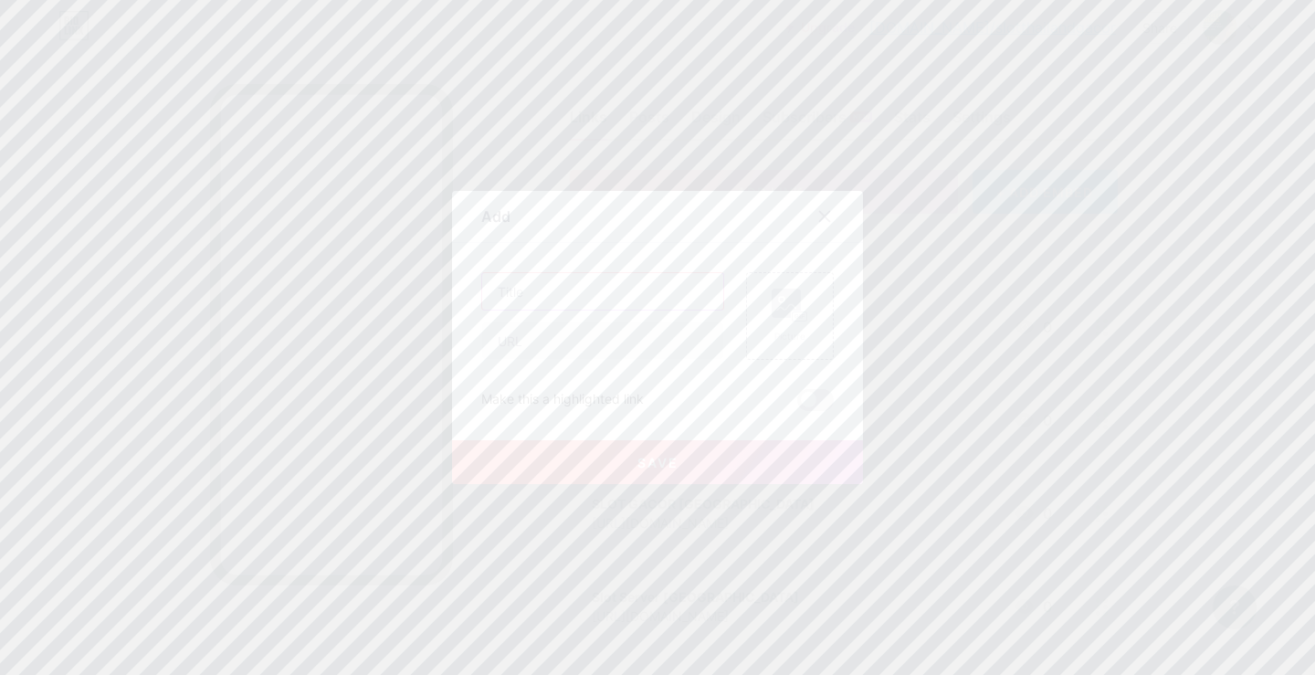
click at [589, 300] on input "text" at bounding box center [602, 291] width 241 height 37
type input "Slot Gopay"
click at [550, 340] on input "text" at bounding box center [602, 340] width 241 height 37
click at [599, 326] on input "text" at bounding box center [602, 340] width 241 height 37
paste input "[URL][DOMAIN_NAME]"
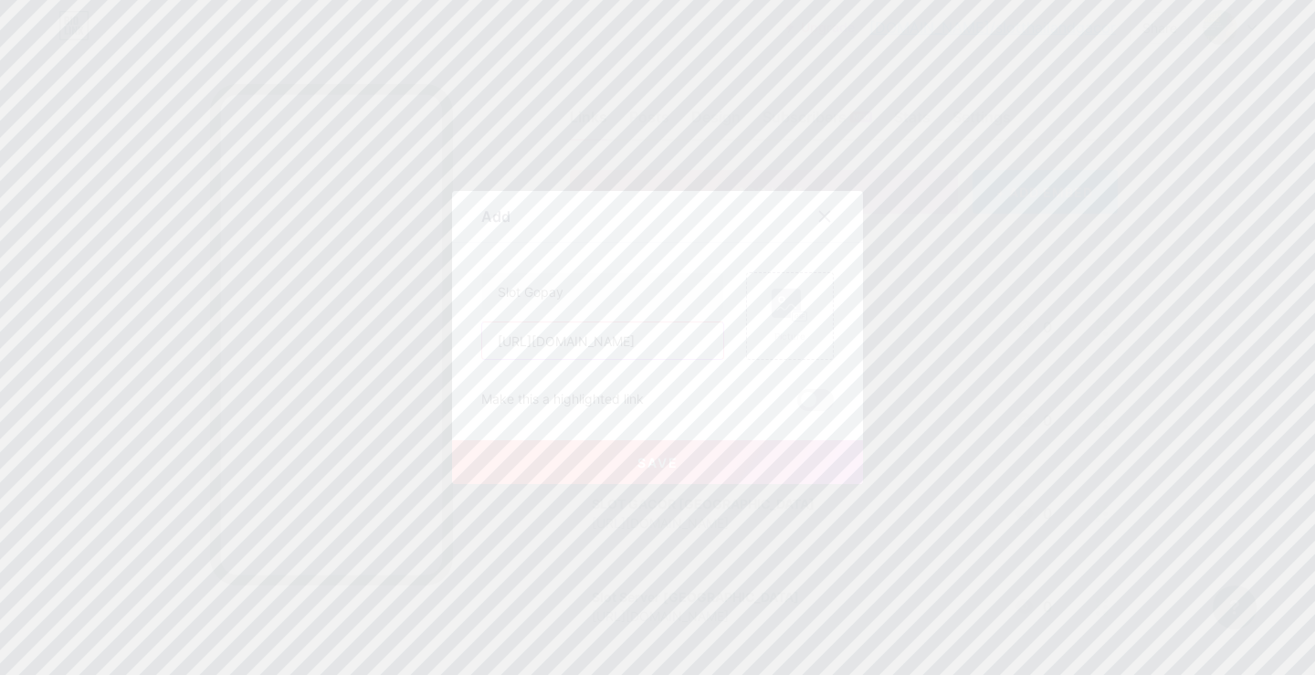
scroll to position [0, 429]
type input "[URL][DOMAIN_NAME]"
click at [618, 463] on button "Save" at bounding box center [657, 462] width 411 height 44
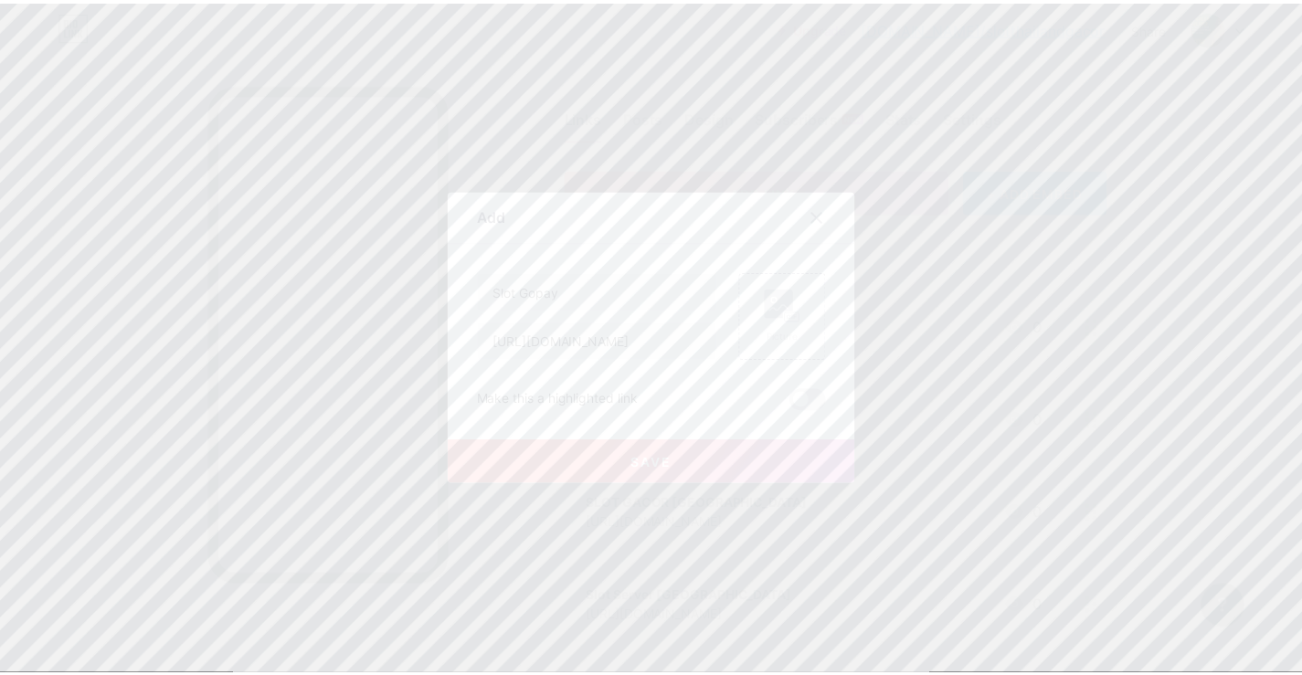
scroll to position [0, 0]
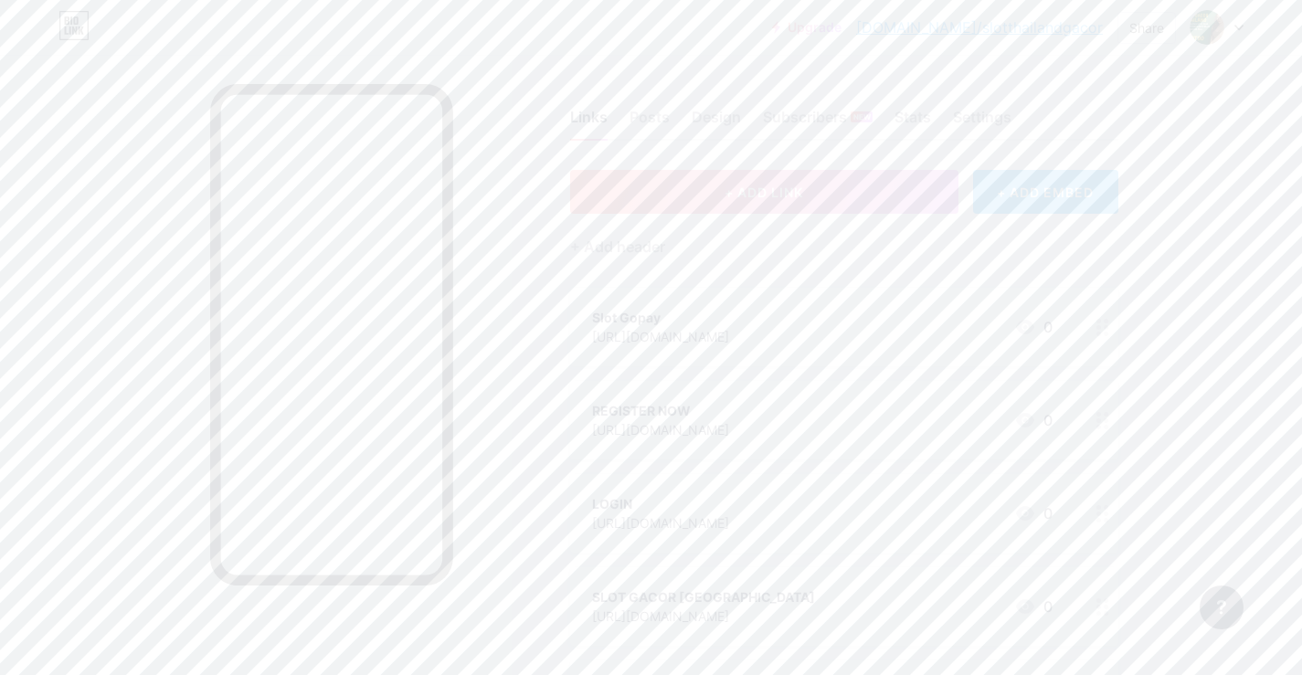
drag, startPoint x: 719, startPoint y: 315, endPoint x: 897, endPoint y: 366, distance: 185.3
click at [733, 393] on span "Slot Gopay [URL][DOMAIN_NAME] 0 REGISTER NOW [URL][DOMAIN_NAME] 0 LOGIN [URL][D…" at bounding box center [844, 560] width 548 height 544
click at [1173, 318] on div "Links Posts Design Subscribers NEW Stats Settings + ADD LINK + ADD EMBED + Add …" at bounding box center [597, 550] width 1195 height 990
click at [1141, 27] on div "Share" at bounding box center [1146, 27] width 35 height 19
click at [1050, 90] on div "Copy link" at bounding box center [1038, 94] width 272 height 44
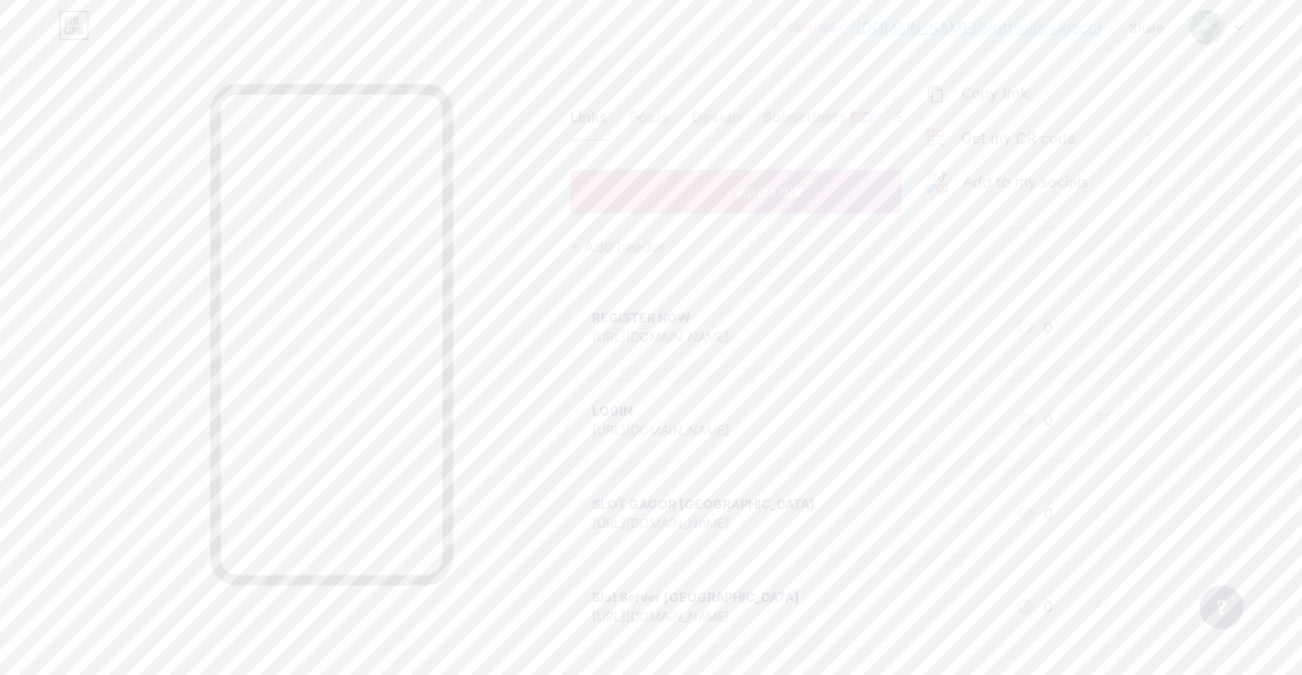
click at [1239, 23] on div at bounding box center [1216, 27] width 53 height 33
click at [1071, 261] on li "Logout" at bounding box center [1129, 256] width 227 height 49
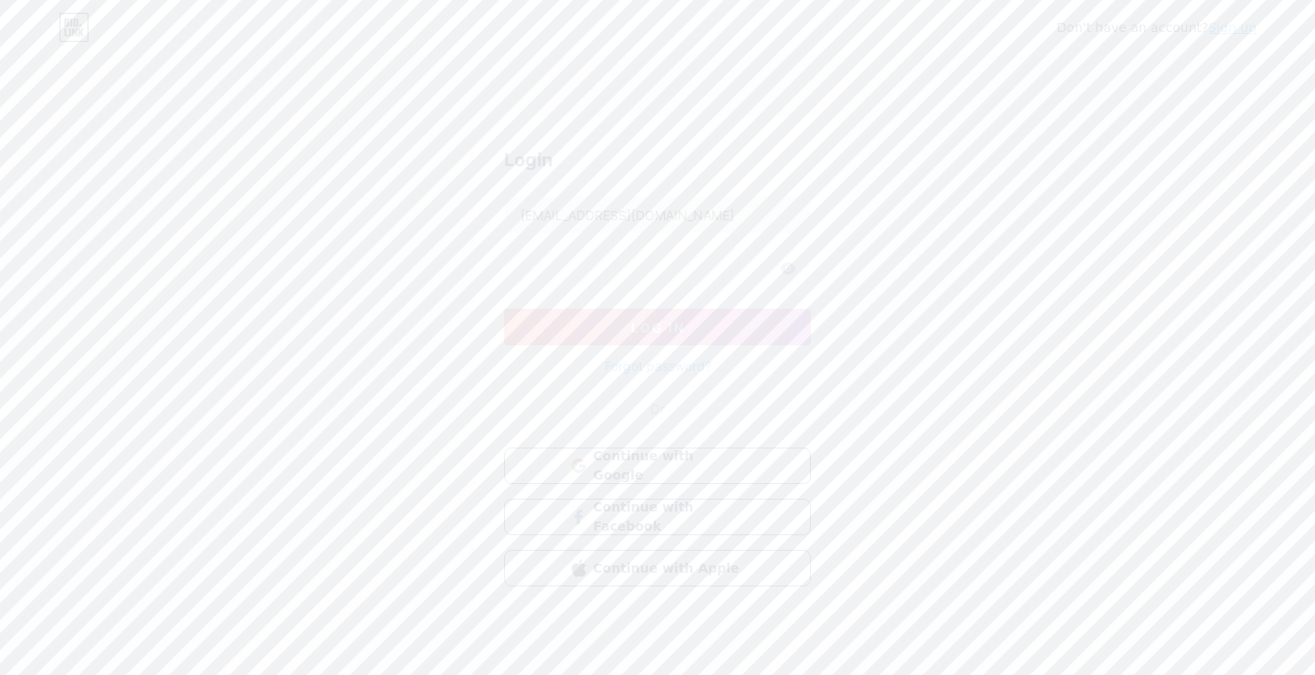
click at [1244, 29] on link "Sign up" at bounding box center [1232, 27] width 48 height 15
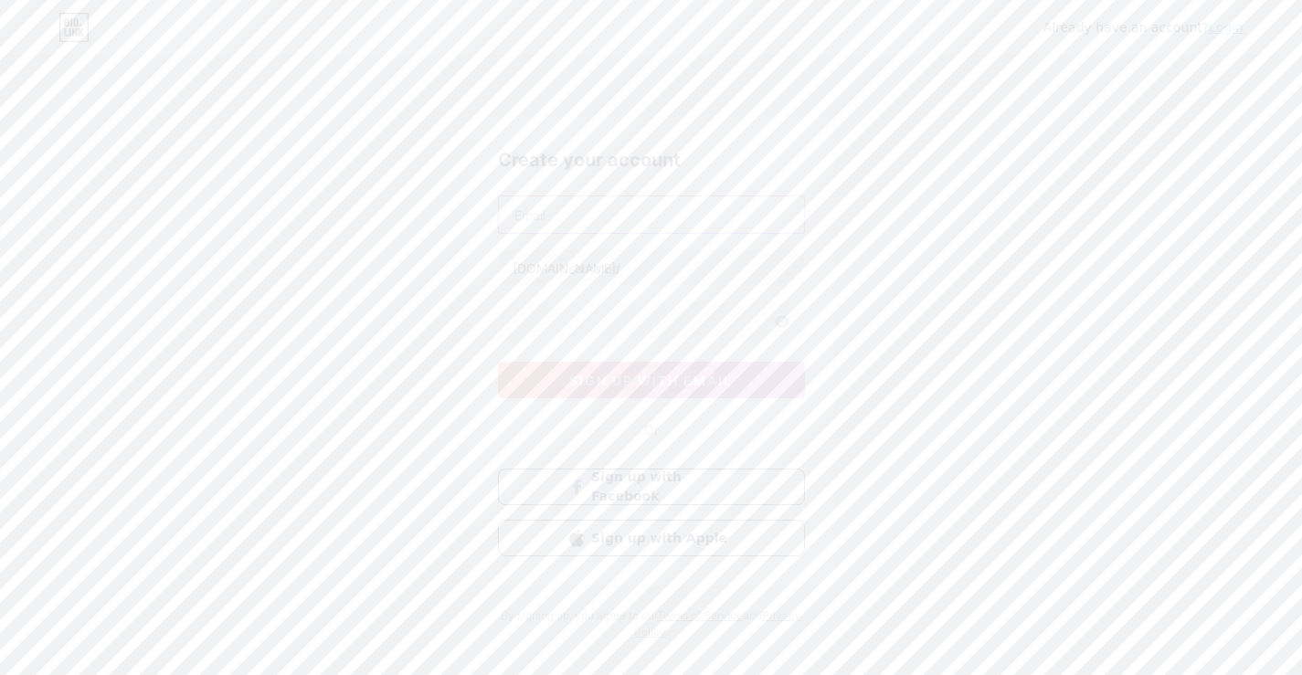
click at [707, 208] on input "text" at bounding box center [651, 214] width 305 height 37
paste input "[EMAIL_ADDRESS][DOMAIN_NAME]"
type input "[EMAIL_ADDRESS][DOMAIN_NAME]"
click at [697, 266] on input "text" at bounding box center [651, 267] width 305 height 37
type input "slotgacormpo"
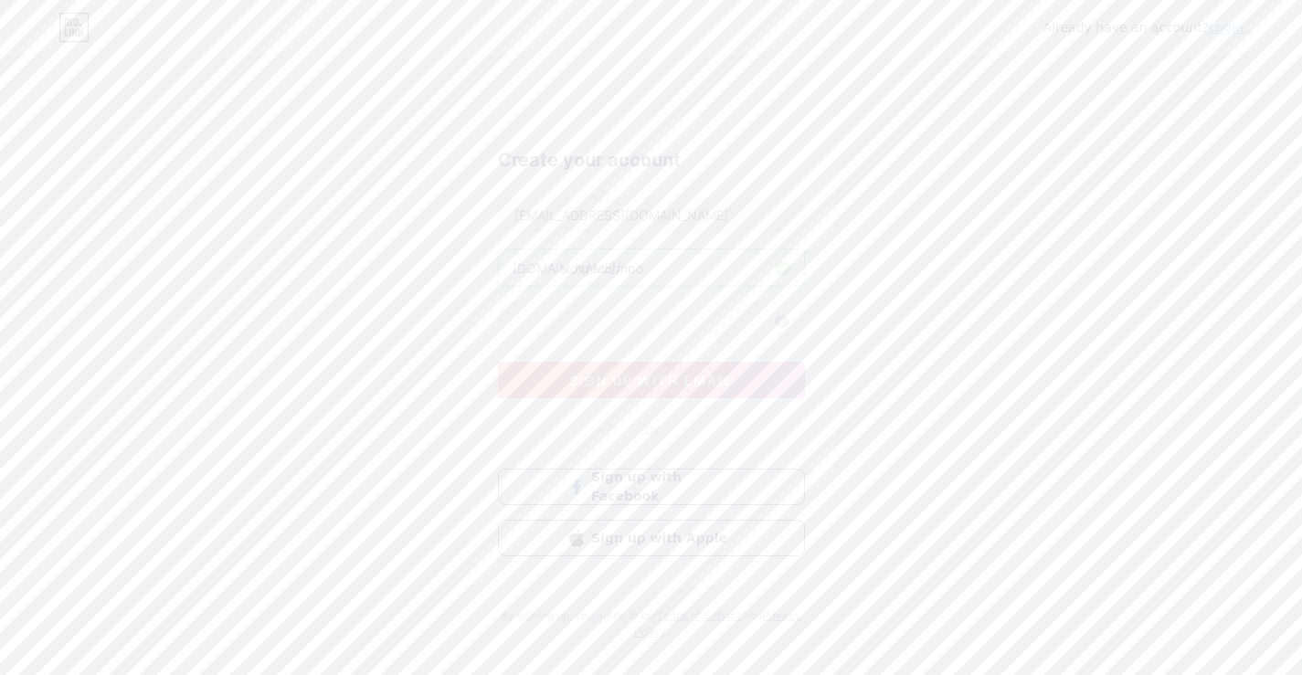
click at [635, 378] on span "sign up with email" at bounding box center [651, 381] width 164 height 16
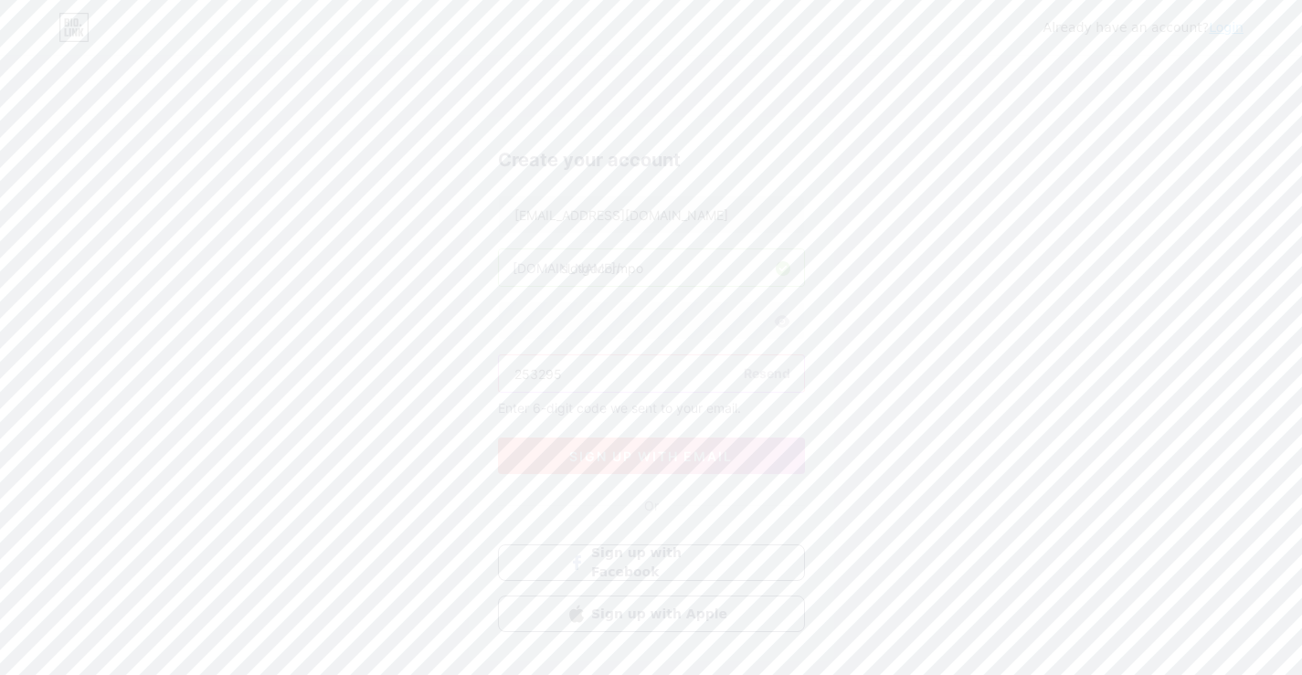
type input "253295"
click at [668, 461] on span "sign up with email" at bounding box center [651, 456] width 164 height 16
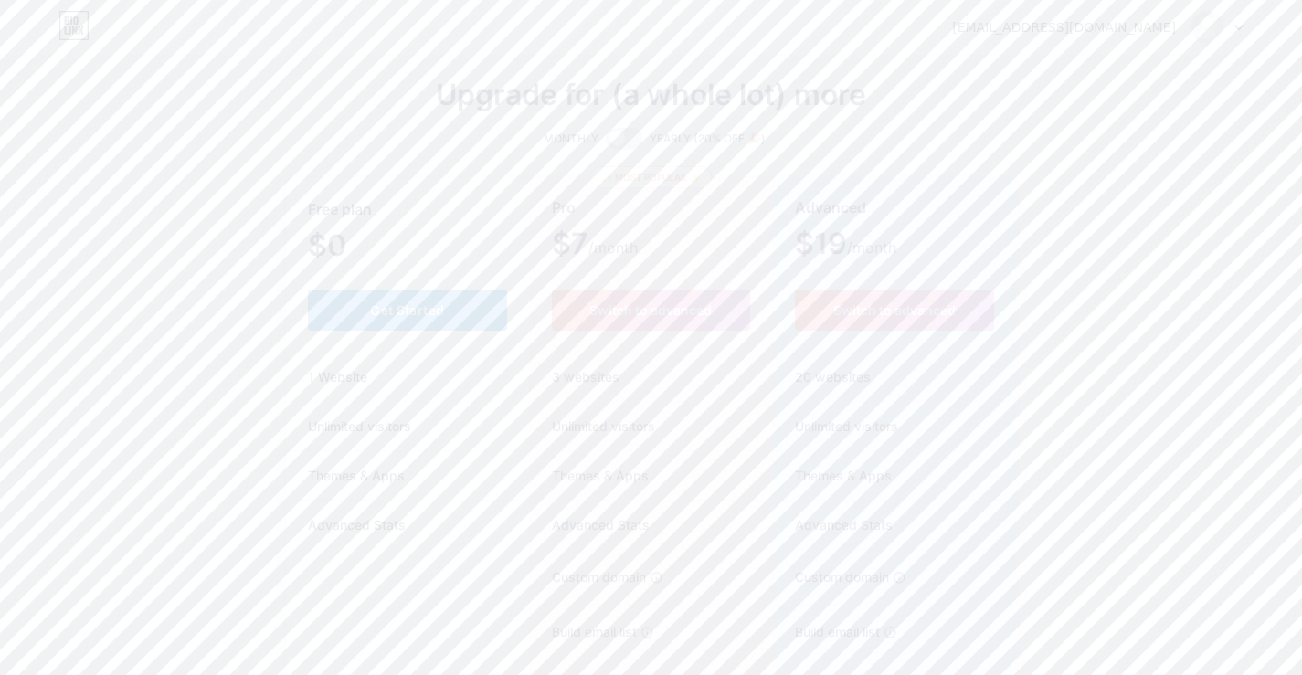
click at [467, 318] on button "Get Started" at bounding box center [408, 310] width 200 height 41
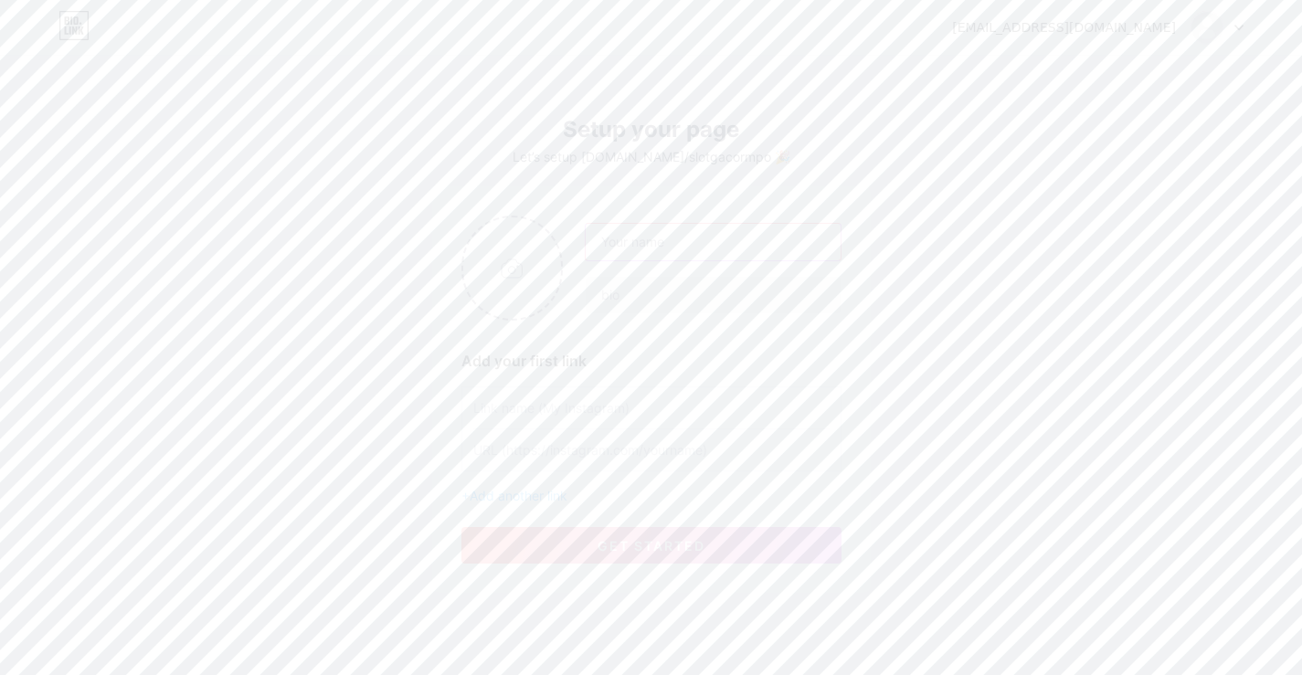
click at [701, 237] on input "text" at bounding box center [713, 242] width 254 height 37
type input "Slot MPO Gacor Terbaru Hari Ini"
click at [510, 270] on input "file" at bounding box center [512, 267] width 99 height 101
type input "C:\fakepath\79c4ac0783ba849ea16b0968b67a0e49-removebg-preview.png"
click at [618, 300] on input "text" at bounding box center [713, 295] width 254 height 37
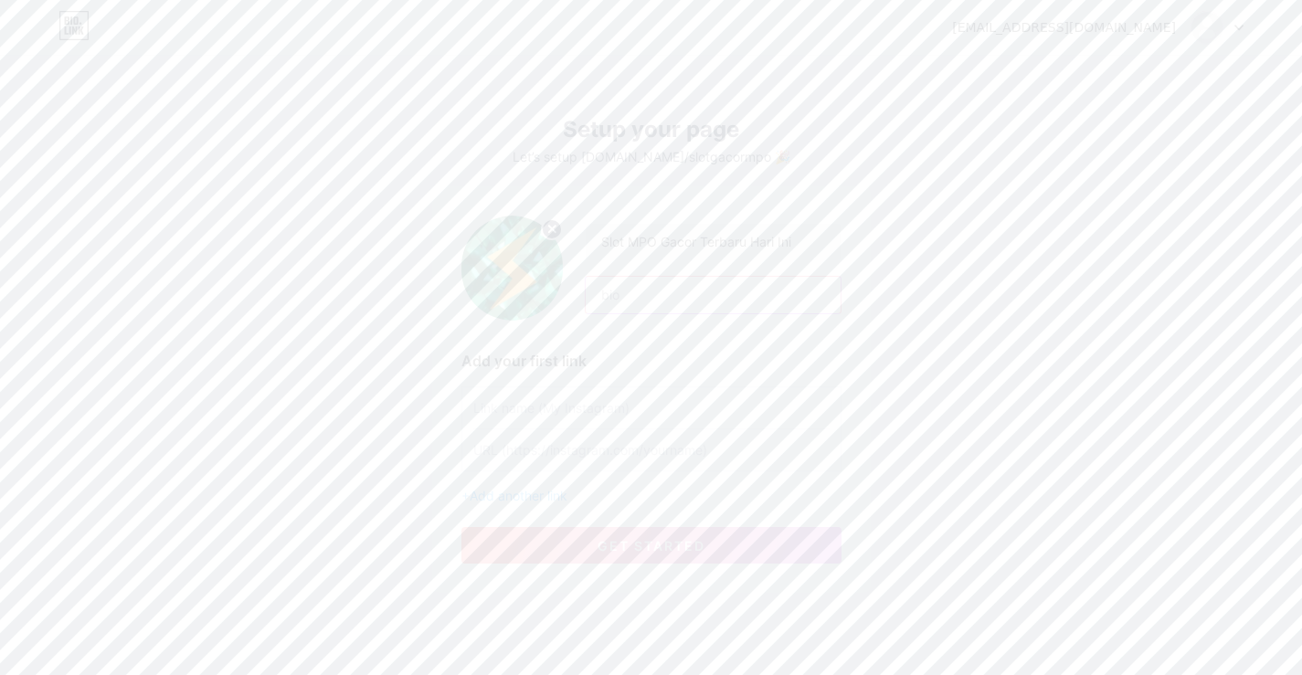
paste input "New MPO Gacor slots [DATE]! Find the best online slots with high win rates and …"
type input "New MPO Gacor slots [DATE]! Find the best online slots with high win rates and …"
click at [564, 395] on input "text" at bounding box center [651, 407] width 356 height 41
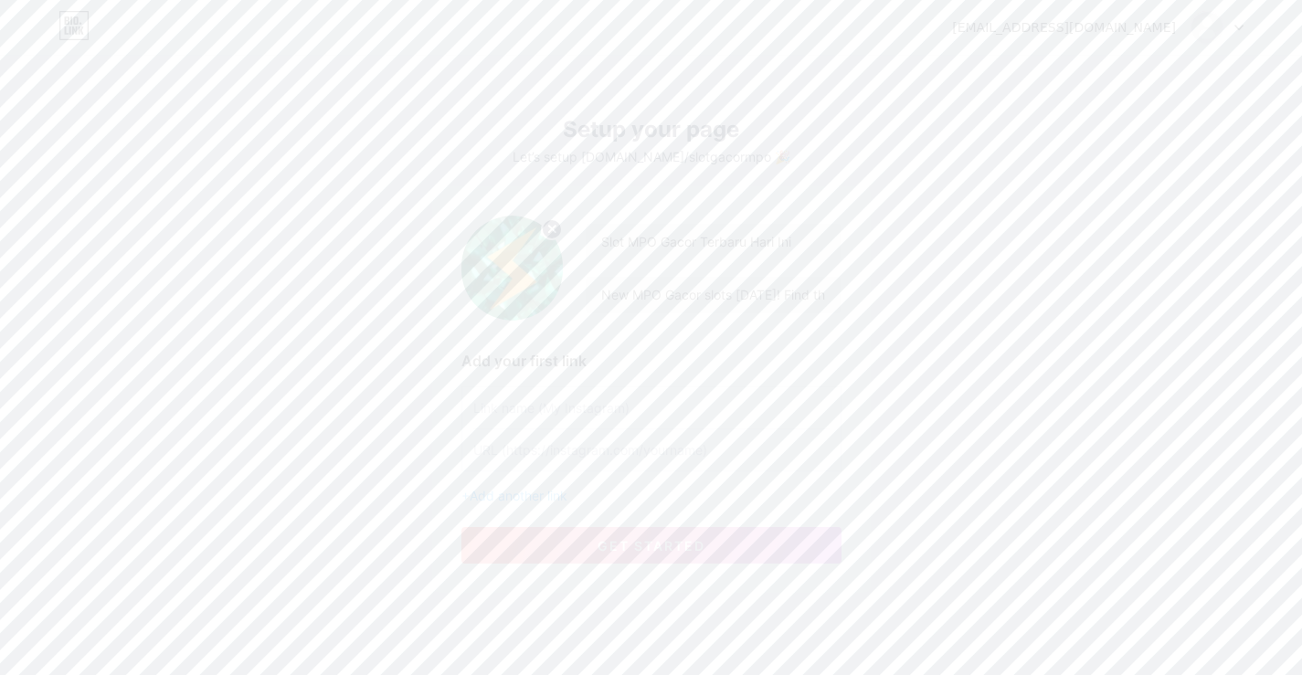
click at [713, 401] on input "text" at bounding box center [651, 407] width 356 height 41
type input "REGISTER NOW"
click at [690, 451] on input "text" at bounding box center [651, 449] width 356 height 41
paste input "[URL][DOMAIN_NAME]"
type input "[URL][DOMAIN_NAME]"
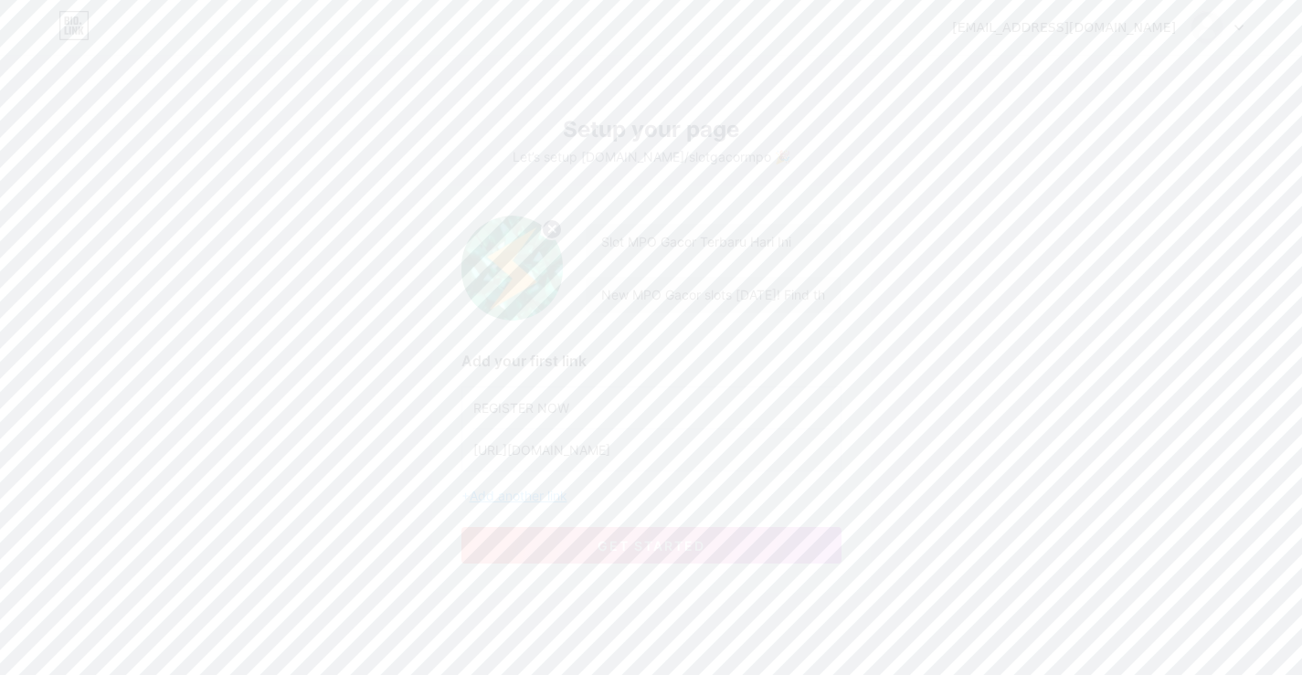
click at [530, 488] on span "Add another link" at bounding box center [519, 496] width 98 height 16
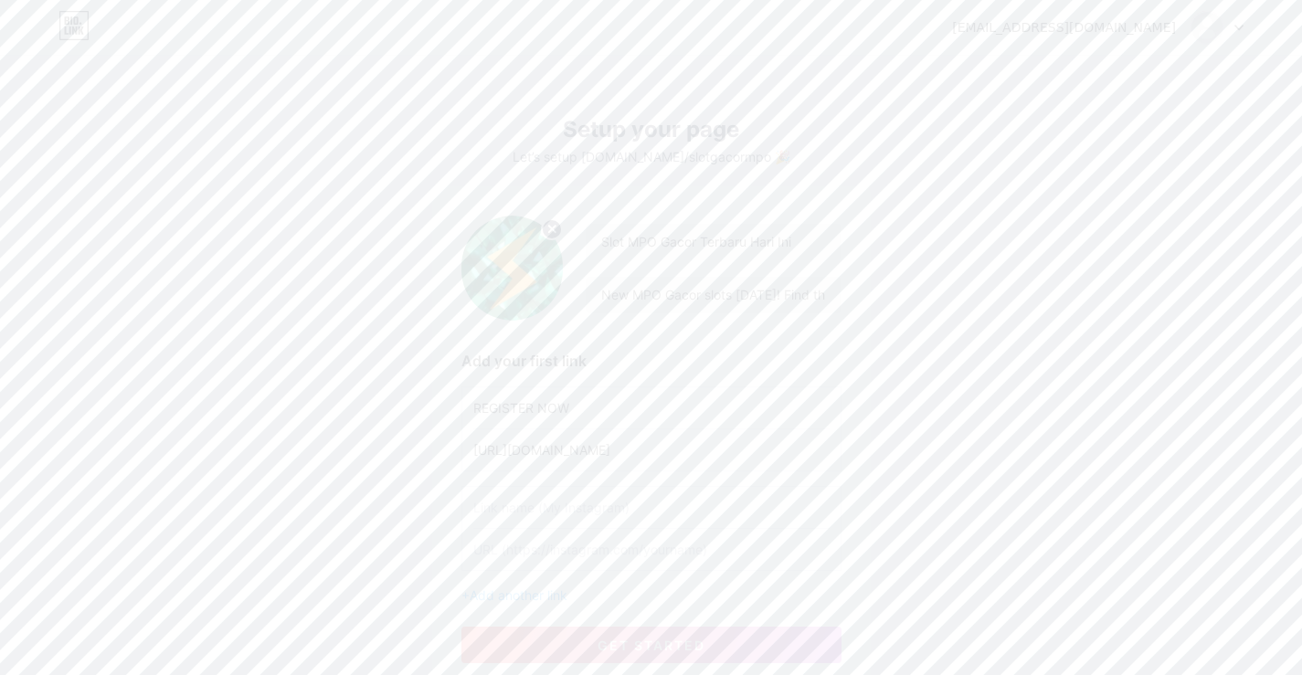
click at [530, 500] on input "text" at bounding box center [651, 507] width 356 height 41
type input "LOGIN"
click at [643, 541] on input "text" at bounding box center [651, 549] width 356 height 41
paste input "[URL][DOMAIN_NAME]"
type input "[URL][DOMAIN_NAME]"
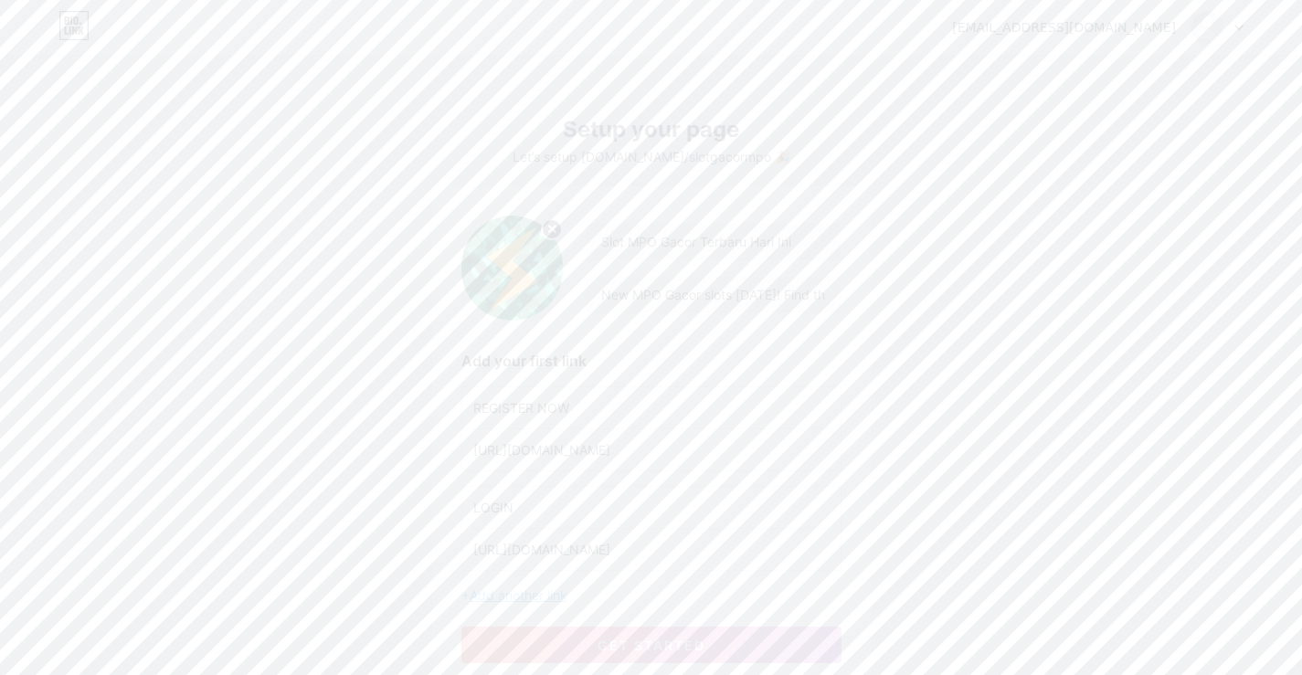
click at [556, 595] on span "Add another link" at bounding box center [519, 595] width 98 height 16
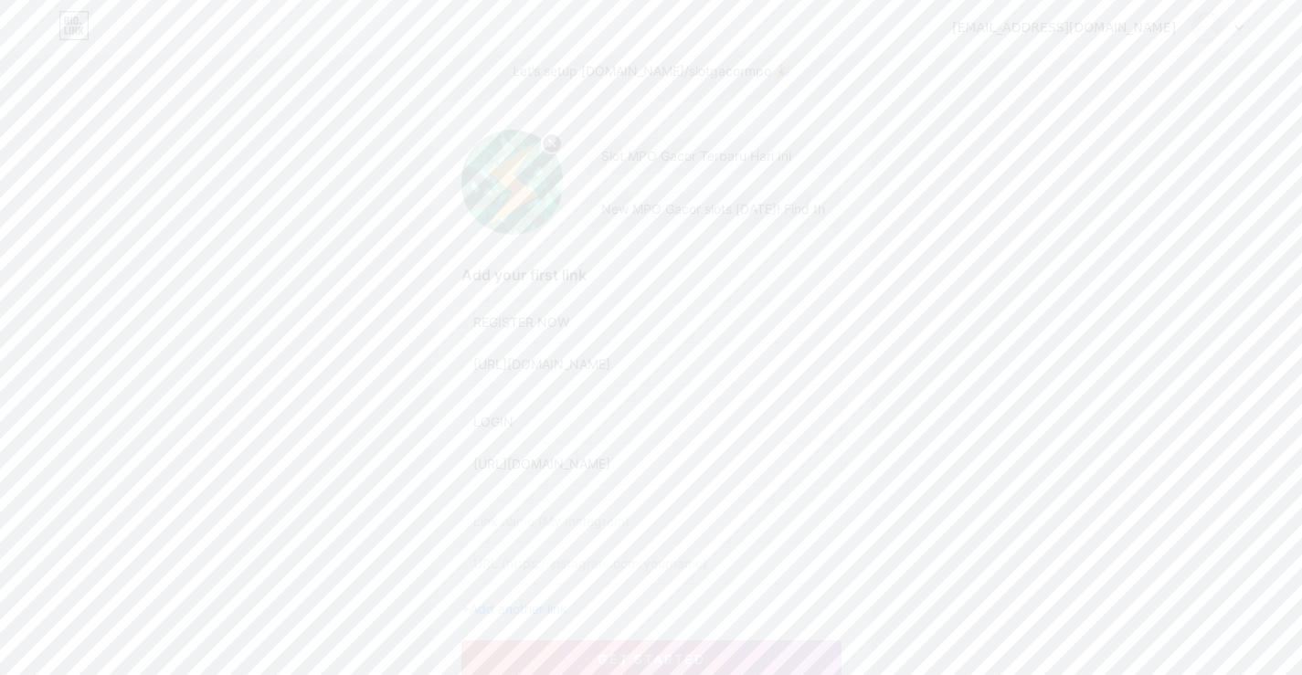
scroll to position [183, 0]
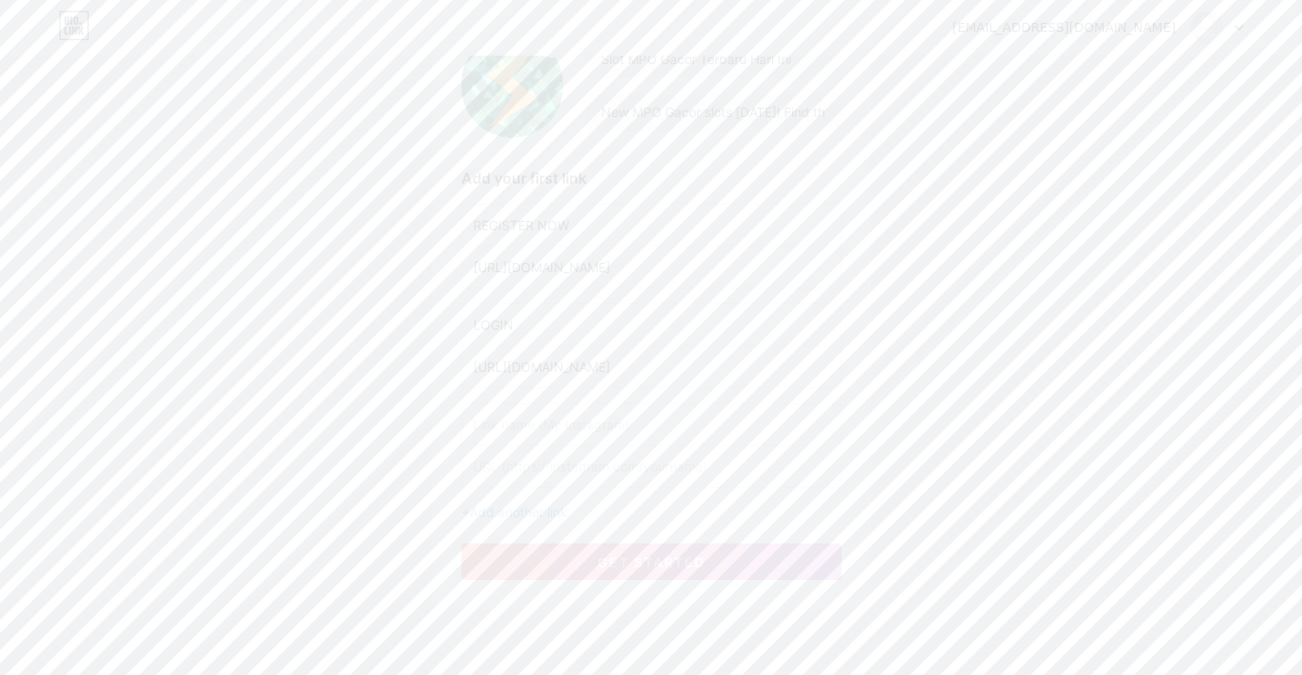
click at [576, 432] on input "text" at bounding box center [651, 424] width 356 height 41
type input "Slot Mpo"
click at [484, 455] on input "text" at bounding box center [651, 466] width 356 height 41
paste input "[URL][DOMAIN_NAME]"
type input "[URL][DOMAIN_NAME]"
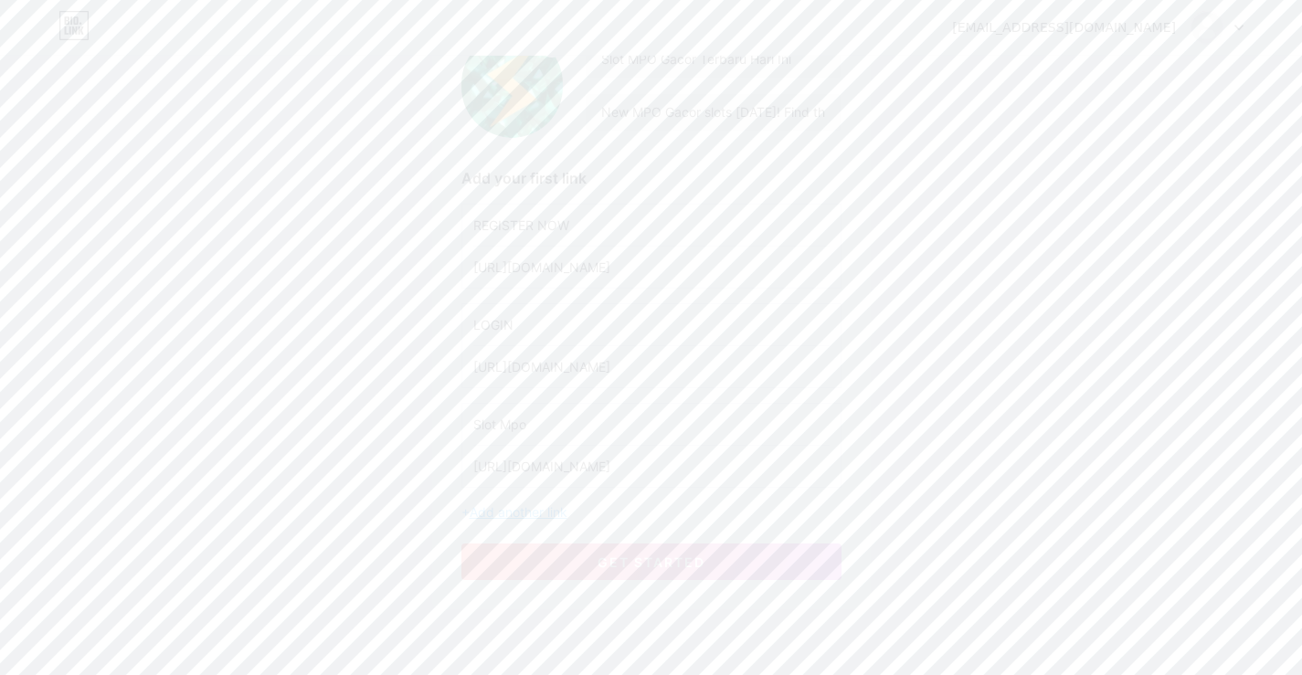
click at [506, 511] on span "Add another link" at bounding box center [519, 512] width 98 height 16
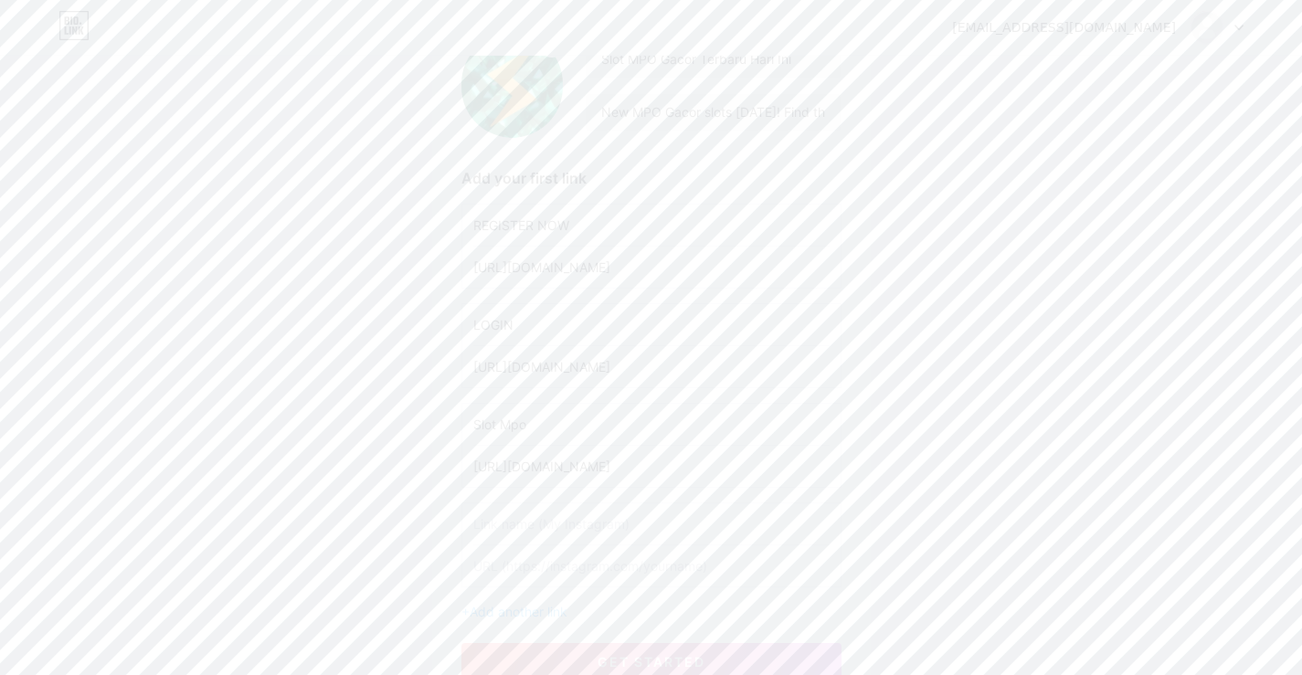
scroll to position [348, 0]
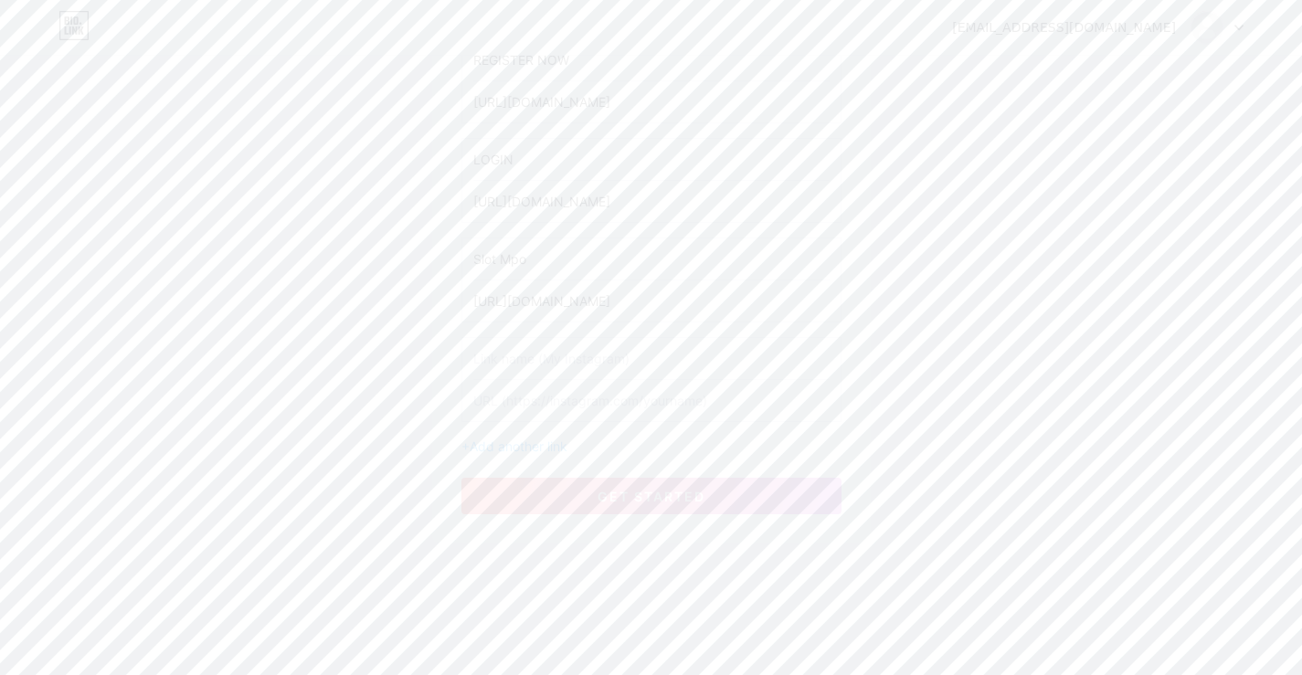
click at [568, 359] on input "text" at bounding box center [651, 358] width 356 height 41
type input "Slot Gacor [GEOGRAPHIC_DATA]"
click at [557, 402] on input "text" at bounding box center [651, 400] width 356 height 41
paste input "[URL][DOMAIN_NAME]"
type input "[URL][DOMAIN_NAME]"
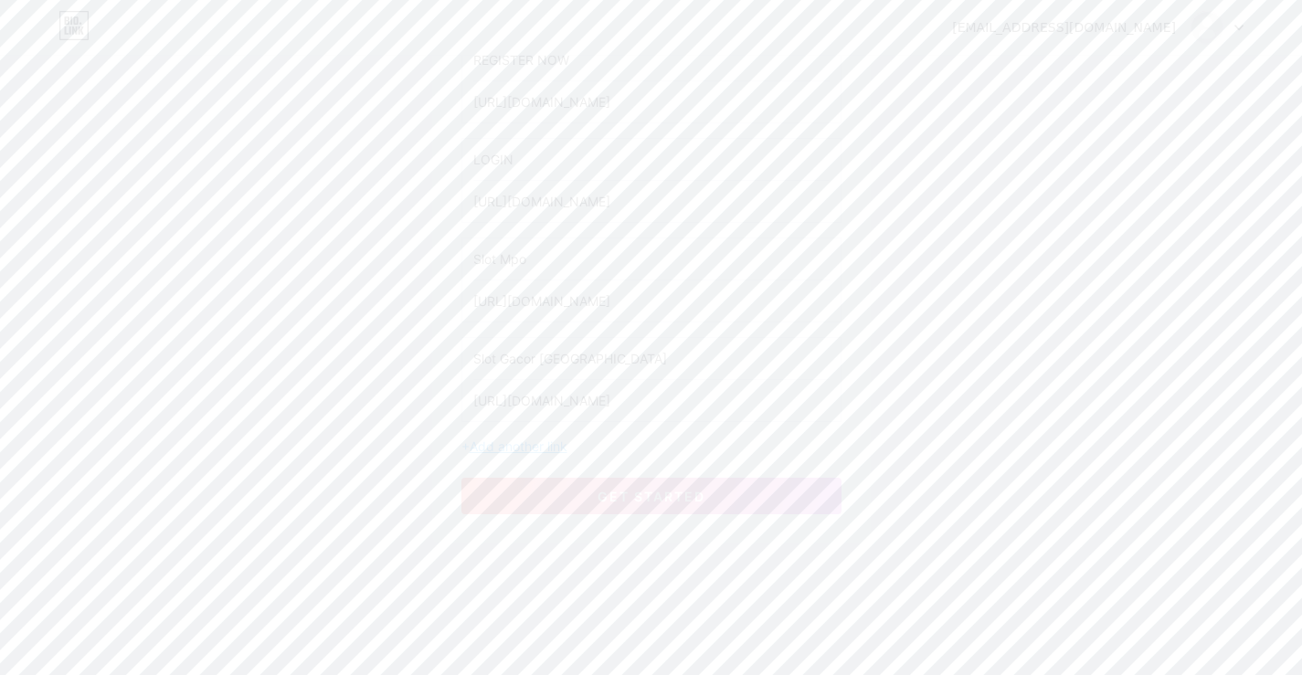
click at [552, 444] on span "Add another link" at bounding box center [519, 446] width 98 height 16
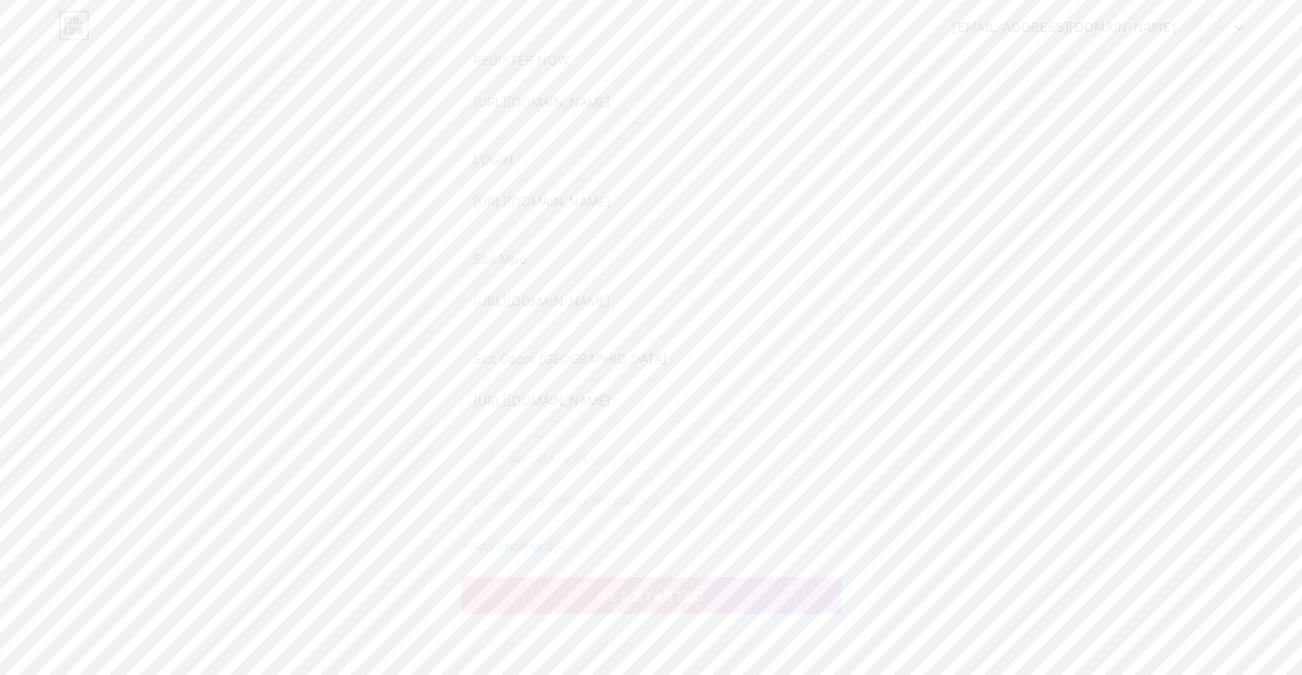
click at [564, 452] on input "text" at bounding box center [651, 458] width 356 height 41
click at [546, 458] on input "text" at bounding box center [651, 458] width 356 height 41
type input "Slot90 Login"
click at [515, 500] on input "text" at bounding box center [651, 500] width 356 height 41
paste input "[URL][DOMAIN_NAME]"
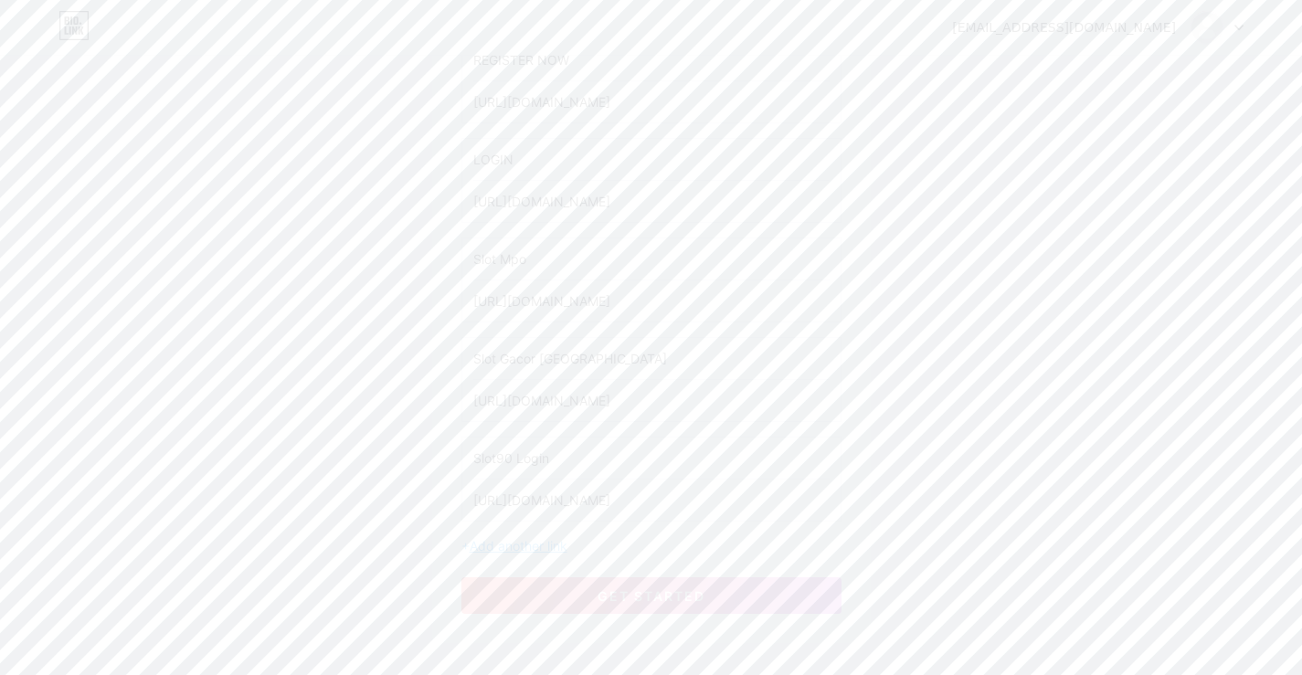
type input "[URL][DOMAIN_NAME]"
click at [525, 546] on span "Add another link" at bounding box center [519, 546] width 98 height 16
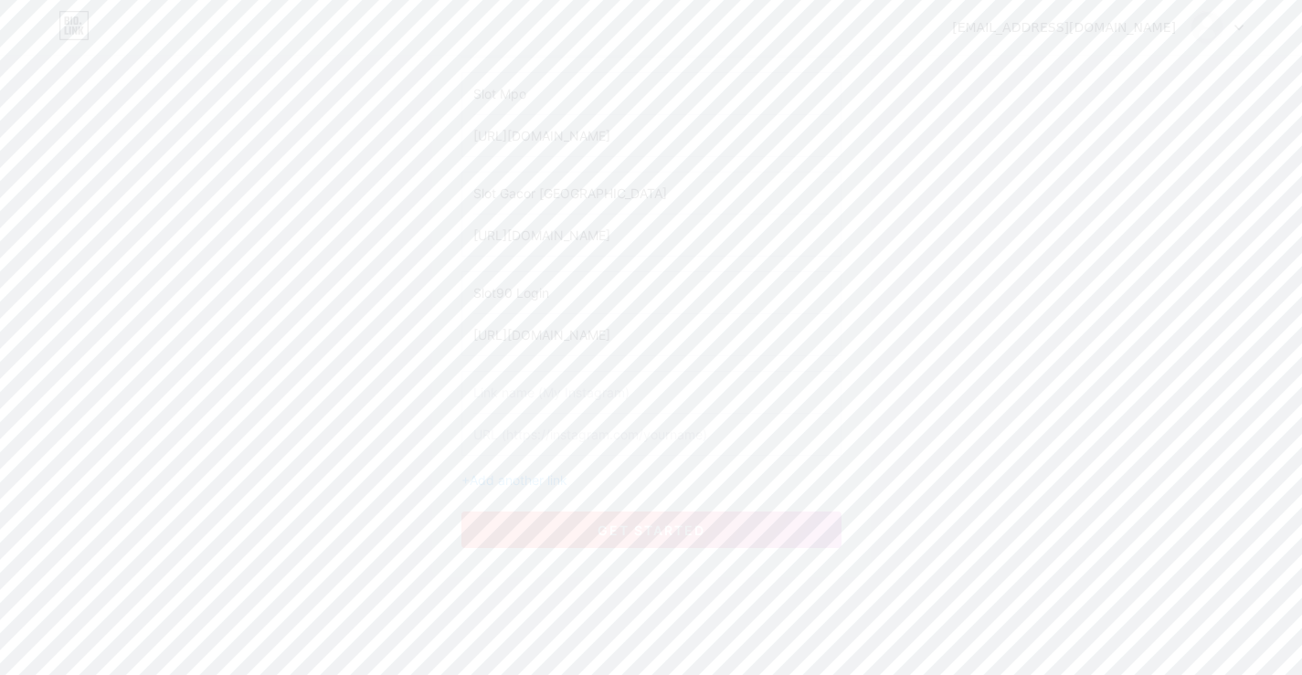
scroll to position [531, 0]
click at [729, 670] on div "[EMAIL_ADDRESS][DOMAIN_NAME] Dashboard Logout Setup your page Let’s setup [DOMA…" at bounding box center [651, 80] width 1302 height 1222
click at [611, 384] on input "text" at bounding box center [651, 374] width 356 height 41
type input "Slot Gopay"
click at [601, 404] on input "text" at bounding box center [651, 416] width 356 height 41
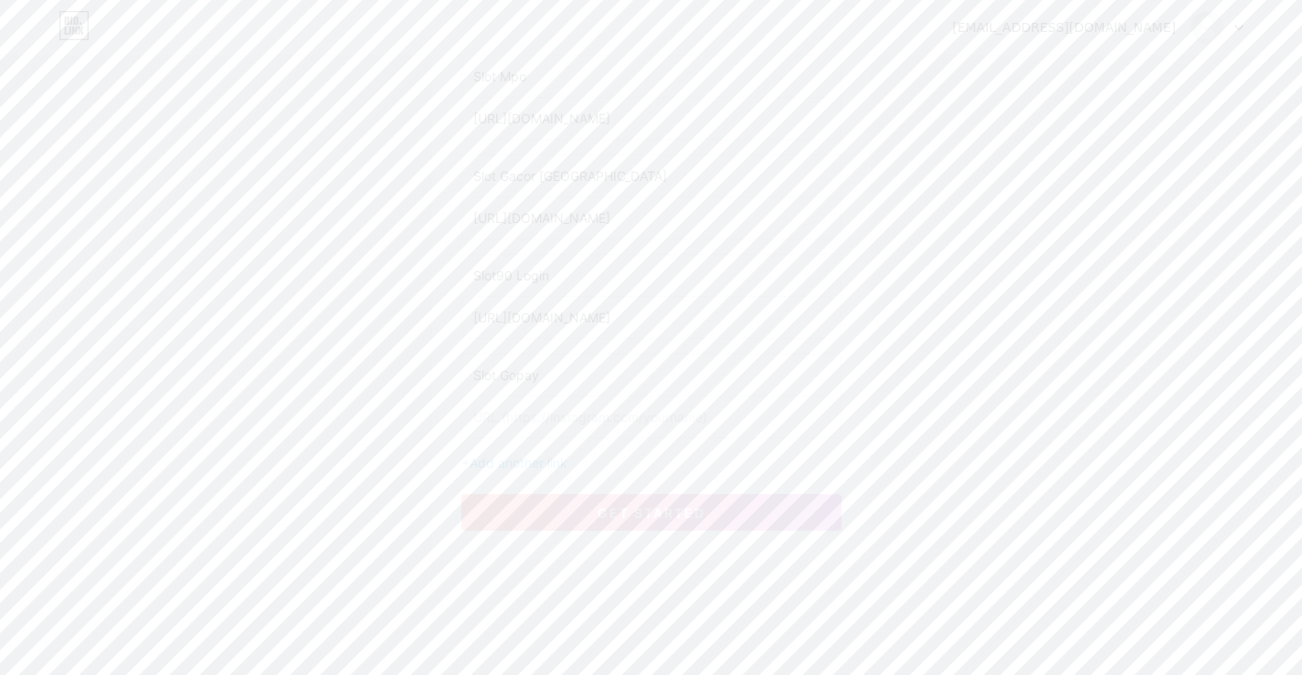
paste input "[URL][DOMAIN_NAME]"
type input "[URL][DOMAIN_NAME]"
click at [581, 498] on button "get started" at bounding box center [651, 512] width 380 height 37
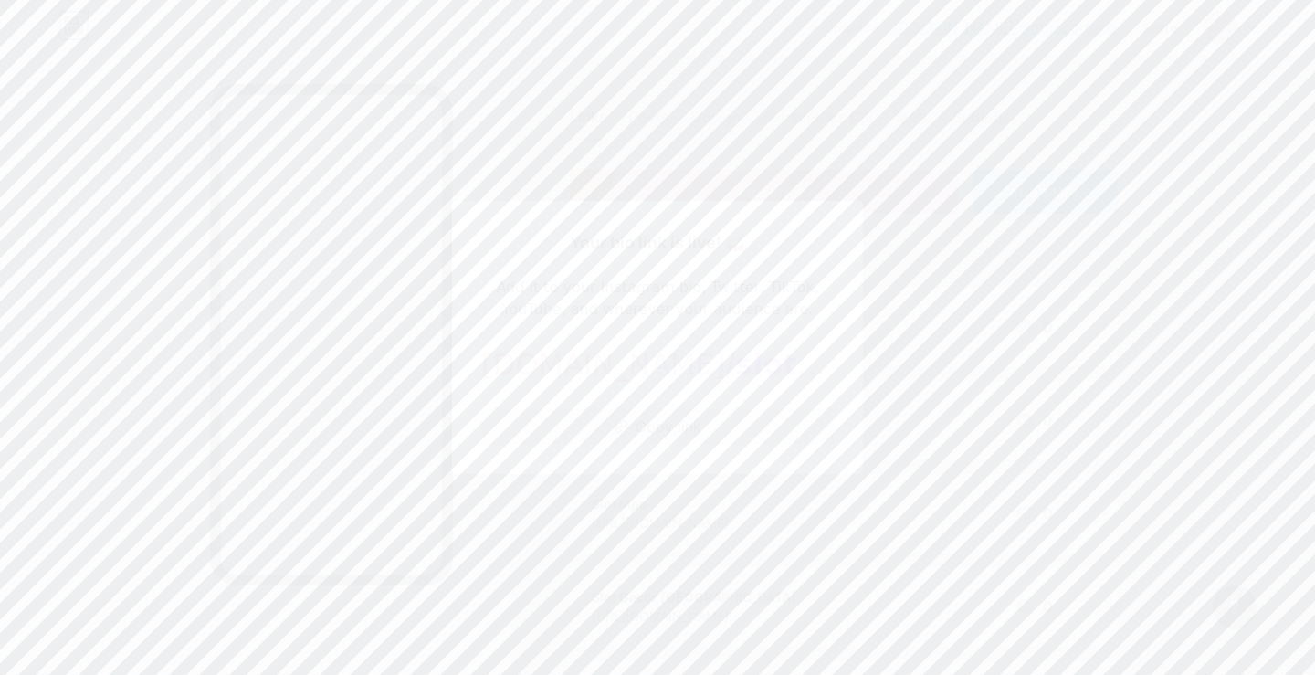
click at [670, 419] on button "Copy link" at bounding box center [657, 426] width 353 height 37
click at [670, 419] on button "Copied!" at bounding box center [657, 426] width 353 height 37
click at [1250, 32] on div at bounding box center [657, 337] width 1315 height 675
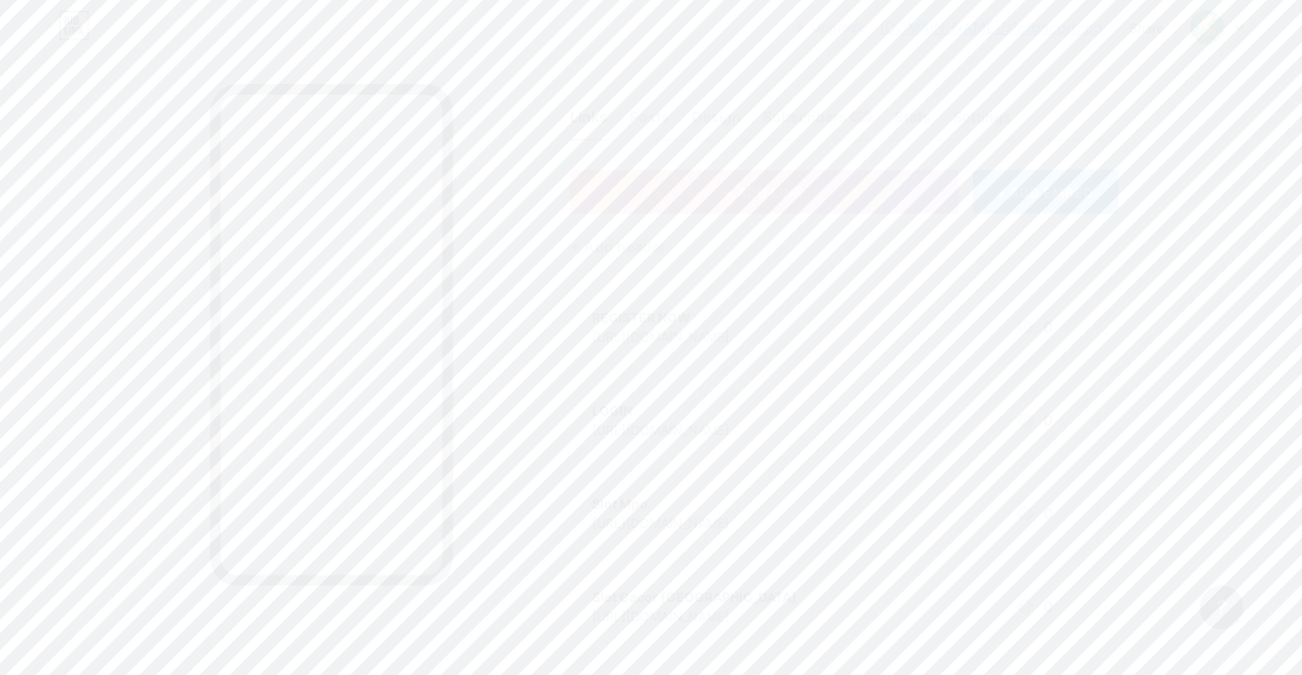
click at [1230, 21] on div at bounding box center [1216, 27] width 53 height 33
click at [1047, 254] on li "Logout" at bounding box center [1129, 256] width 227 height 49
